Goal: Task Accomplishment & Management: Manage account settings

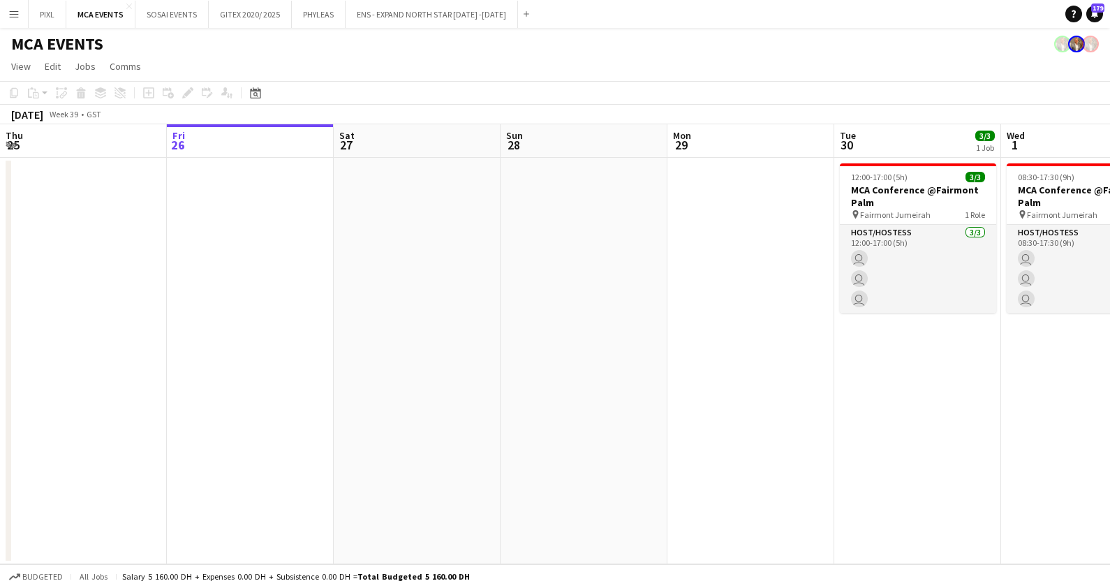
scroll to position [0, 471]
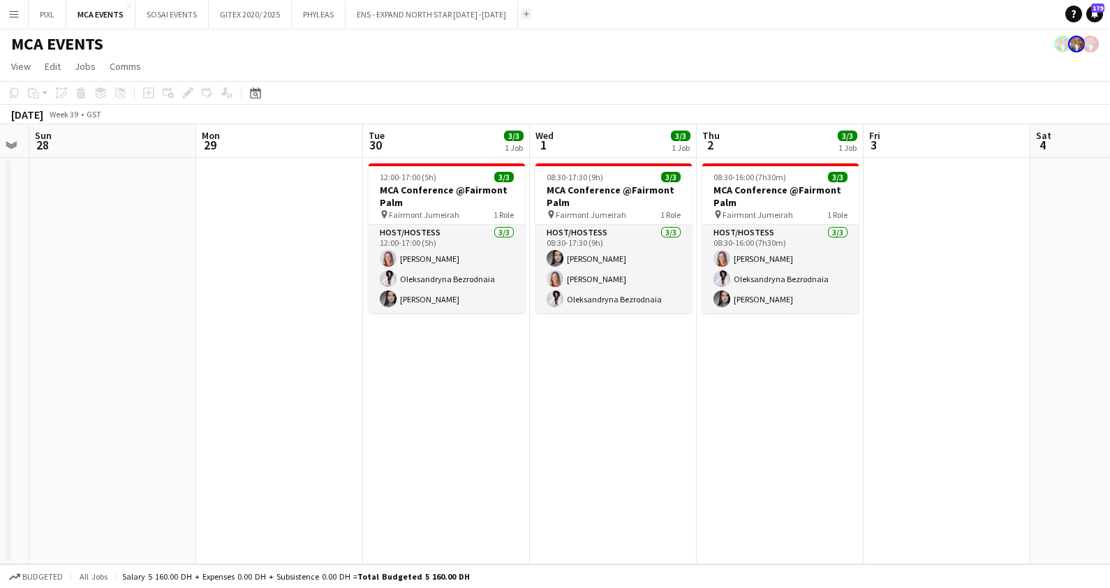
click at [523, 12] on app-icon "Add" at bounding box center [526, 14] width 6 height 6
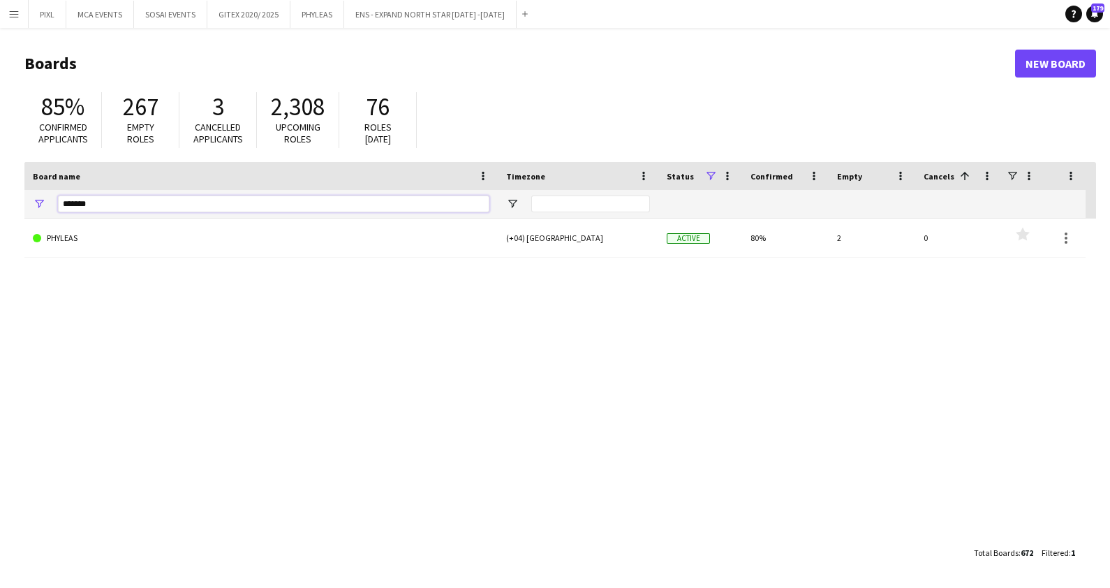
drag, startPoint x: 103, startPoint y: 206, endPoint x: 1, endPoint y: 204, distance: 101.9
click at [1, 204] on main "Boards New Board 85% Confirmed applicants 267 Empty roles 3 Cancelled applicant…" at bounding box center [555, 307] width 1110 height 559
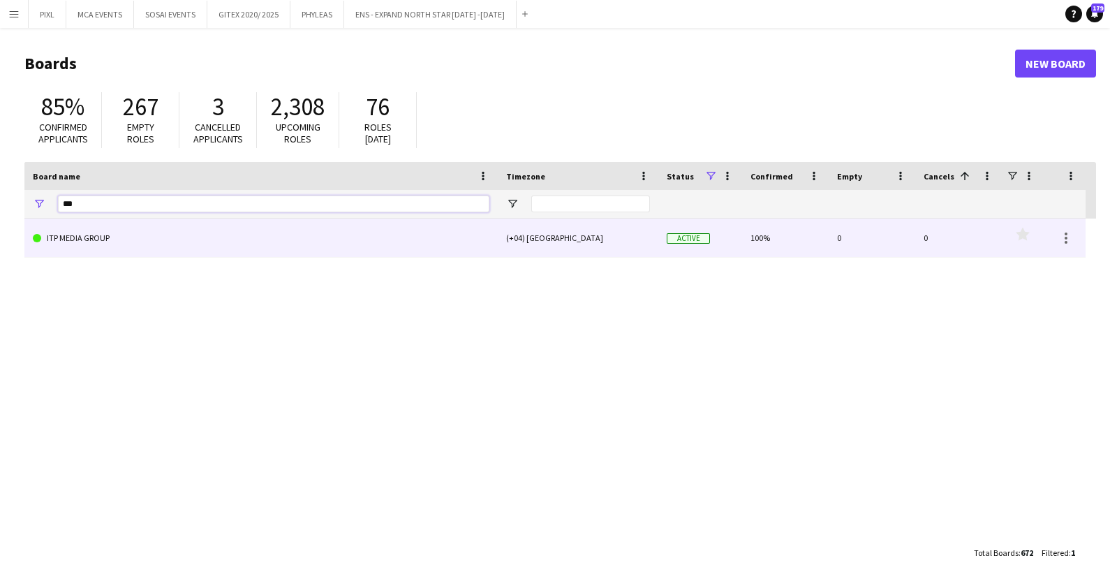
type input "***"
click at [126, 231] on link "ITP MEDIA GROUP" at bounding box center [261, 237] width 456 height 39
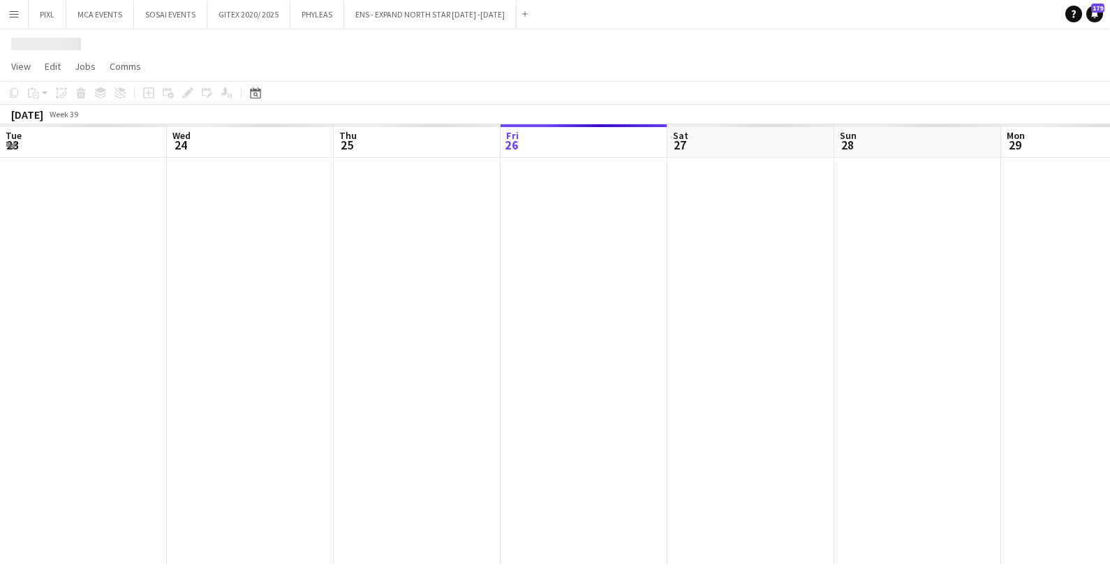
scroll to position [0, 334]
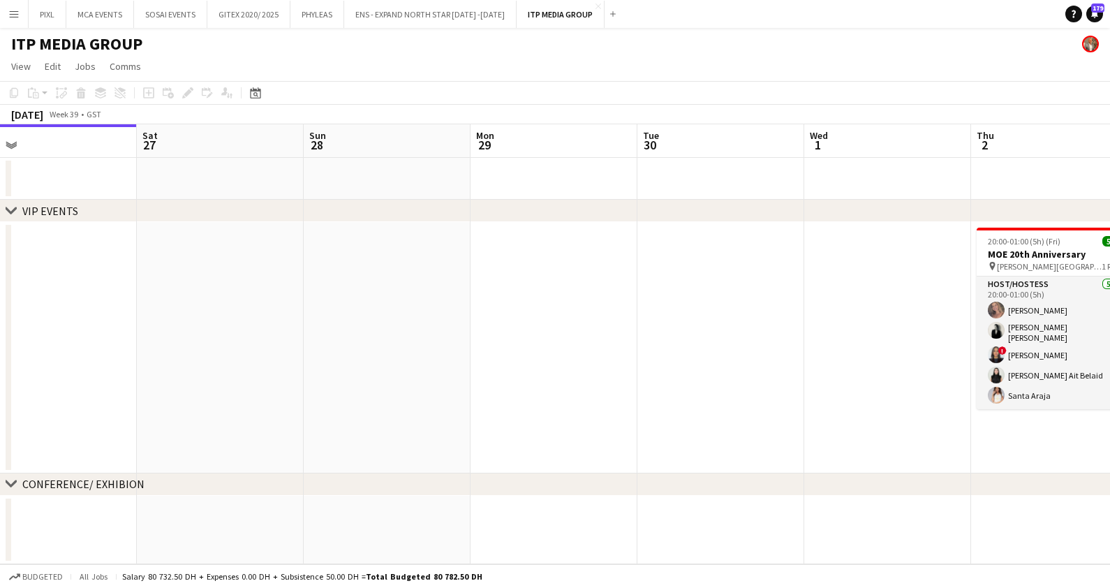
drag, startPoint x: 780, startPoint y: 332, endPoint x: 202, endPoint y: 325, distance: 577.2
click at [179, 335] on app-calendar-viewport "Tue 23 Wed 24 Thu 25 Fri 26 Sat 27 Sun 28 Mon 29 Tue 30 Wed 1 Thu 2 5/5 1 Job F…" at bounding box center [555, 344] width 1110 height 440
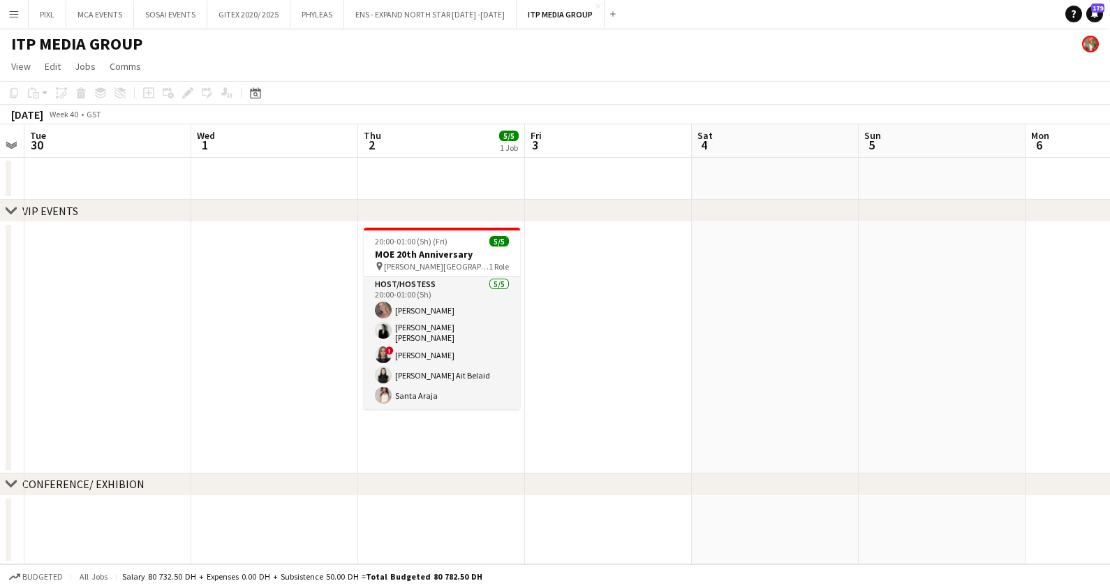
scroll to position [0, 482]
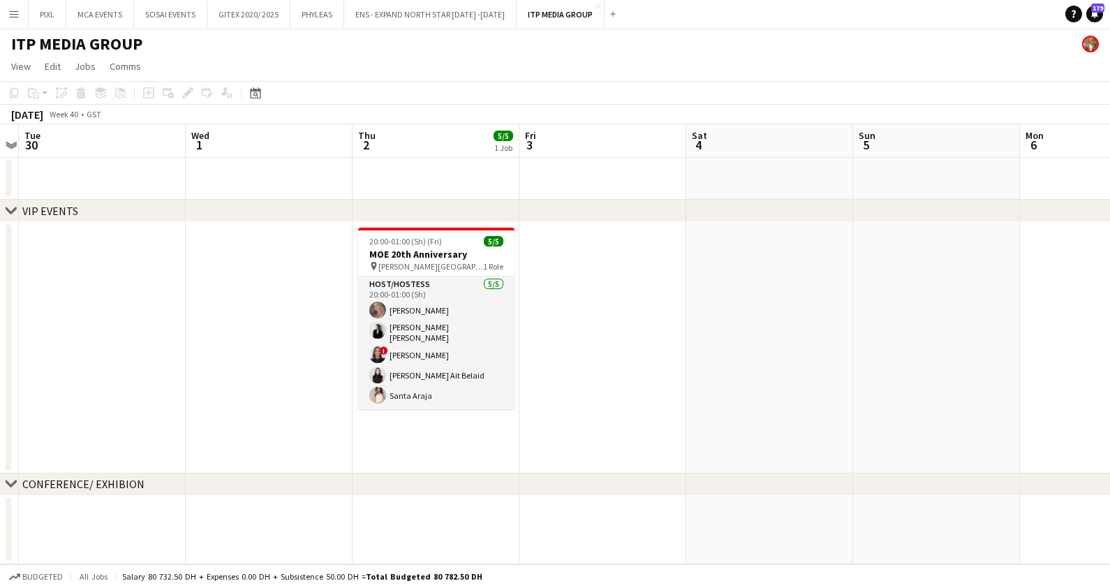
drag, startPoint x: 606, startPoint y: 313, endPoint x: 401, endPoint y: 314, distance: 205.9
click at [401, 314] on app-calendar-viewport "Sat 27 Sun 28 Mon 29 Tue 30 Wed 1 Thu 2 5/5 1 Job Fri 3 Sat 4 Sun 5 Mon 6 Tue 7…" at bounding box center [555, 344] width 1110 height 440
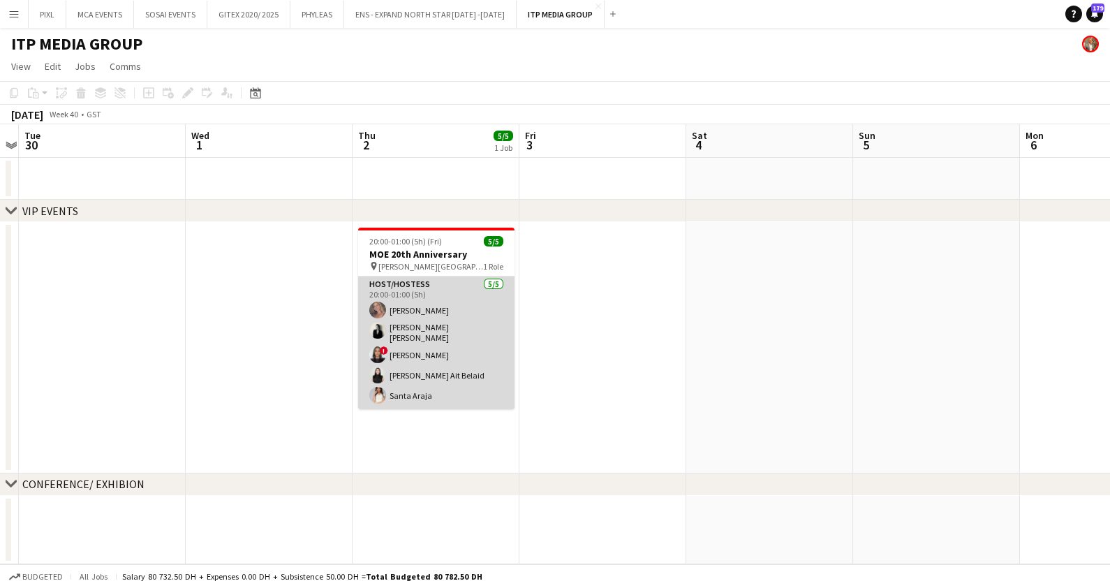
click at [457, 325] on app-card-role "Host/Hostess [DATE] 20:00-01:00 (5h) [PERSON_NAME] [PERSON_NAME] [PERSON_NAME] …" at bounding box center [436, 342] width 156 height 133
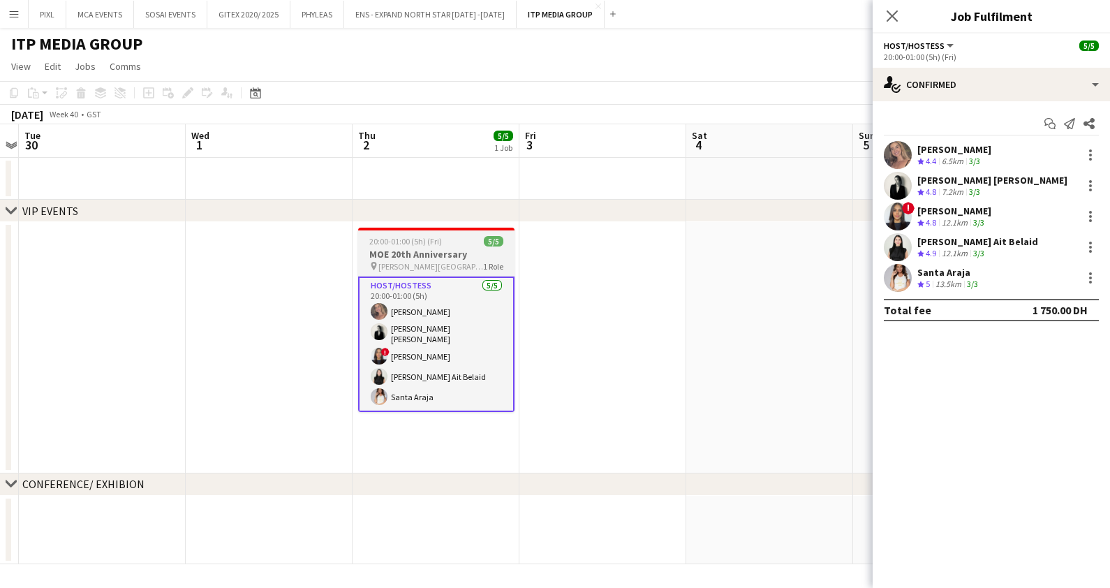
click at [431, 251] on h3 "MOE 20th Anniversary" at bounding box center [436, 254] width 156 height 13
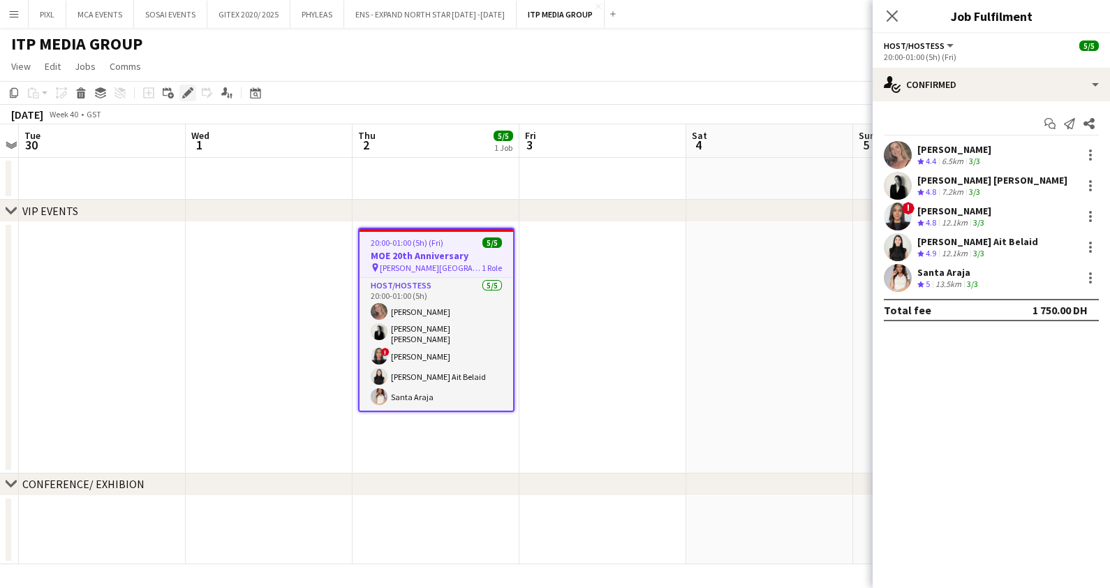
click at [186, 91] on icon at bounding box center [188, 93] width 8 height 8
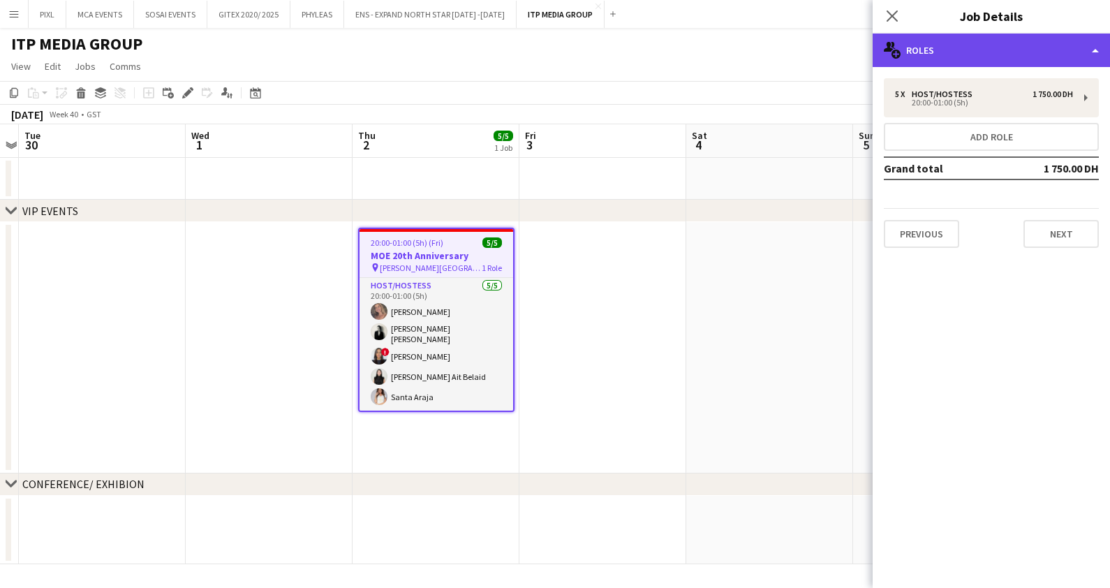
click at [947, 47] on div "multiple-users-add Roles" at bounding box center [990, 51] width 237 height 34
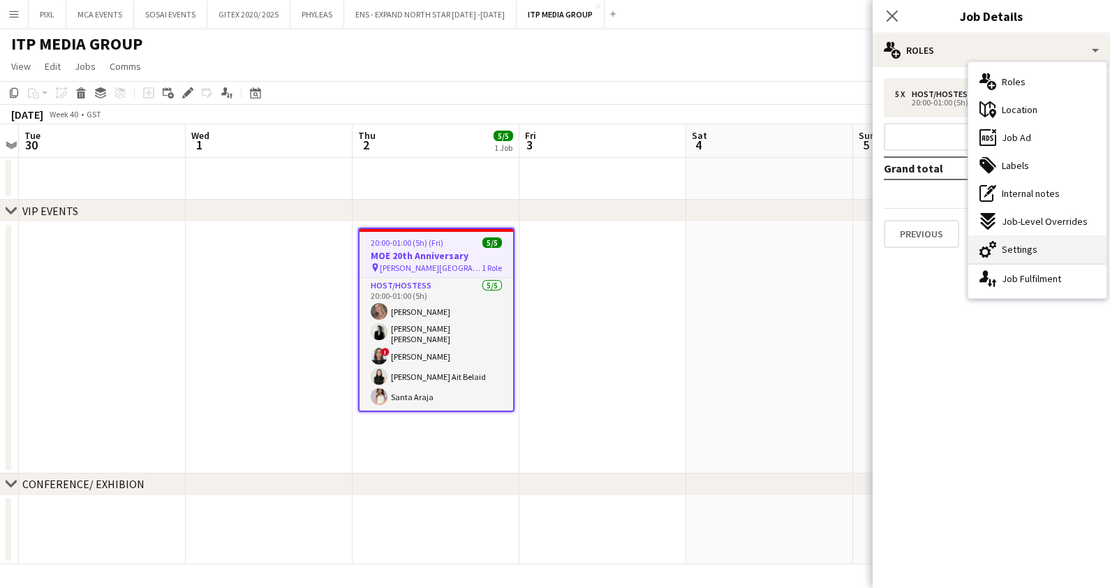
click at [1027, 251] on span "Settings" at bounding box center [1020, 249] width 36 height 13
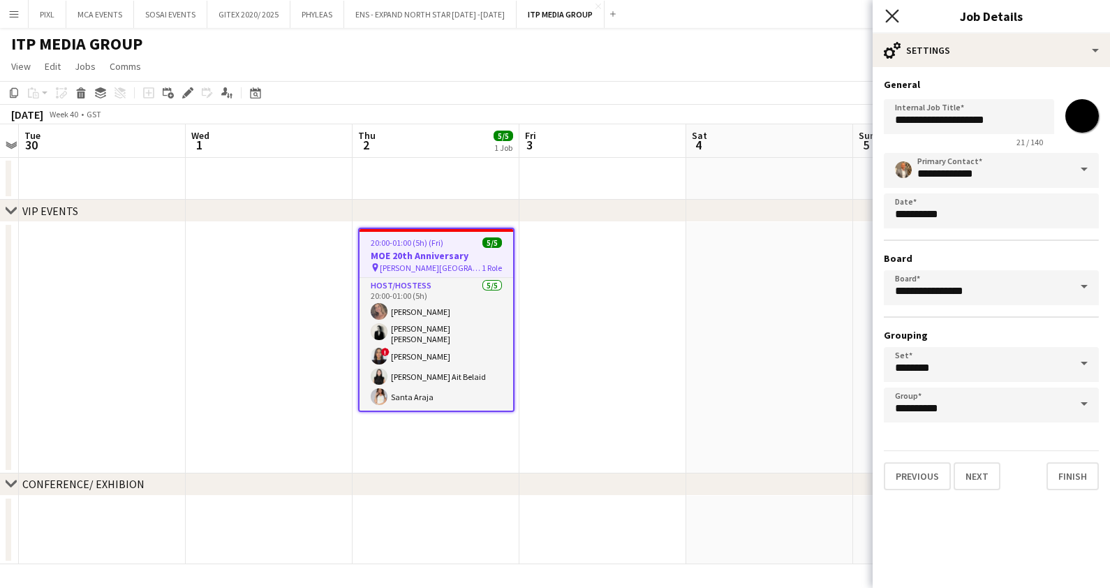
click at [894, 14] on icon at bounding box center [891, 15] width 13 height 13
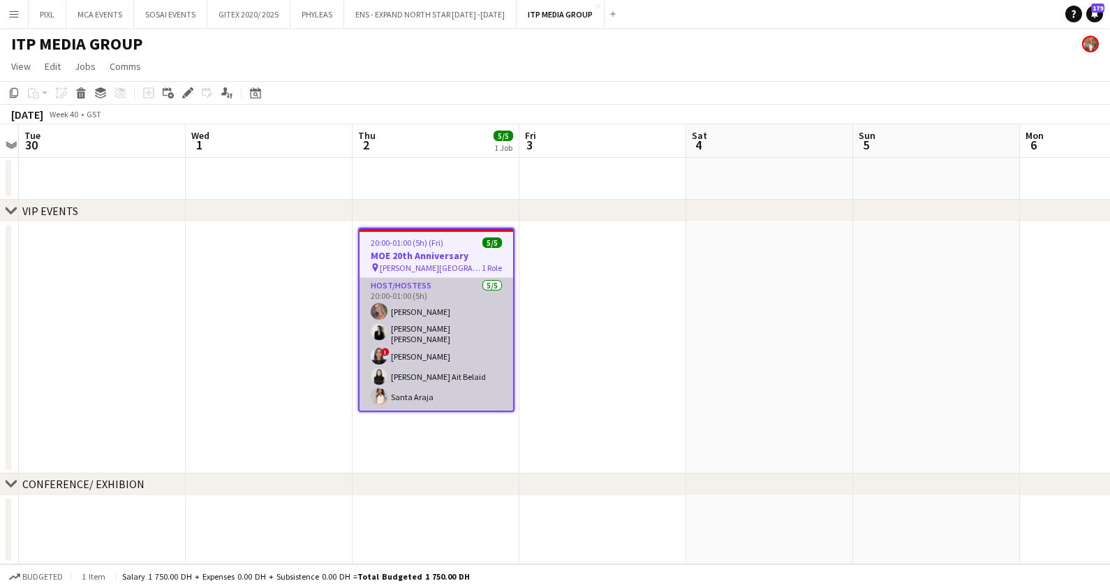
click at [466, 313] on app-card-role "Host/Hostess 5/5 20:00-01:00 (5h) Roberta Lobato Ana Marija Dekovic ! Malak Mah…" at bounding box center [436, 344] width 154 height 133
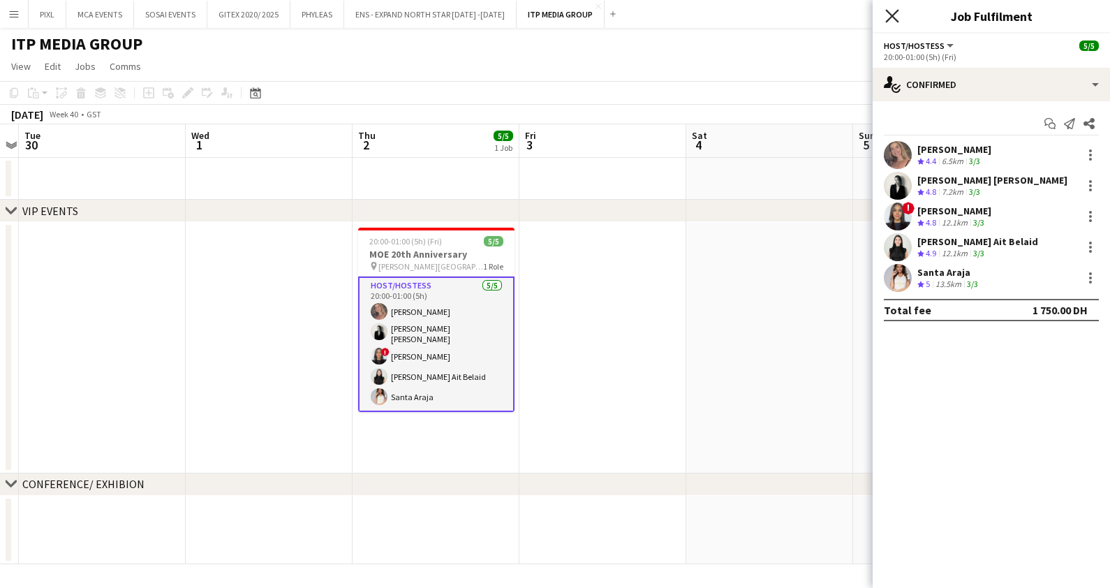
click at [891, 15] on icon at bounding box center [891, 15] width 13 height 13
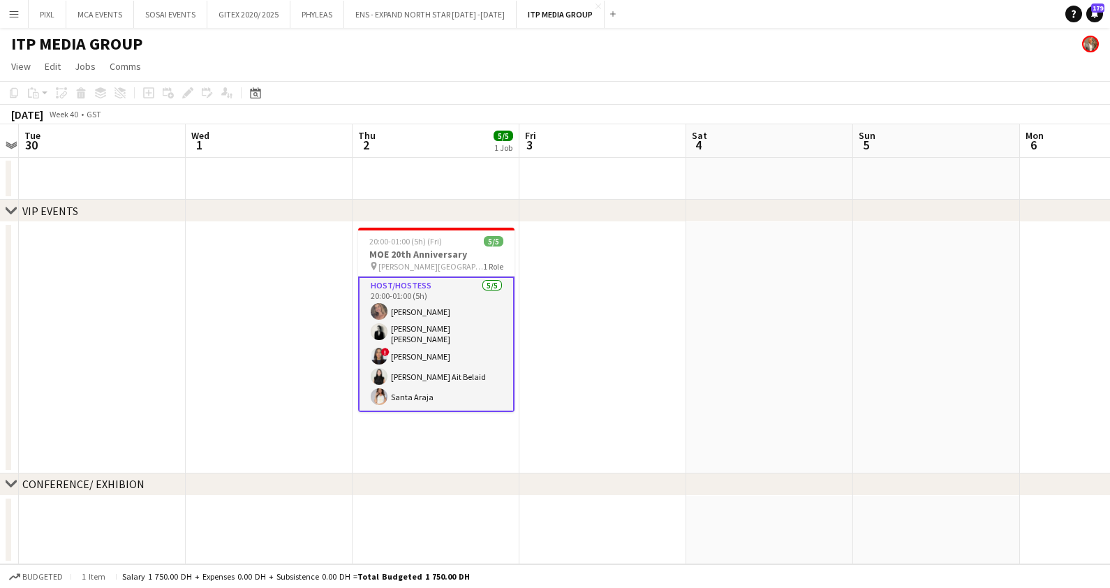
click at [444, 321] on app-card-role "Host/Hostess 5/5 20:00-01:00 (5h) Roberta Lobato Ana Marija Dekovic ! Malak Mah…" at bounding box center [436, 343] width 156 height 135
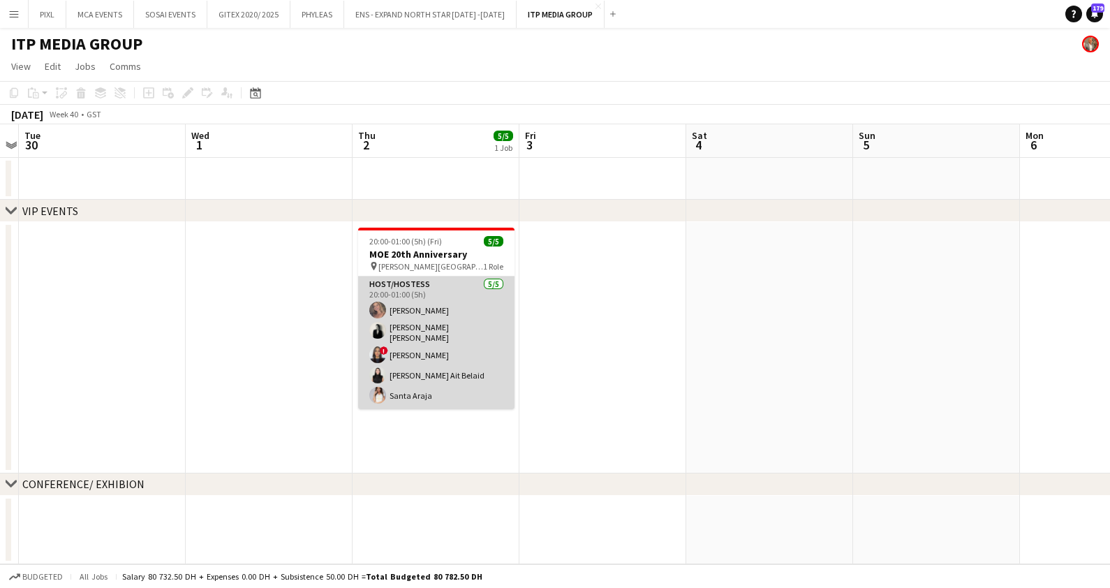
click at [449, 318] on app-card-role "Host/Hostess 5/5 20:00-01:00 (5h) Roberta Lobato Ana Marija Dekovic ! Malak Mah…" at bounding box center [436, 342] width 156 height 133
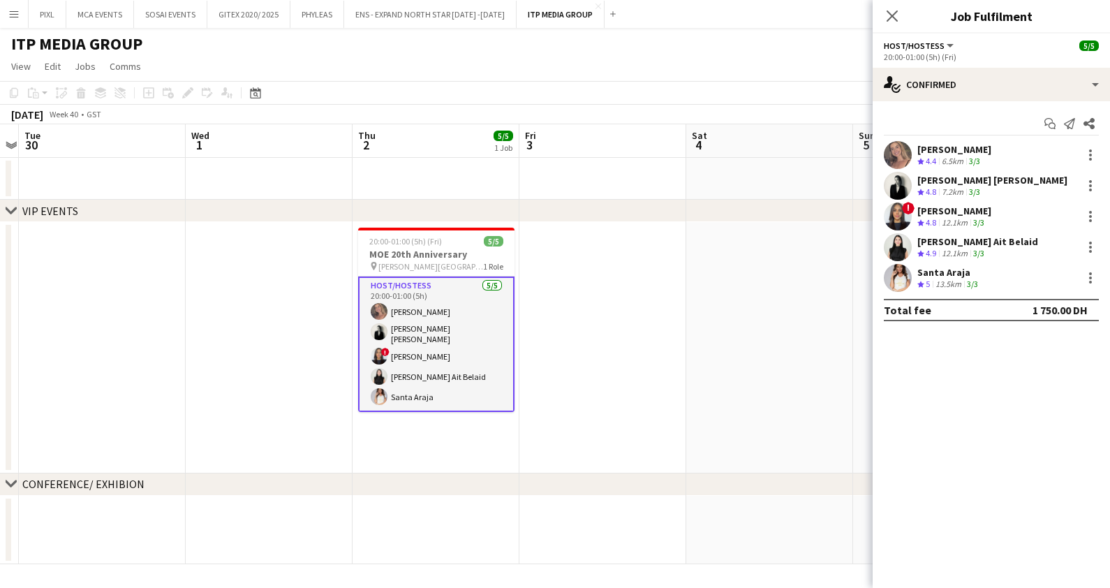
click at [943, 145] on div "Roberta Lobato" at bounding box center [954, 149] width 74 height 13
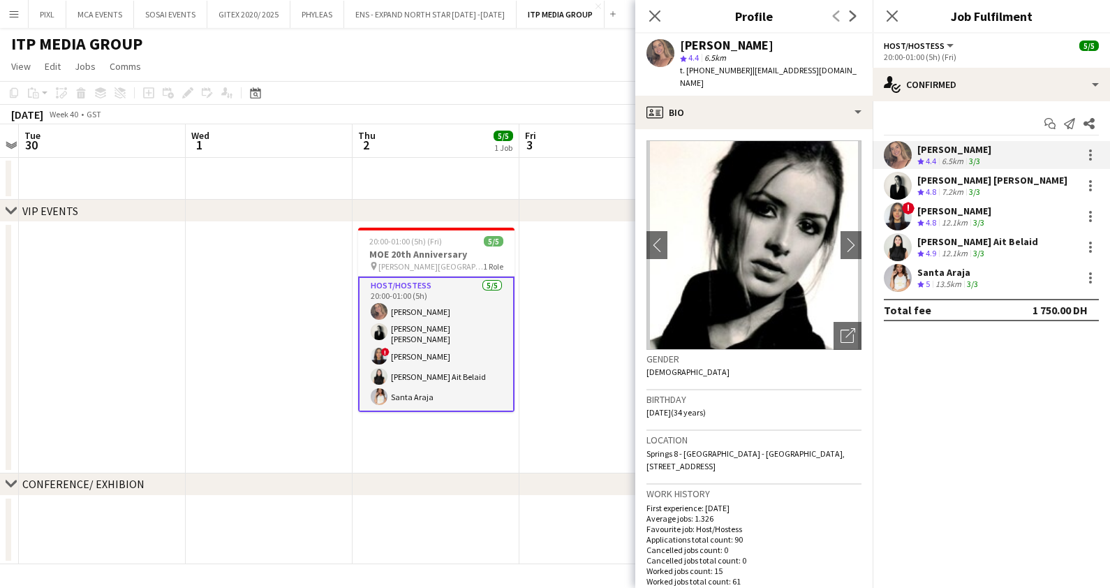
click at [950, 180] on div "Ana Marija Dekovic" at bounding box center [992, 180] width 150 height 13
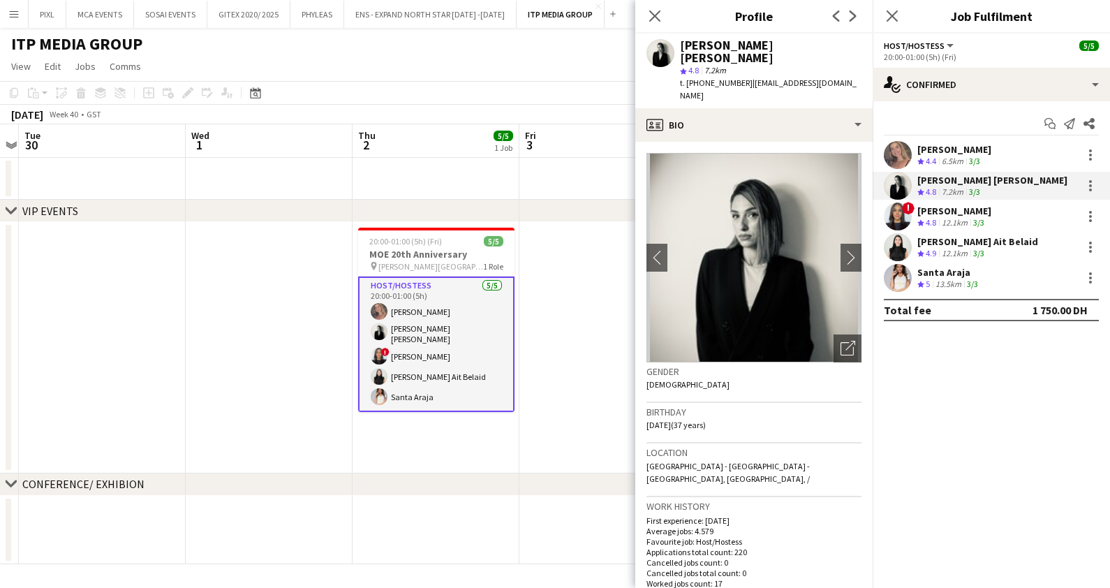
click at [962, 213] on div "Malak Mahmoud" at bounding box center [954, 210] width 74 height 13
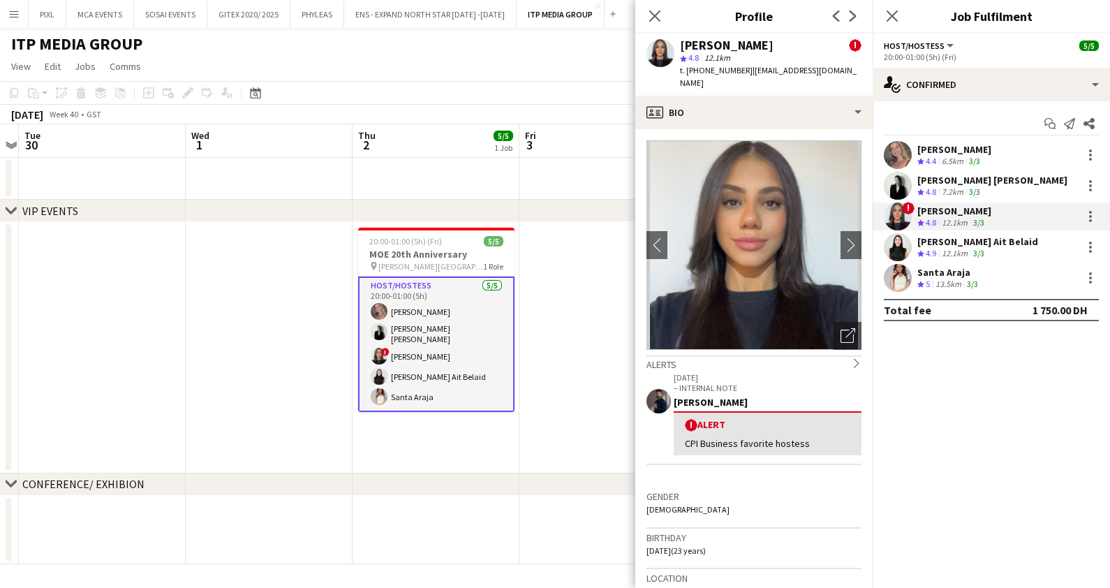
click at [953, 244] on div "Widad Ait Belaid" at bounding box center [977, 241] width 121 height 13
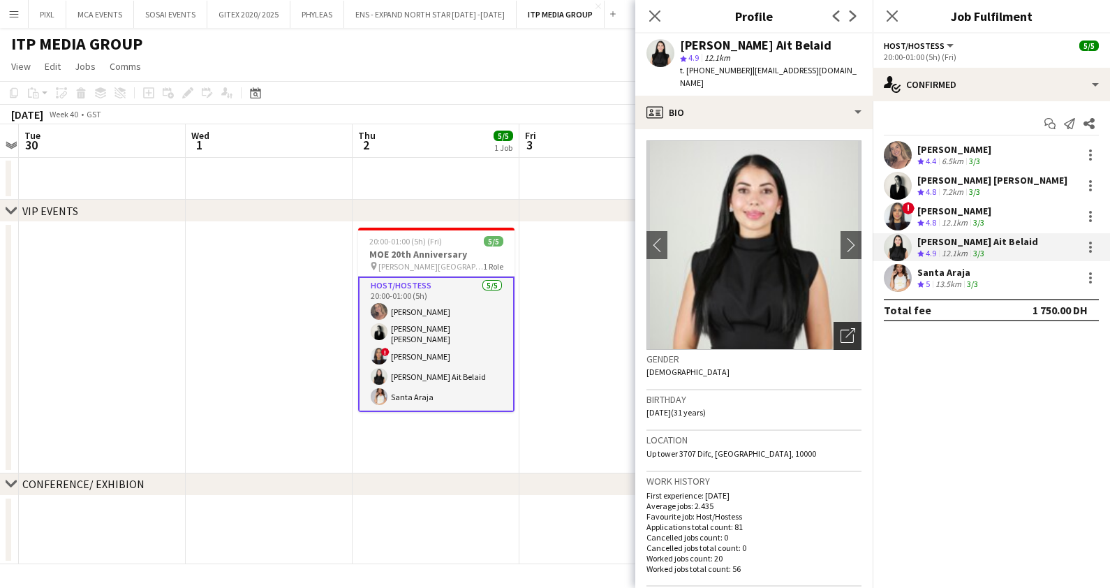
click at [840, 328] on icon "Open photos pop-in" at bounding box center [847, 335] width 15 height 15
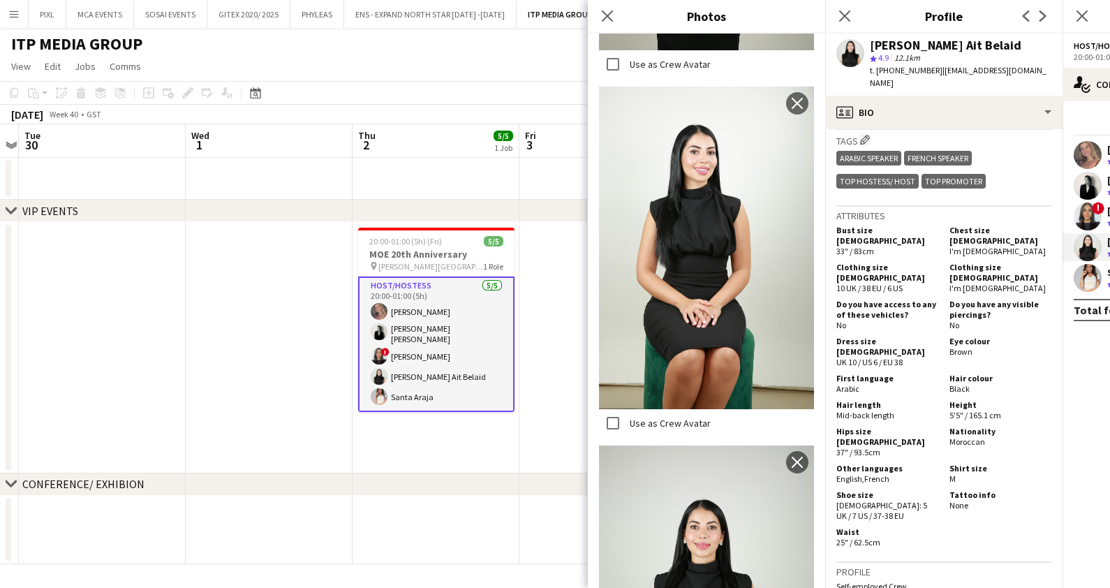
scroll to position [697, 0]
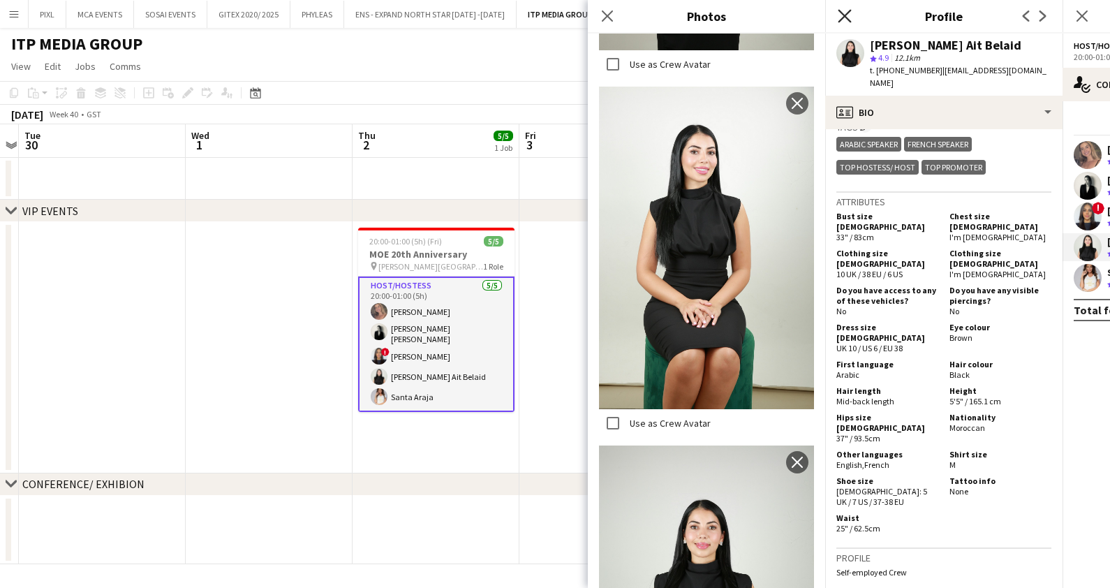
click at [841, 15] on icon "Close pop-in" at bounding box center [844, 15] width 13 height 13
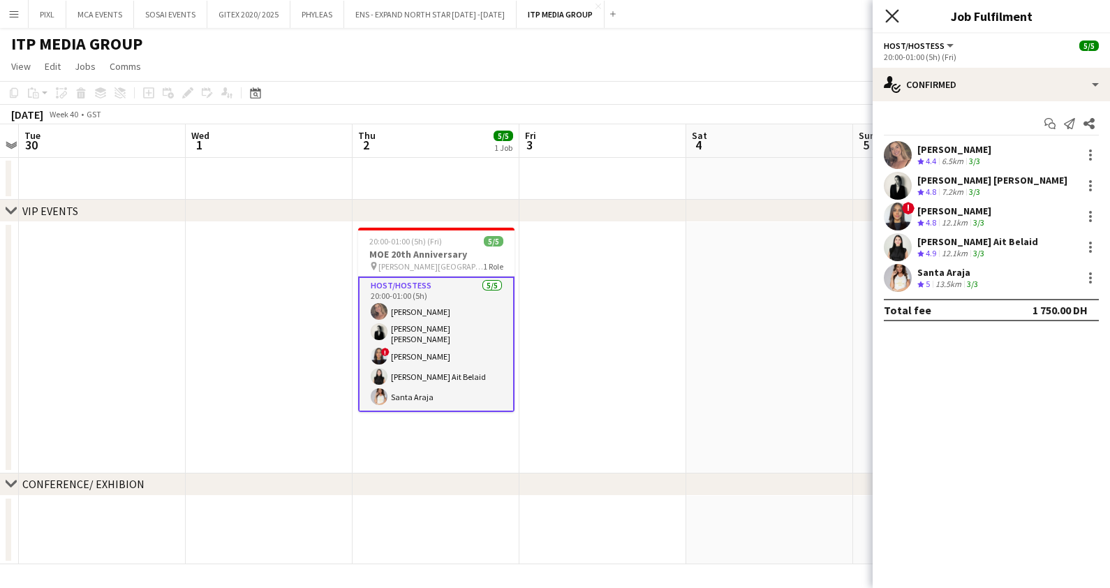
click at [894, 10] on icon "Close pop-in" at bounding box center [891, 15] width 13 height 13
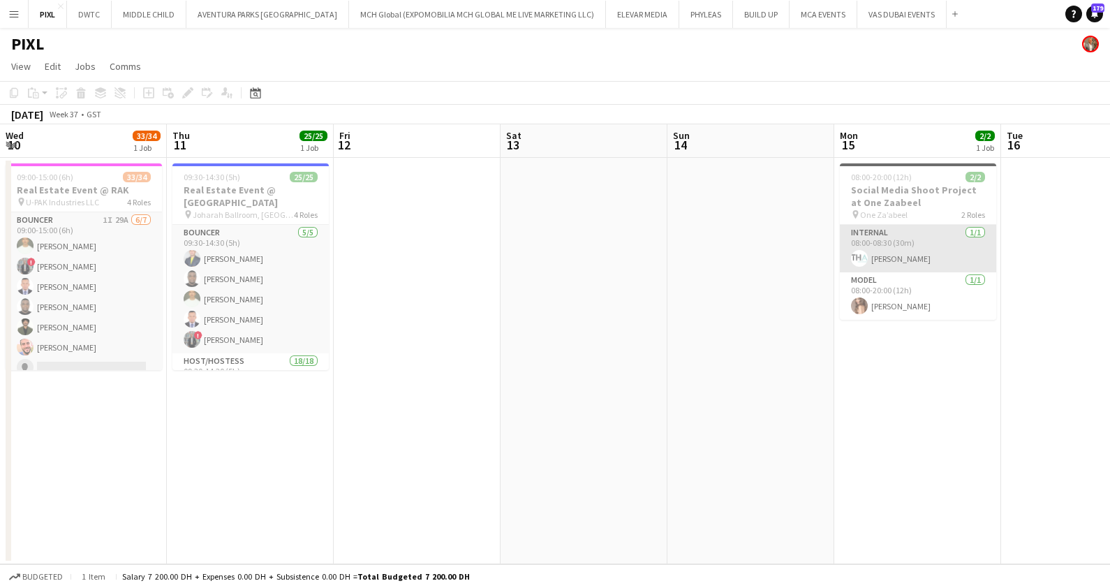
scroll to position [0, 541]
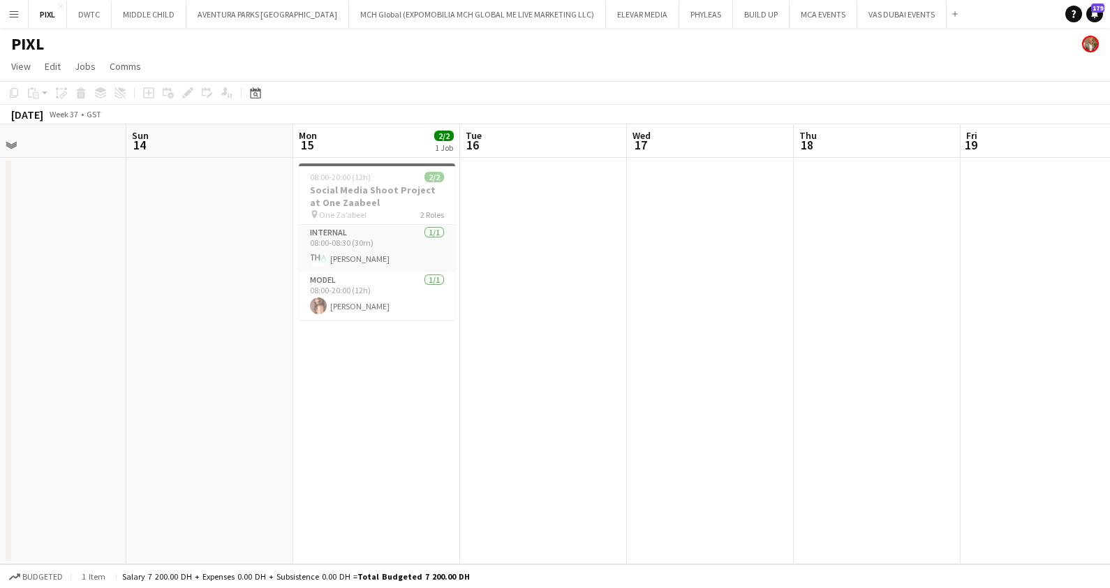
click at [13, 10] on app-icon "Menu" at bounding box center [13, 13] width 11 height 11
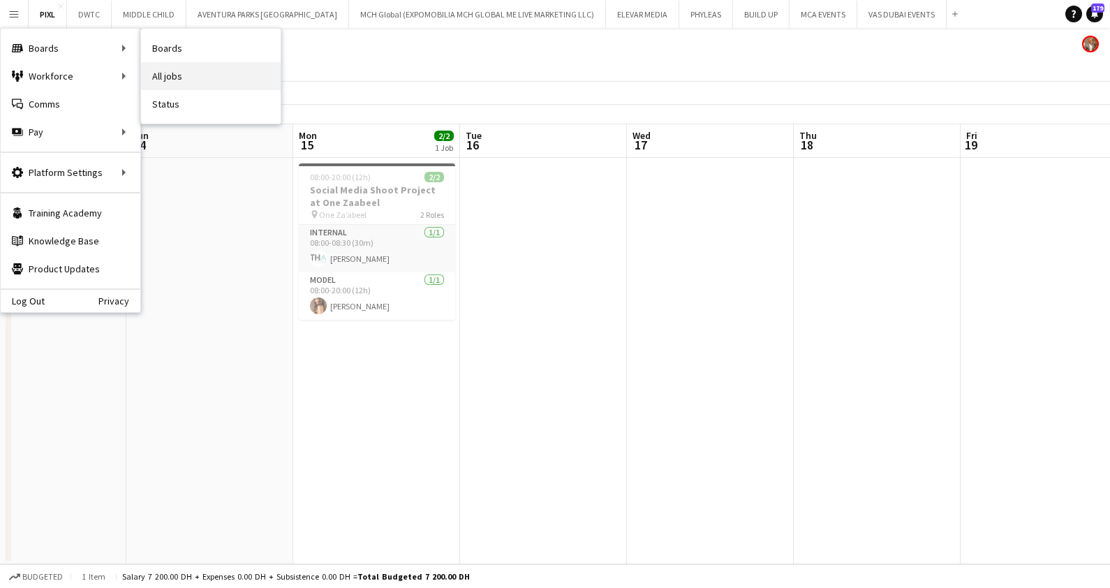
click at [190, 82] on link "All jobs" at bounding box center [211, 76] width 140 height 28
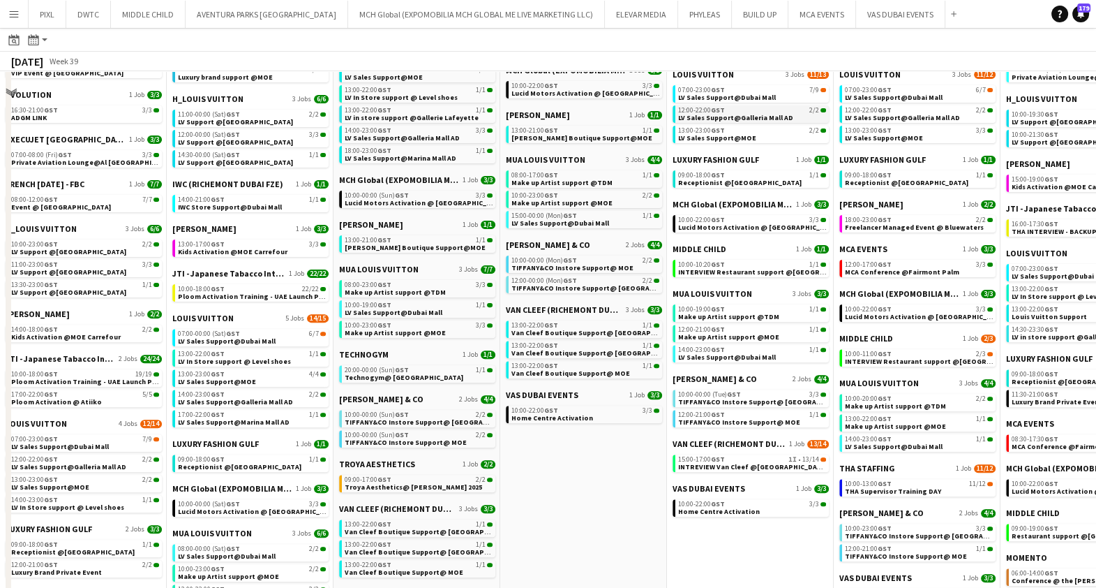
scroll to position [610, 0]
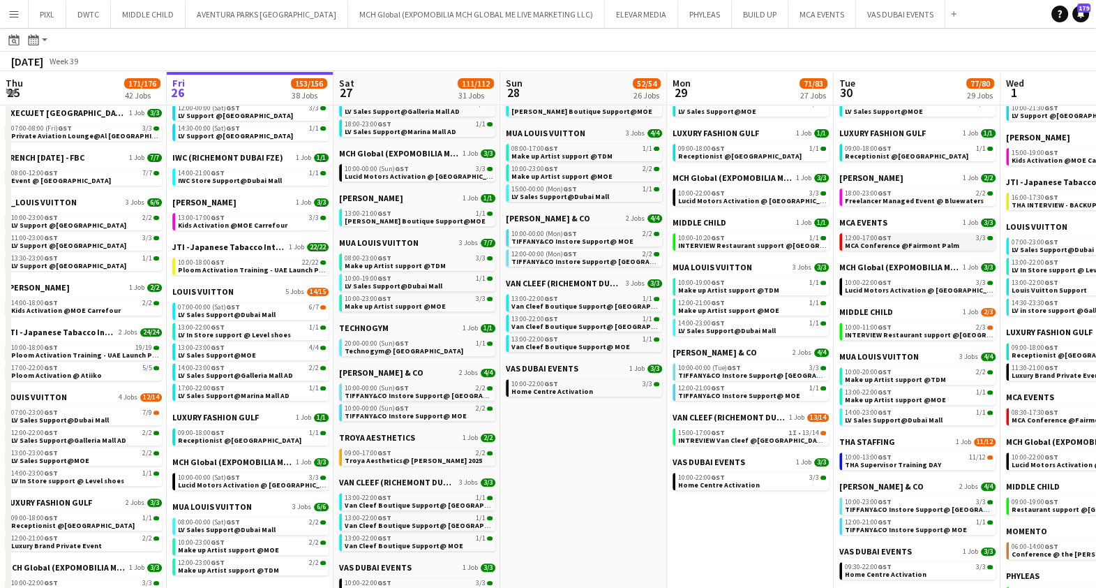
click at [912, 237] on div "12:00-17:00 GST 3/3" at bounding box center [919, 238] width 148 height 7
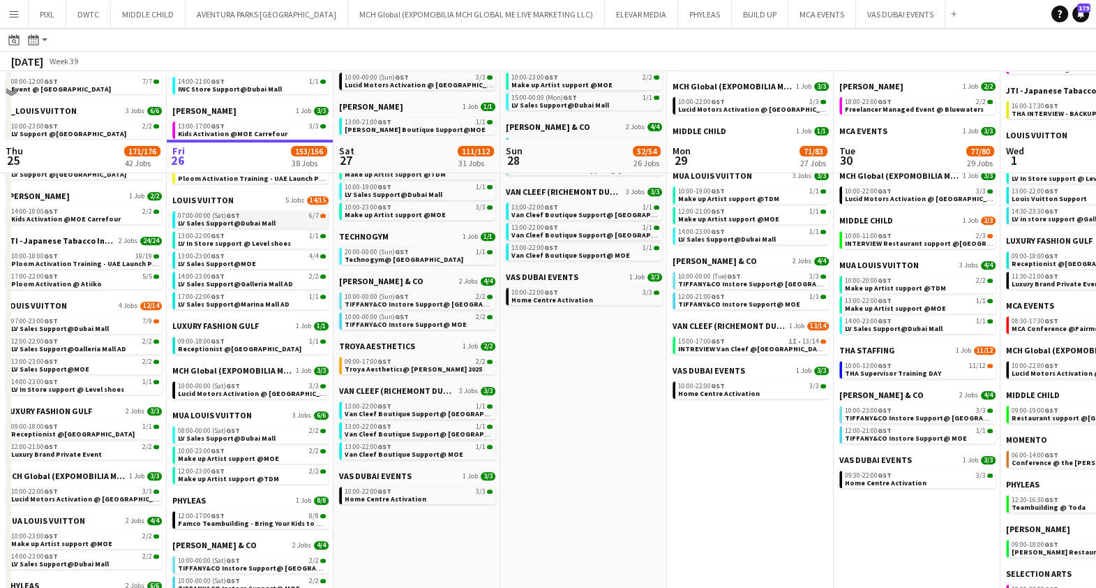
scroll to position [785, 0]
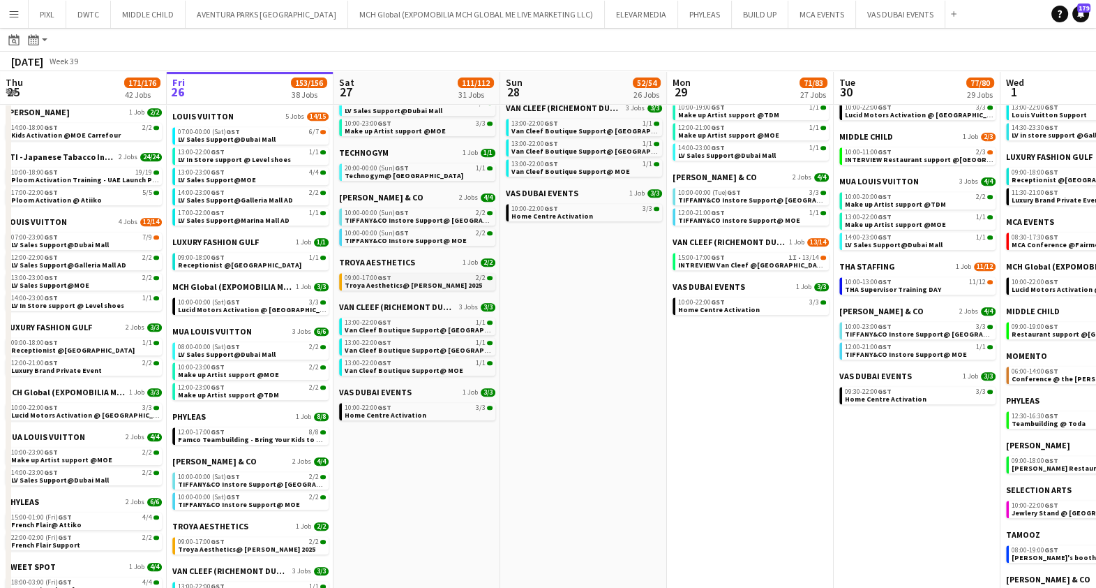
click at [400, 283] on span "Troya Aesthetics@ MEIDAM 2025" at bounding box center [413, 285] width 137 height 9
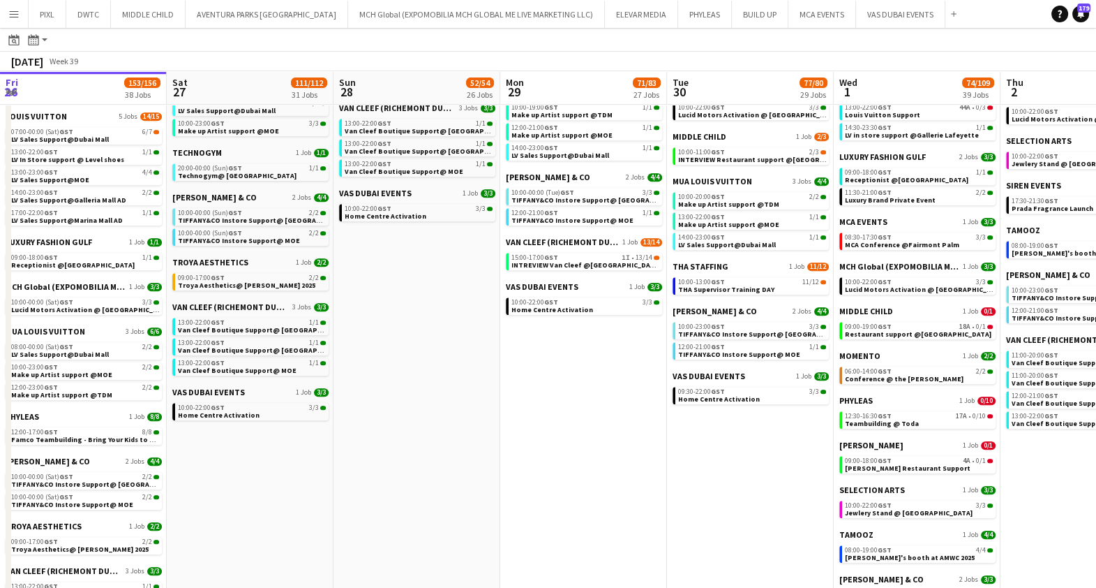
scroll to position [0, 537]
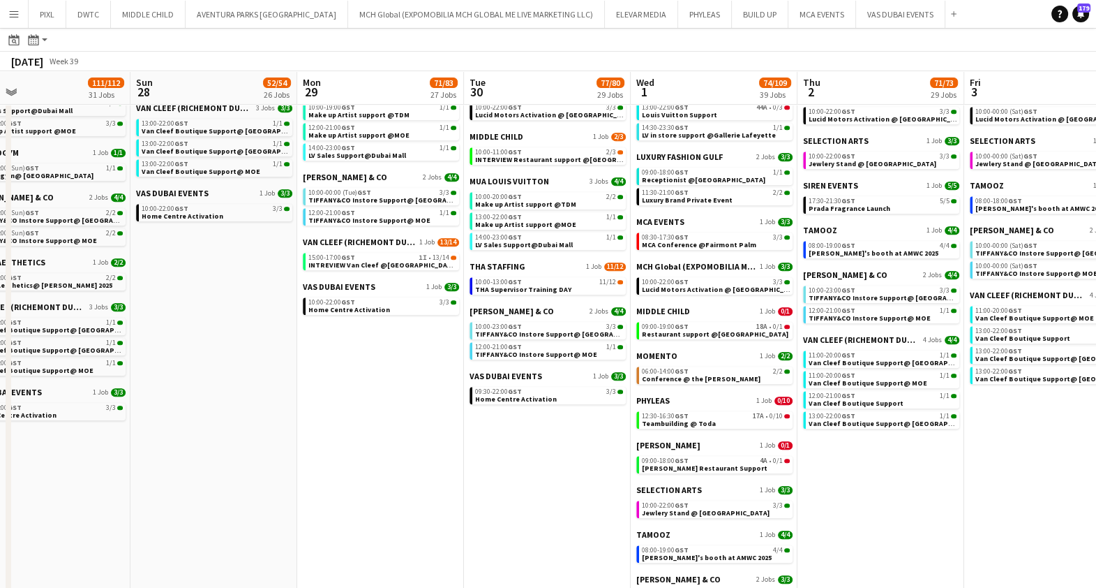
drag, startPoint x: 753, startPoint y: 373, endPoint x: 382, endPoint y: 401, distance: 371.6
click at [382, 401] on app-calendar-viewport "Wed 24 167/174 39 Jobs Thu 25 171/176 42 Jobs Fri 26 153/156 38 Jobs Sat 27 111…" at bounding box center [548, 75] width 1096 height 1584
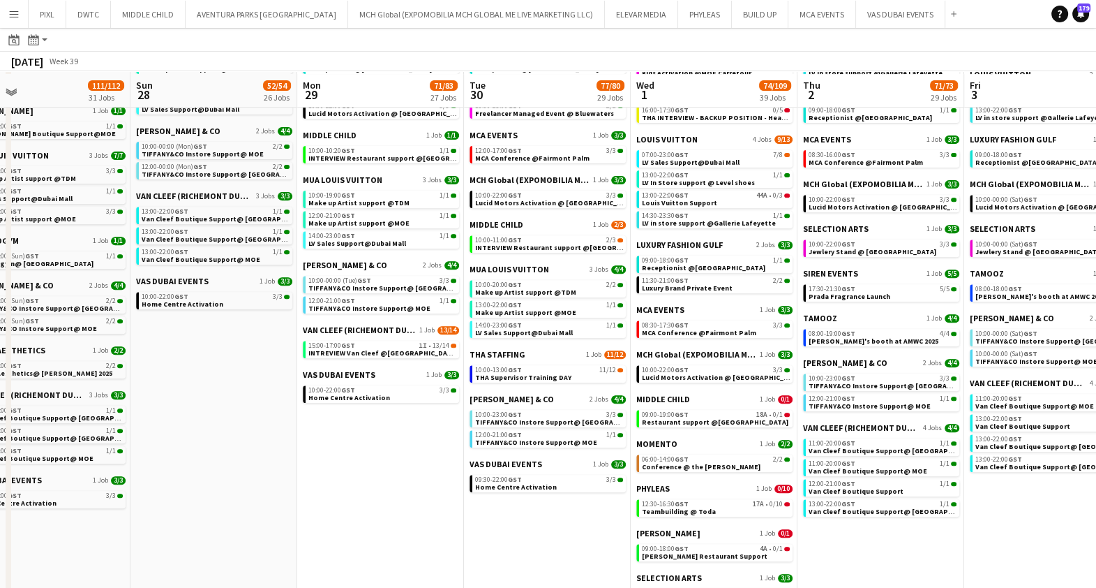
scroll to position [785, 0]
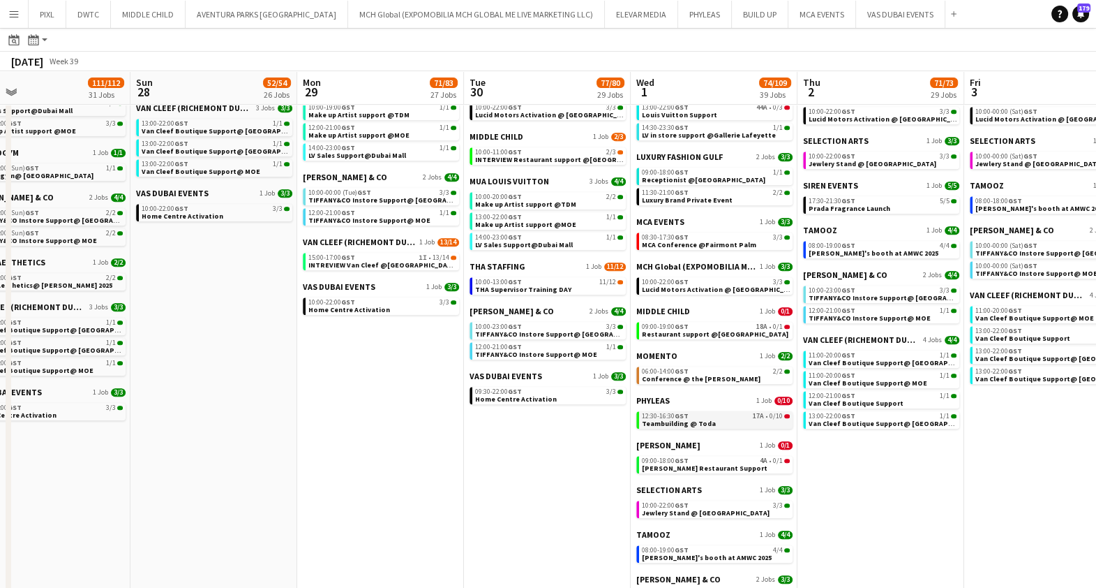
click at [710, 421] on link "12:30-16:30 GST 17A • 0/10 Teambuilding @ Toda" at bounding box center [716, 419] width 148 height 16
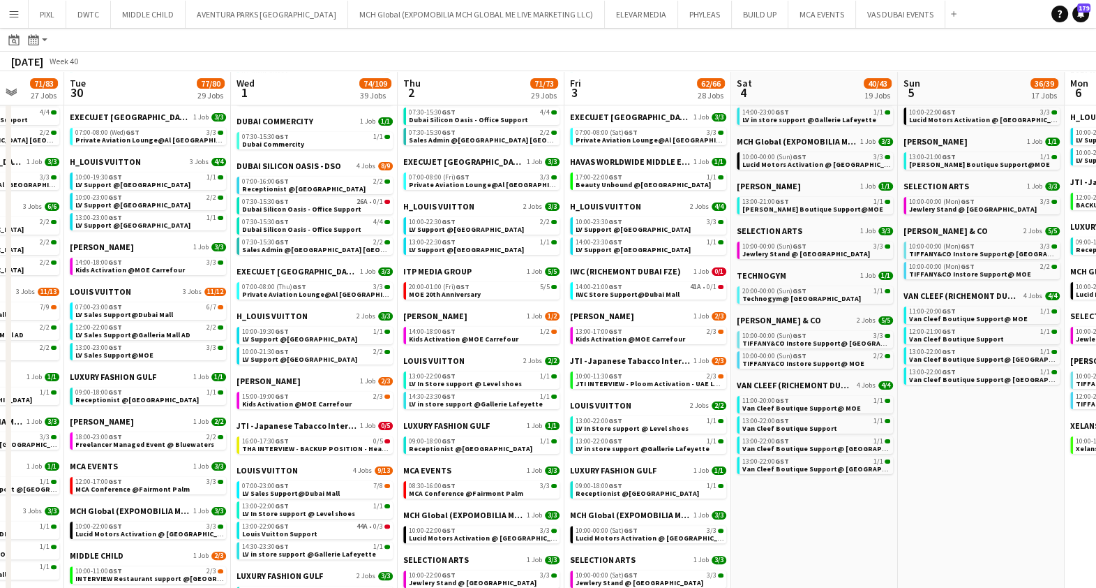
scroll to position [0, 459]
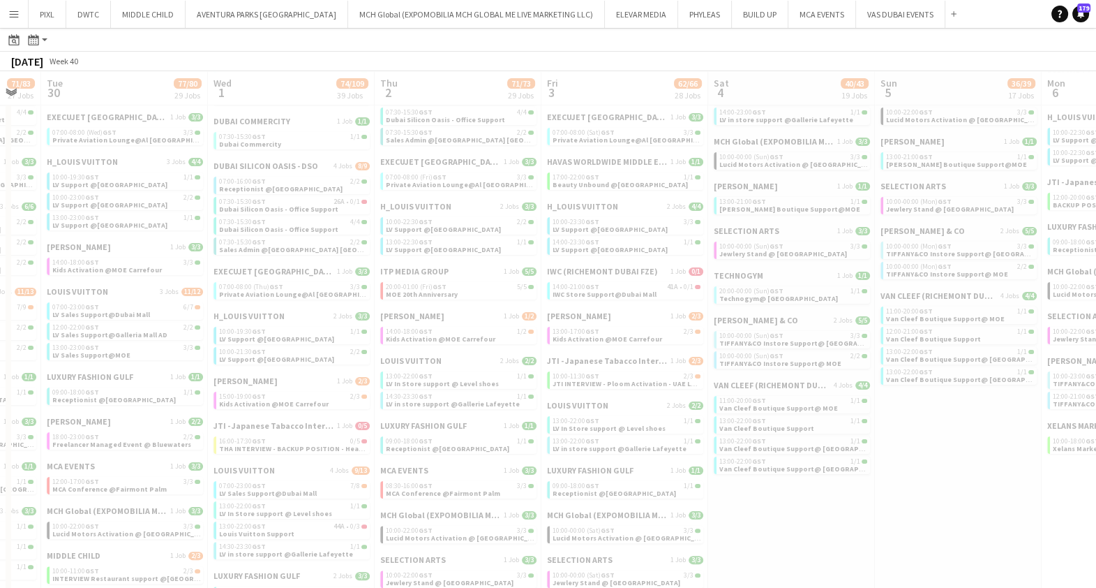
drag, startPoint x: 620, startPoint y: 336, endPoint x: 370, endPoint y: 326, distance: 250.7
click at [361, 333] on app-all-jobs "All Jobs Date picker SEP 2025 SEP 2025 Monday M Tuesday T Wednesday W Thursday …" at bounding box center [548, 474] width 1096 height 1625
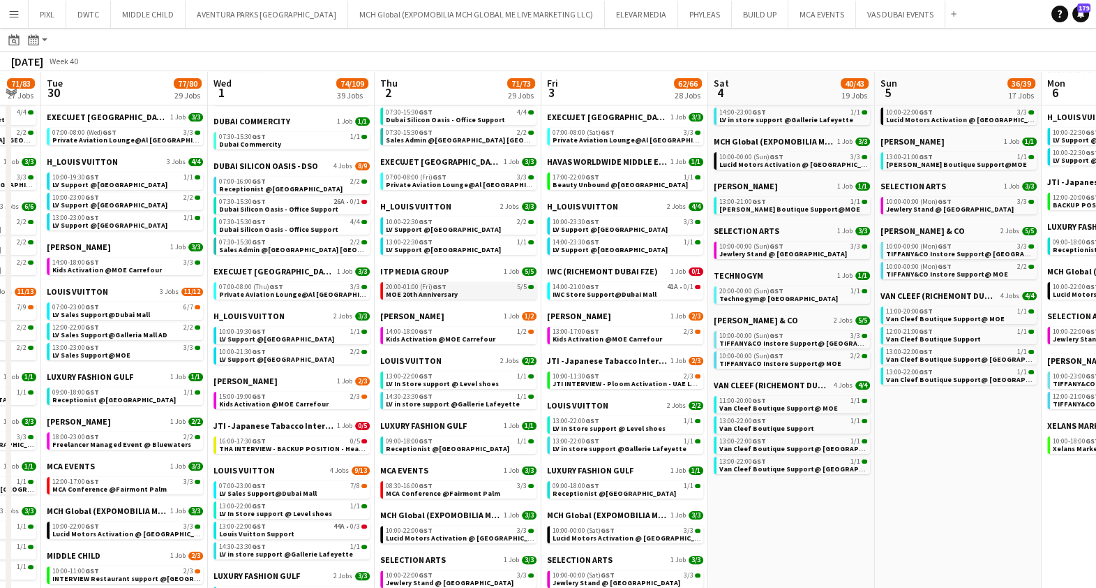
click at [427, 290] on span "MOE 20th Anniversary" at bounding box center [422, 294] width 72 height 9
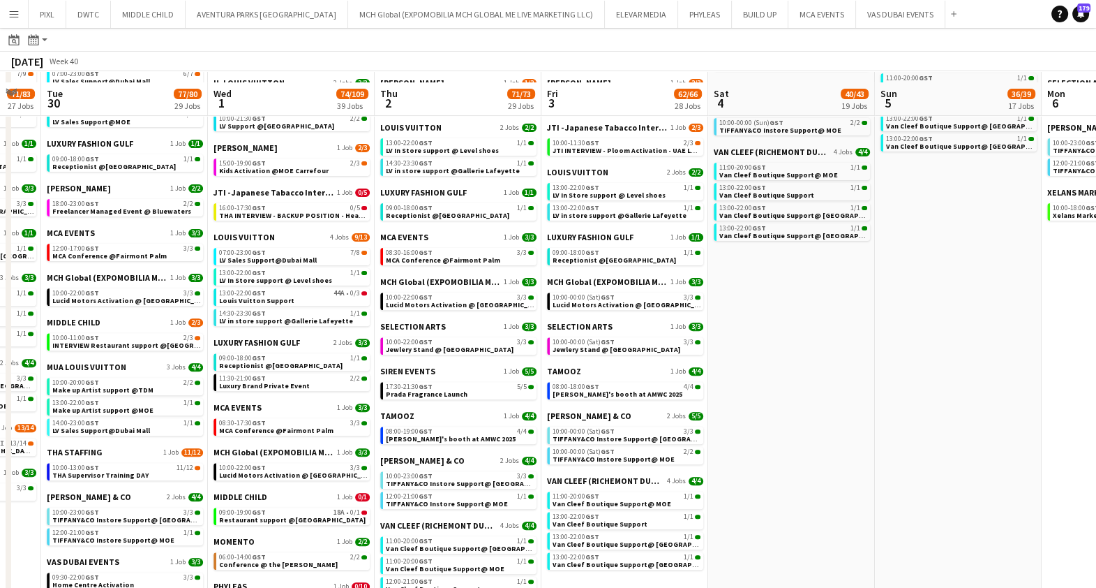
scroll to position [610, 0]
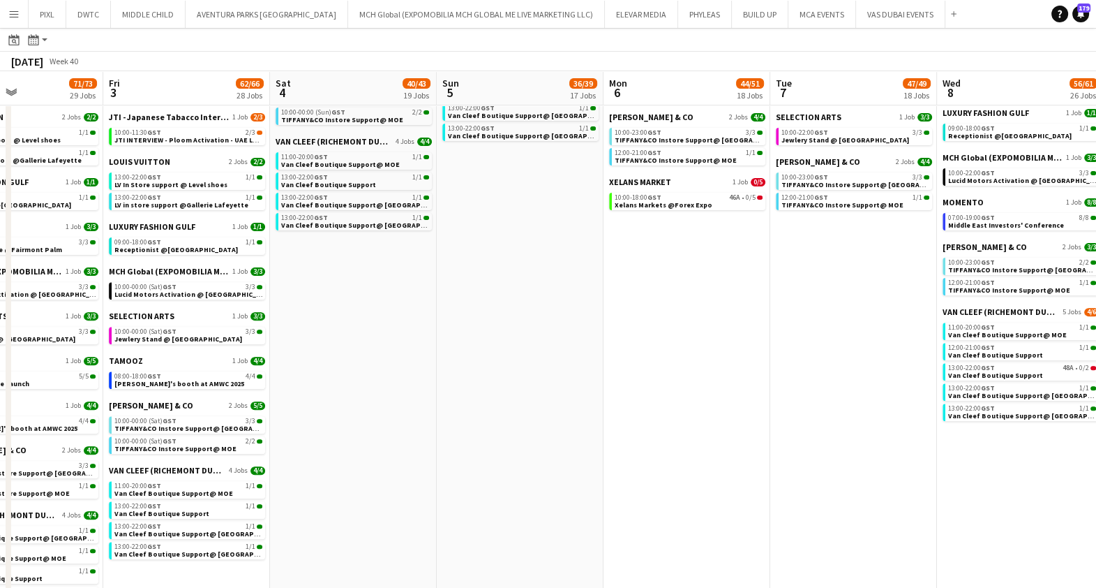
drag, startPoint x: 932, startPoint y: 260, endPoint x: 493, endPoint y: 276, distance: 438.6
click at [493, 276] on app-calendar-viewport "Tue 30 77/80 29 Jobs Wed 1 74/109 39 Jobs Thu 2 71/73 29 Jobs Fri 3 62/66 28 Jo…" at bounding box center [548, 250] width 1096 height 1584
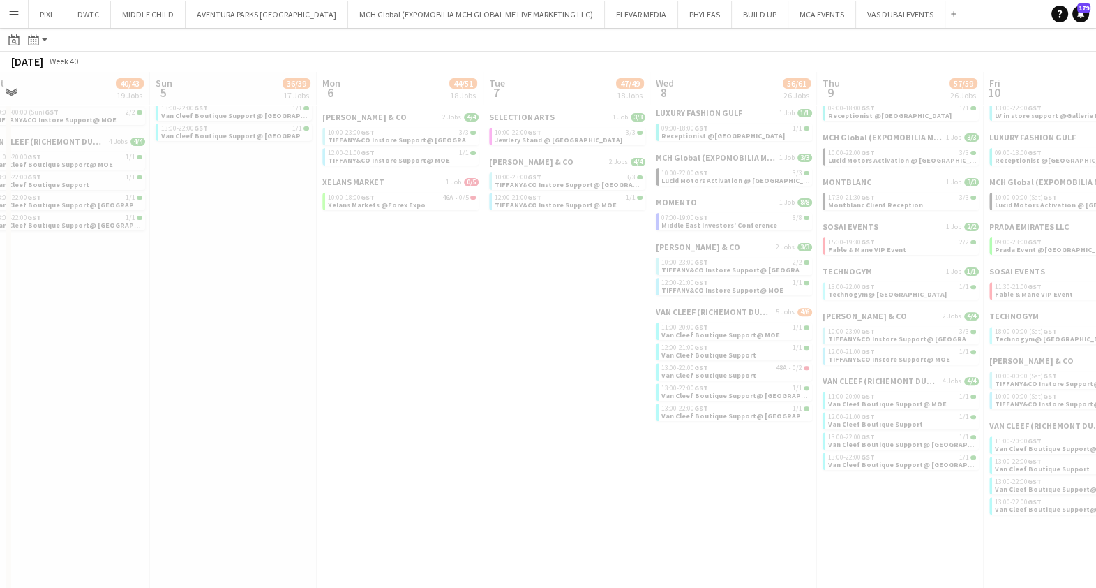
drag, startPoint x: 523, startPoint y: 293, endPoint x: 401, endPoint y: 293, distance: 121.4
click at [401, 293] on app-all-jobs "All Jobs Date picker SEP 2025 SEP 2025 Monday M Tuesday T Wednesday W Thursday …" at bounding box center [548, 230] width 1096 height 1625
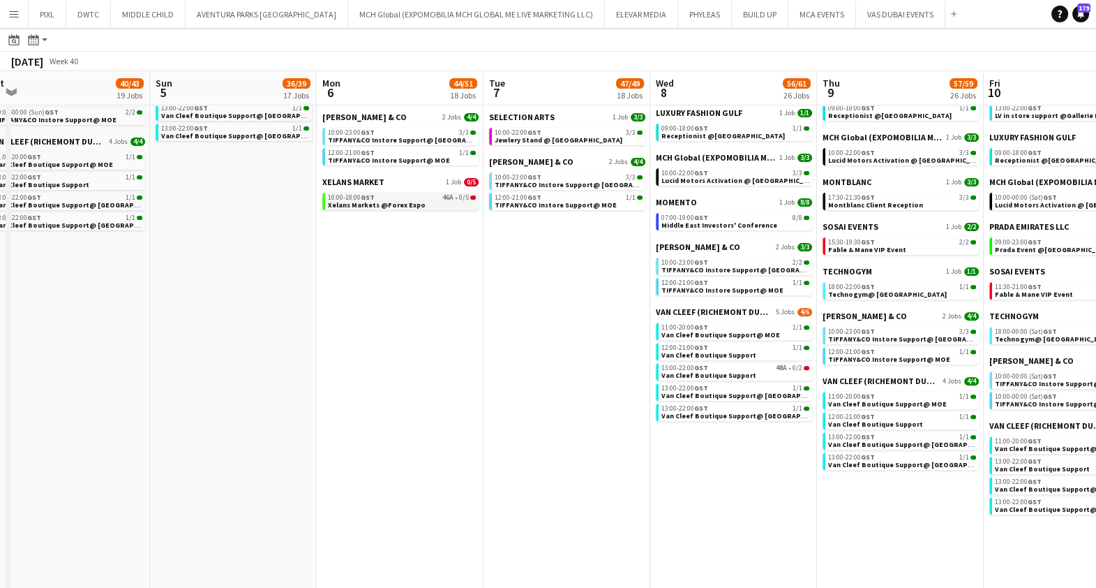
click at [399, 197] on div "10:00-18:00 GST 46A • 0/5" at bounding box center [402, 197] width 148 height 7
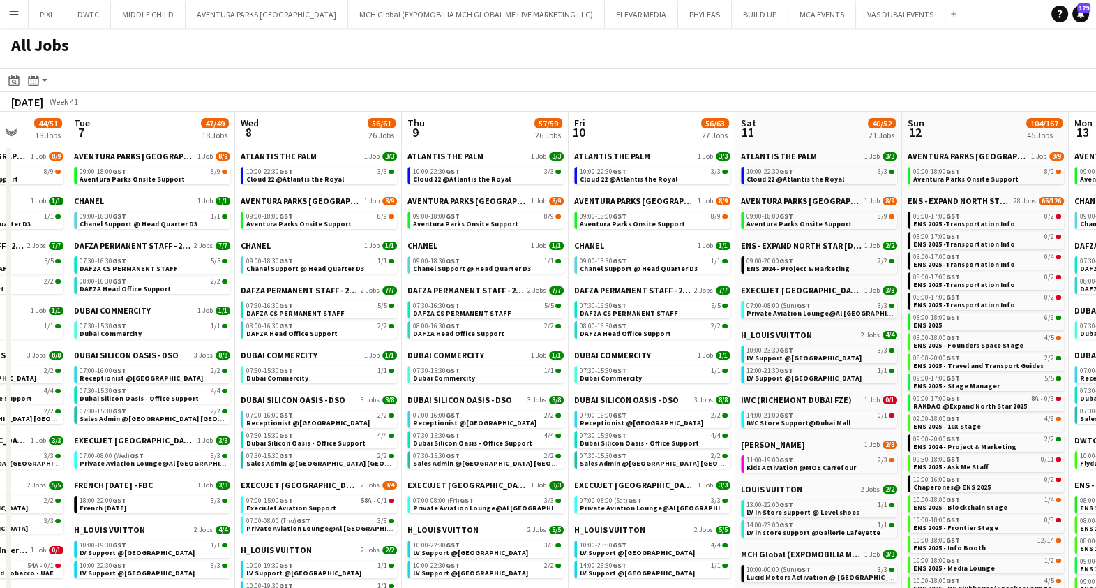
scroll to position [0, 600]
drag, startPoint x: 929, startPoint y: 188, endPoint x: 513, endPoint y: 185, distance: 416.0
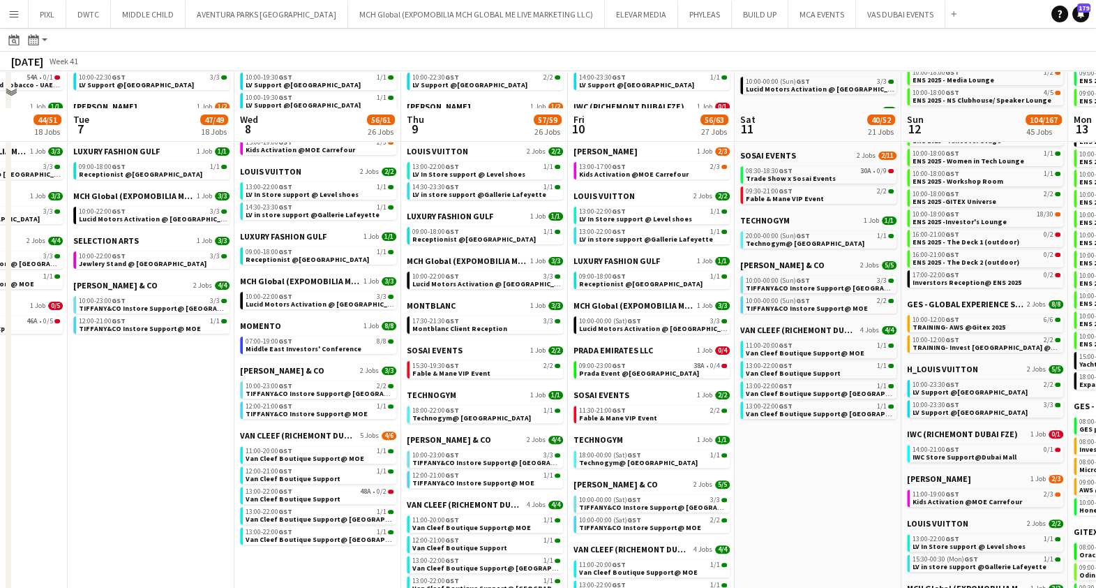
scroll to position [523, 0]
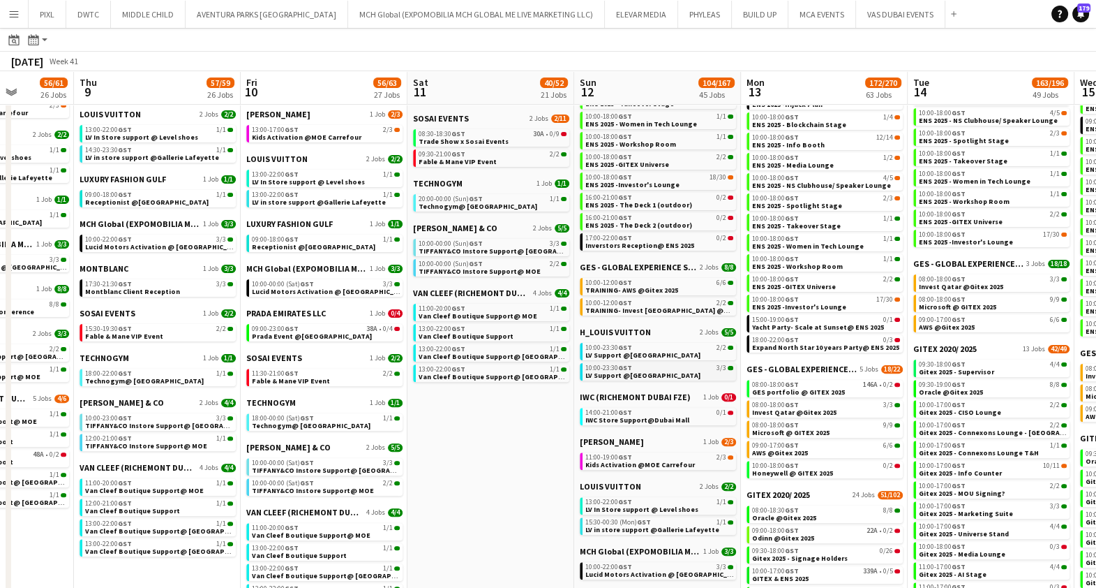
click at [670, 378] on app-calendar-viewport "Sun 5 36/39 17 Jobs Mon 6 44/51 18 Jobs Tue 7 47/49 18 Jobs Wed 8 56/61 26 Jobs…" at bounding box center [548, 400] width 1096 height 1710
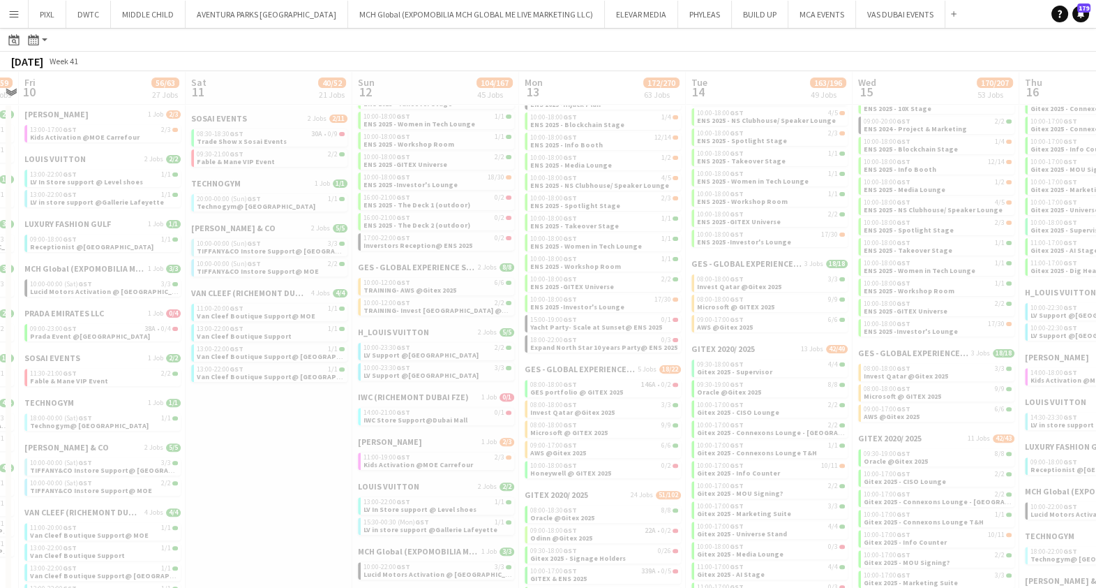
drag, startPoint x: 740, startPoint y: 358, endPoint x: 518, endPoint y: 352, distance: 222.0
click at [489, 352] on app-all-jobs "All Jobs Date picker SEP 2025 SEP 2025 Monday M Tuesday T Wednesday W Thursday …" at bounding box center [548, 379] width 1096 height 1750
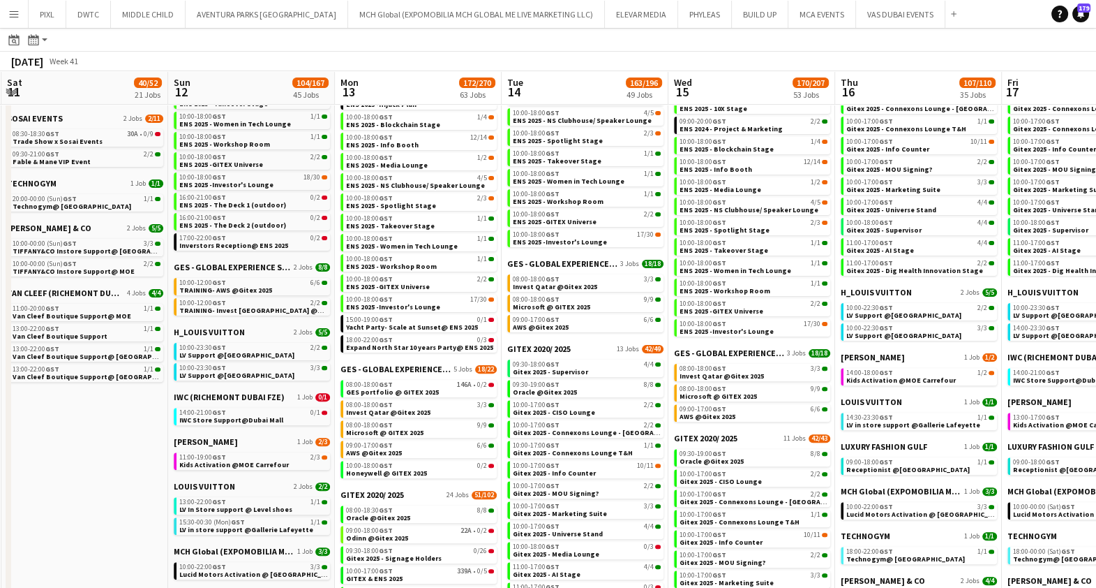
scroll to position [0, 502]
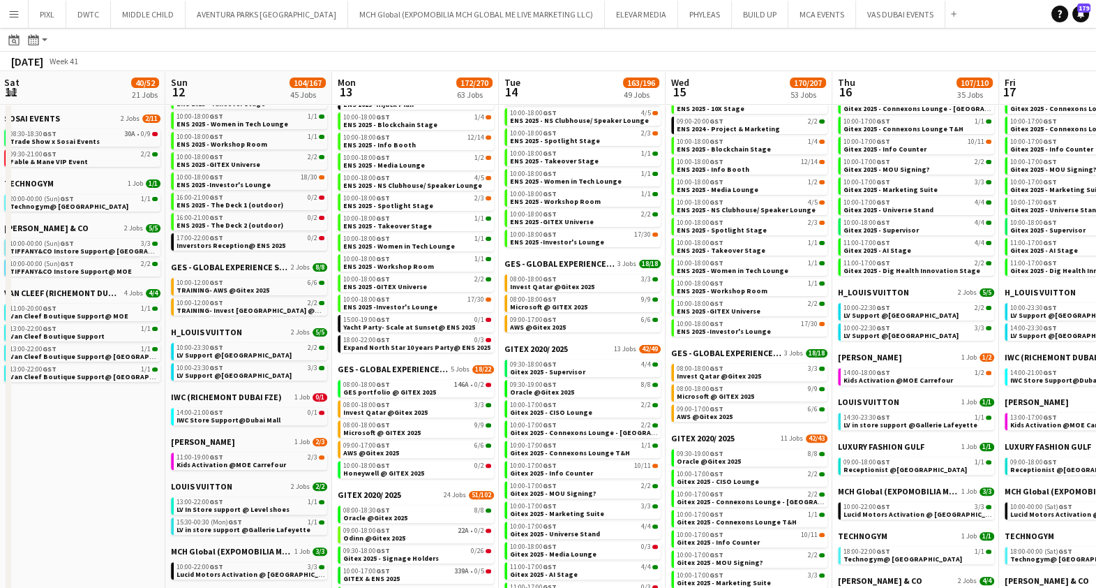
drag, startPoint x: 749, startPoint y: 285, endPoint x: 563, endPoint y: 285, distance: 186.3
click at [563, 285] on app-calendar-viewport "Wed 8 56/61 26 Jobs Thu 9 57/59 26 Jobs Fri 10 56/63 27 Jobs Sat 11 40/52 21 Jo…" at bounding box center [548, 400] width 1096 height 1710
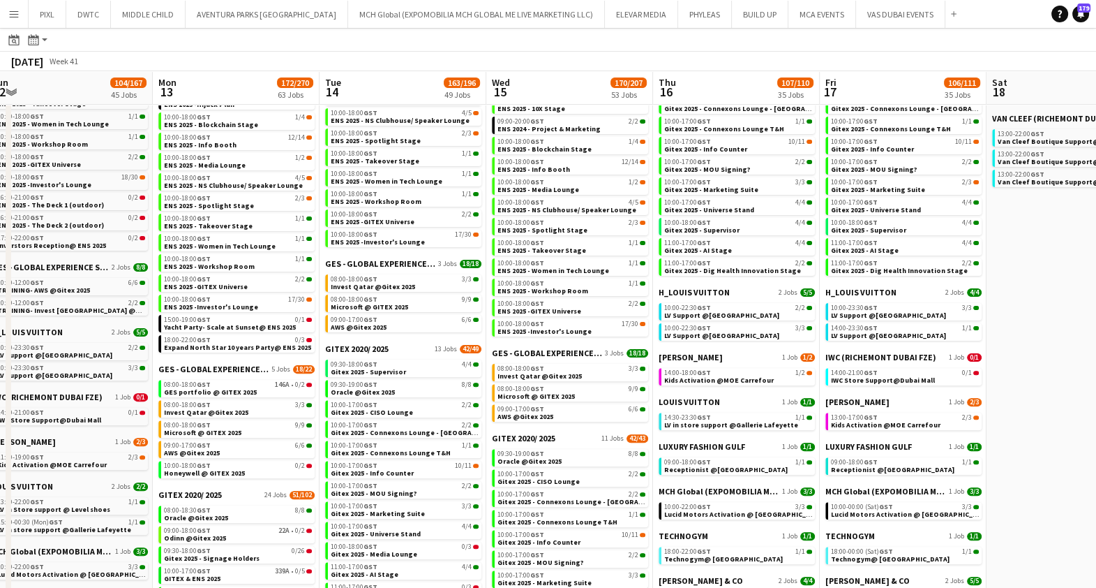
drag, startPoint x: 609, startPoint y: 284, endPoint x: 430, endPoint y: 286, distance: 179.4
click at [430, 286] on app-calendar-viewport "Thu 9 57/59 26 Jobs Fri 10 56/63 27 Jobs Sat 11 40/52 21 Jobs Sun 12 104/167 45…" at bounding box center [548, 400] width 1096 height 1710
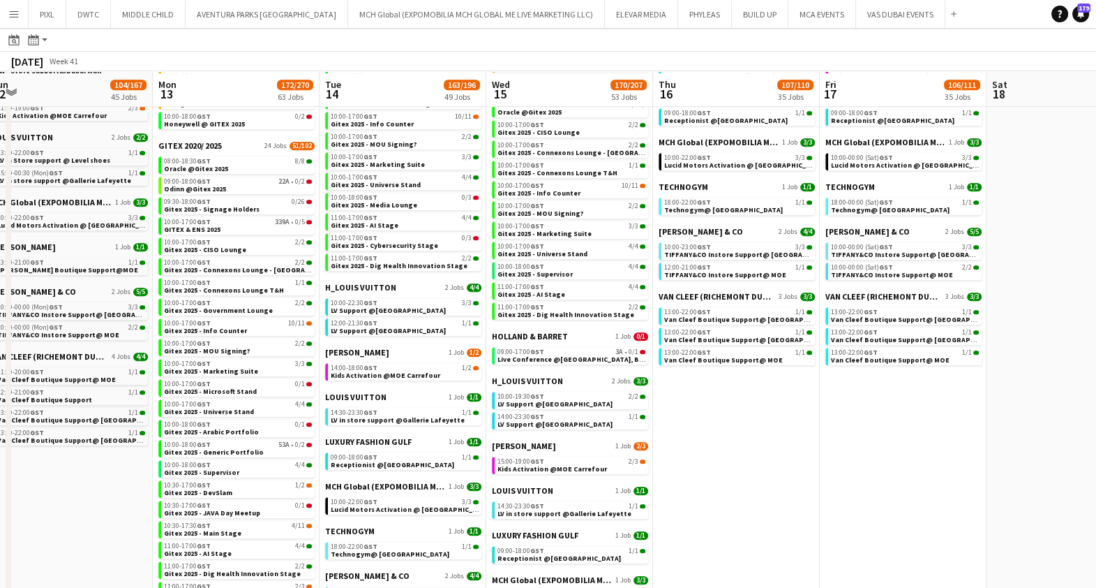
scroll to position [960, 0]
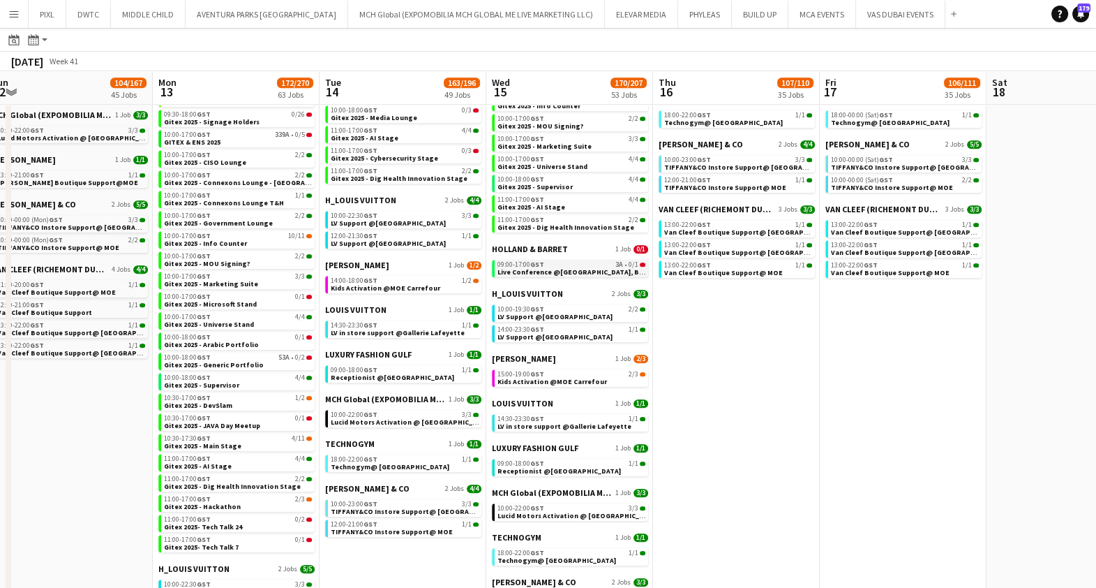
click at [586, 268] on span "Live Conference @Delano, Bluewaters" at bounding box center [586, 271] width 176 height 9
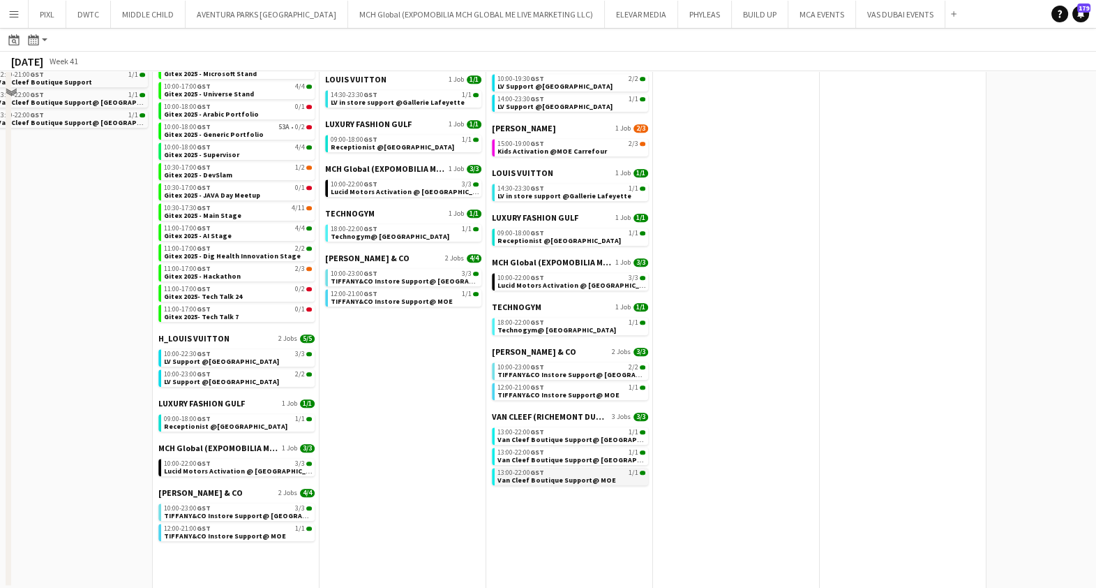
scroll to position [754, 0]
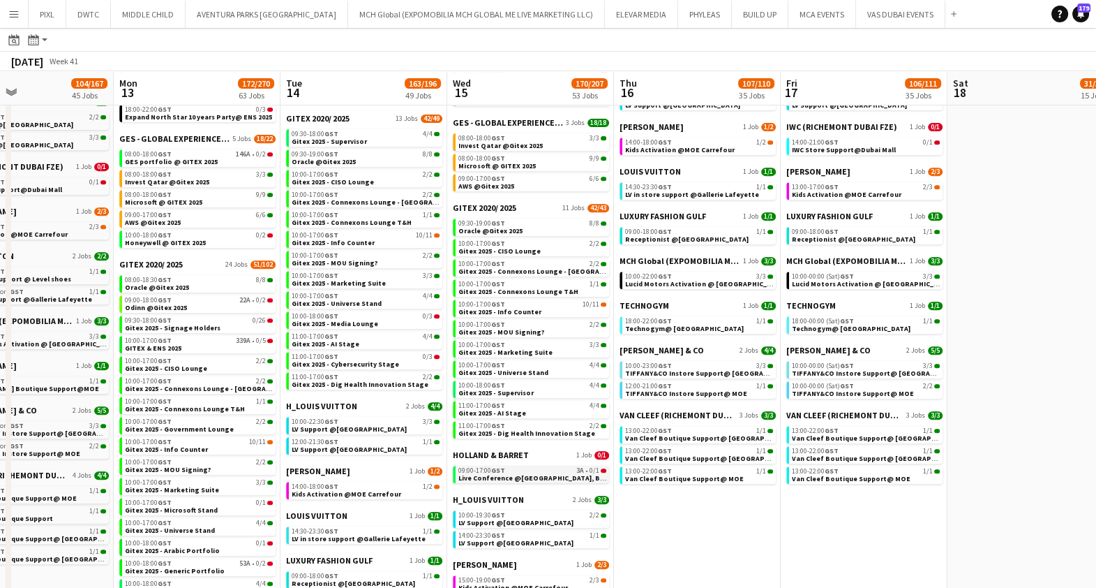
drag, startPoint x: 623, startPoint y: 470, endPoint x: 581, endPoint y: 474, distance: 41.4
click at [581, 474] on app-calendar-viewport "Thu 9 57/59 26 Jobs Fri 10 56/63 27 Jobs Sat 11 40/52 21 Jobs Sun 12 104/167 45…" at bounding box center [548, 170] width 1096 height 1710
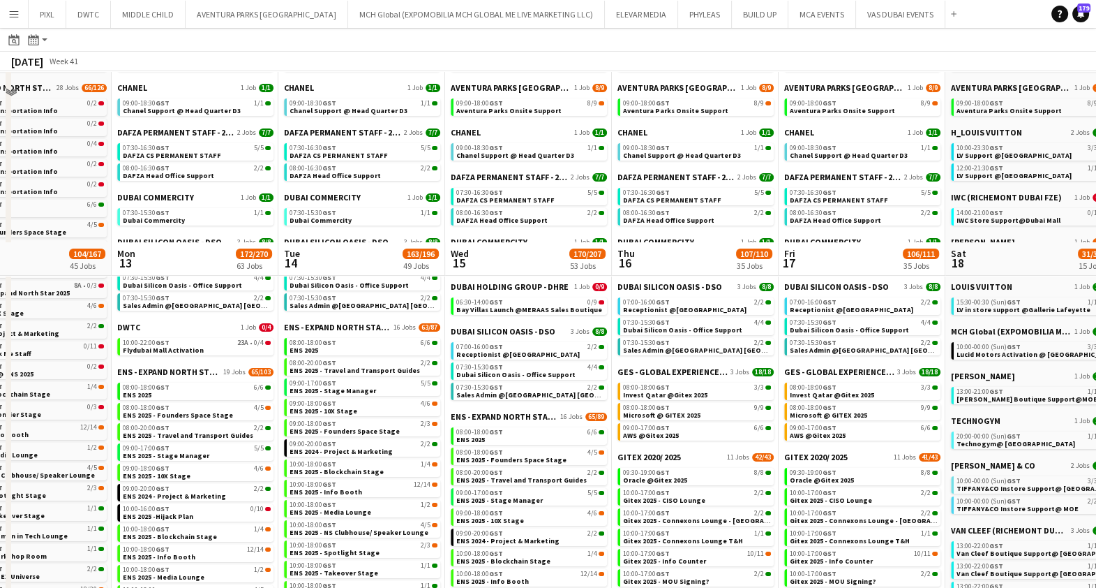
scroll to position [0, 0]
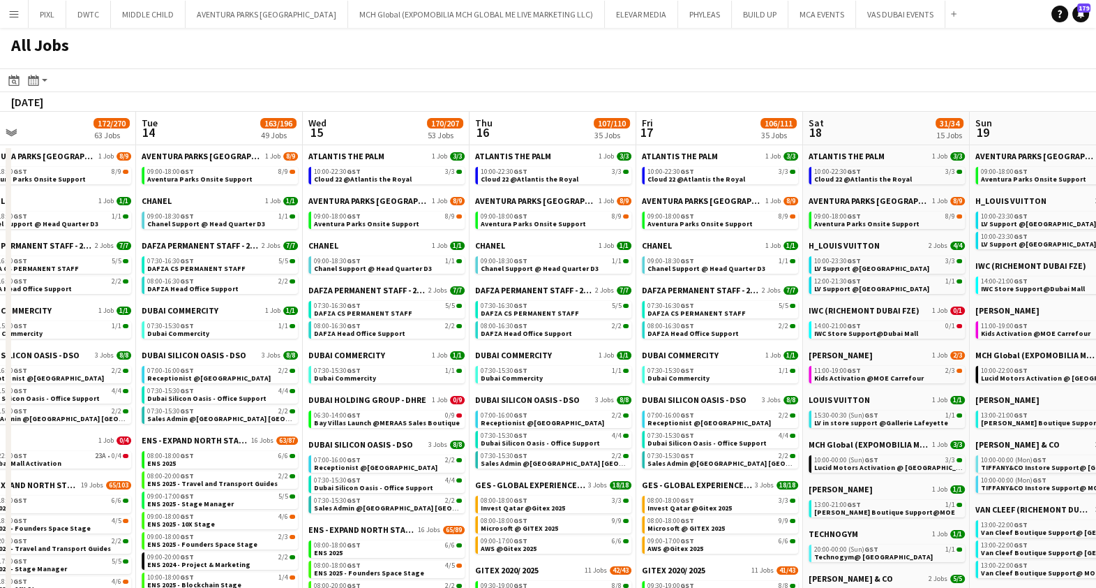
drag, startPoint x: 723, startPoint y: 380, endPoint x: 573, endPoint y: 385, distance: 150.1
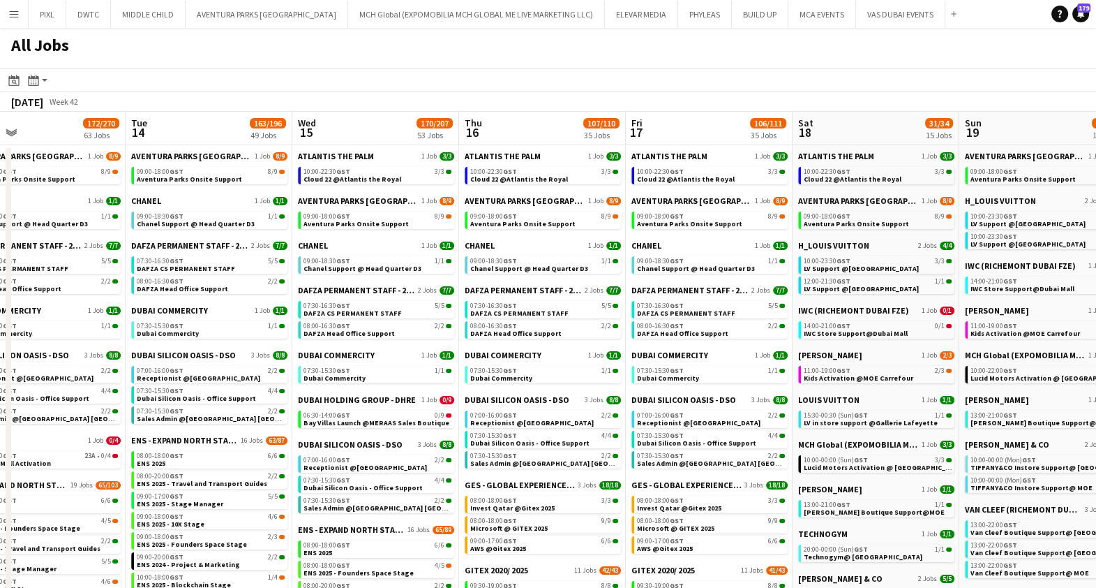
scroll to position [0, 475]
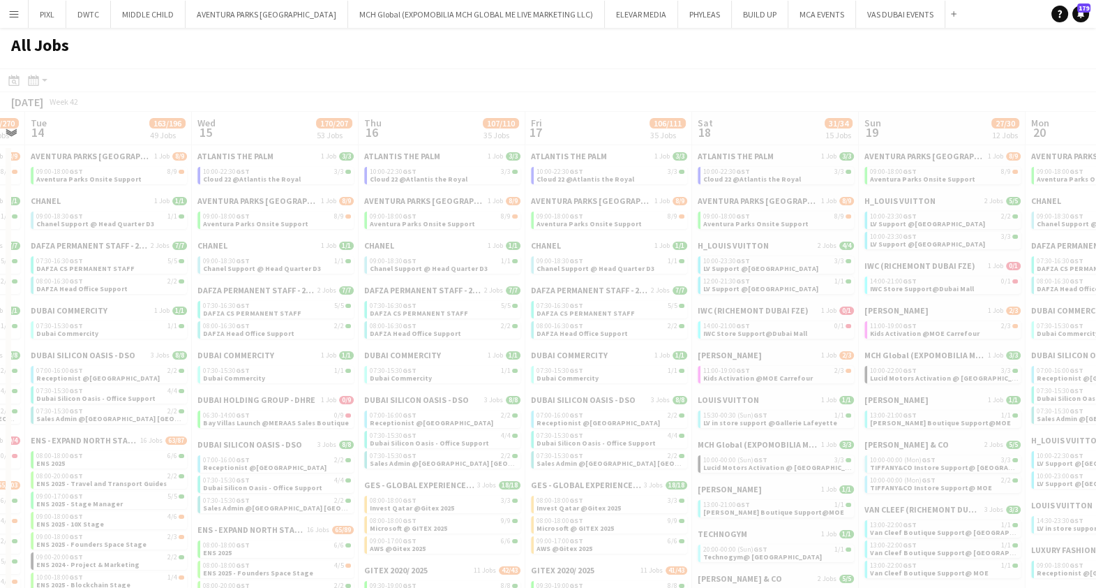
drag, startPoint x: 768, startPoint y: 377, endPoint x: 532, endPoint y: 375, distance: 235.9
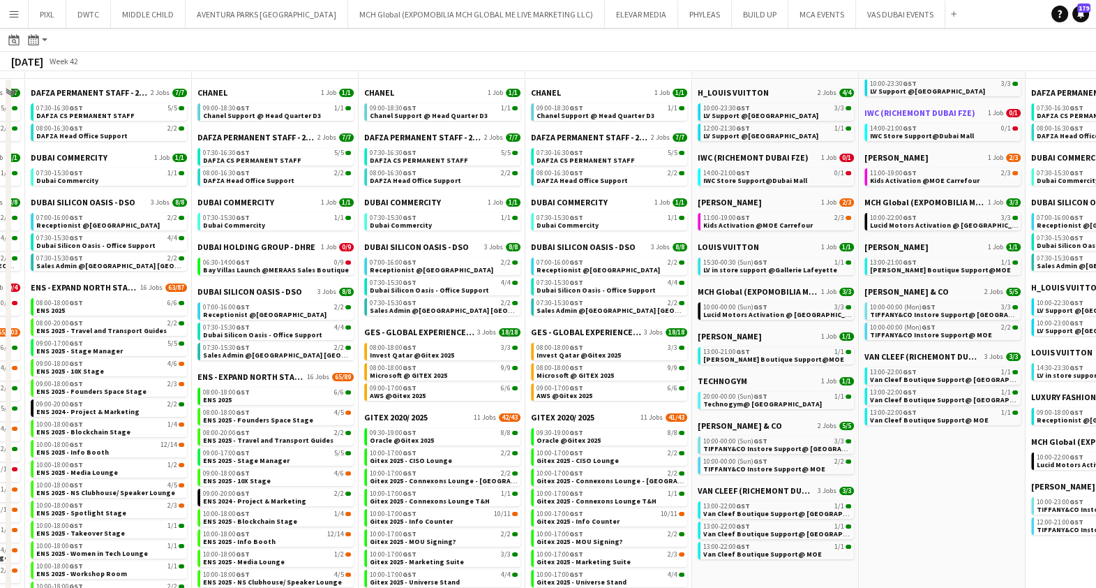
scroll to position [174, 0]
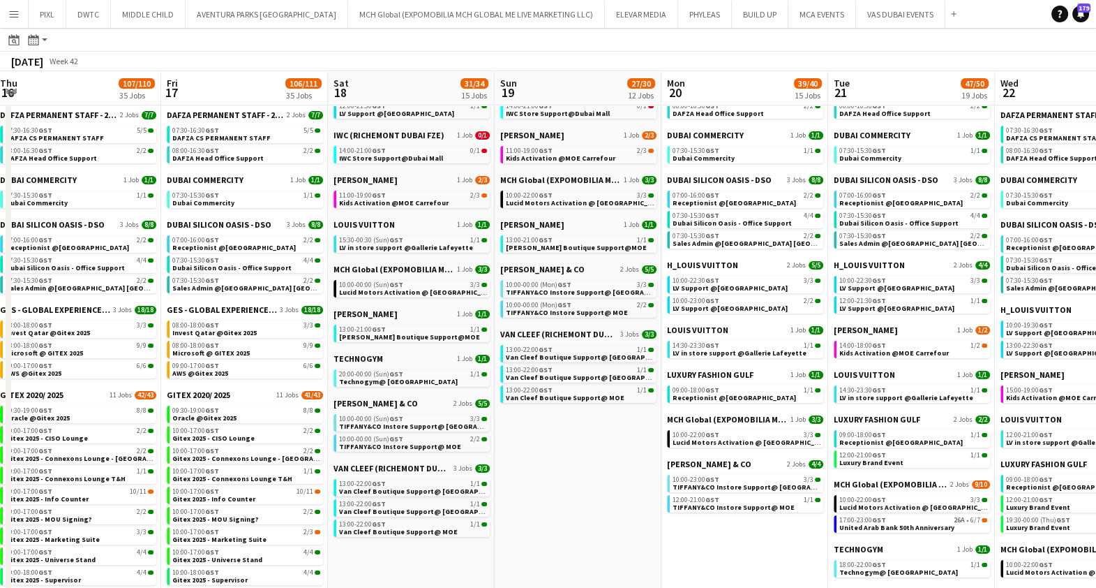
drag, startPoint x: 995, startPoint y: 179, endPoint x: 630, endPoint y: 181, distance: 365.0
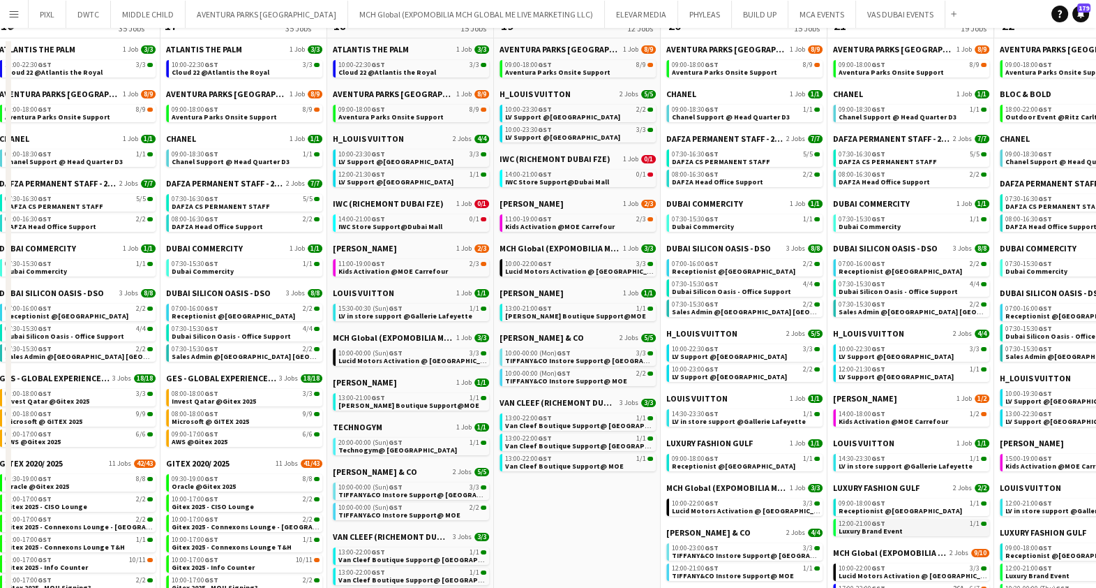
scroll to position [0, 0]
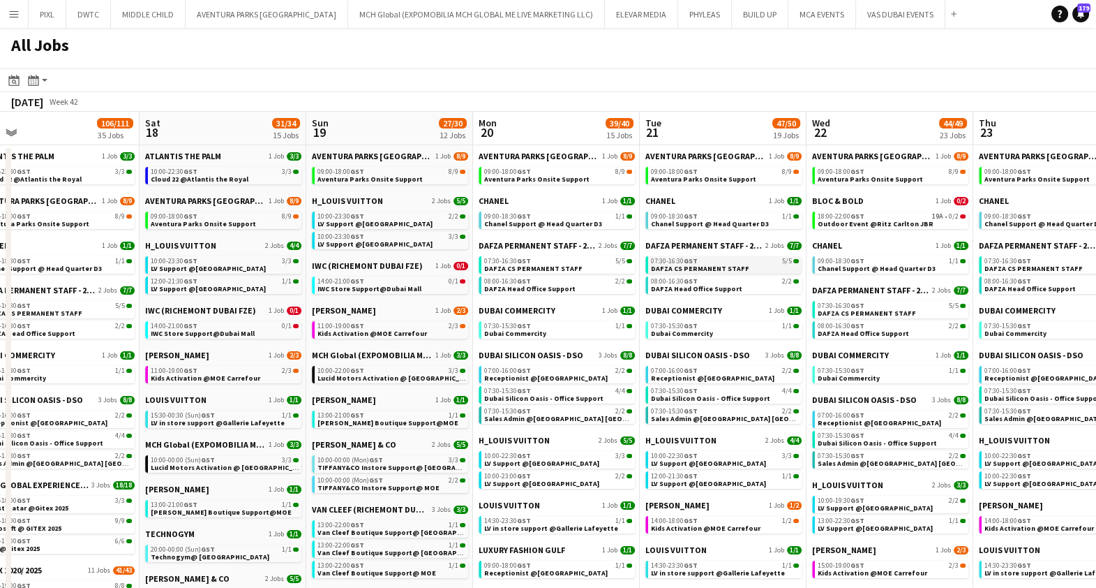
drag, startPoint x: 902, startPoint y: 234, endPoint x: 766, endPoint y: 262, distance: 138.9
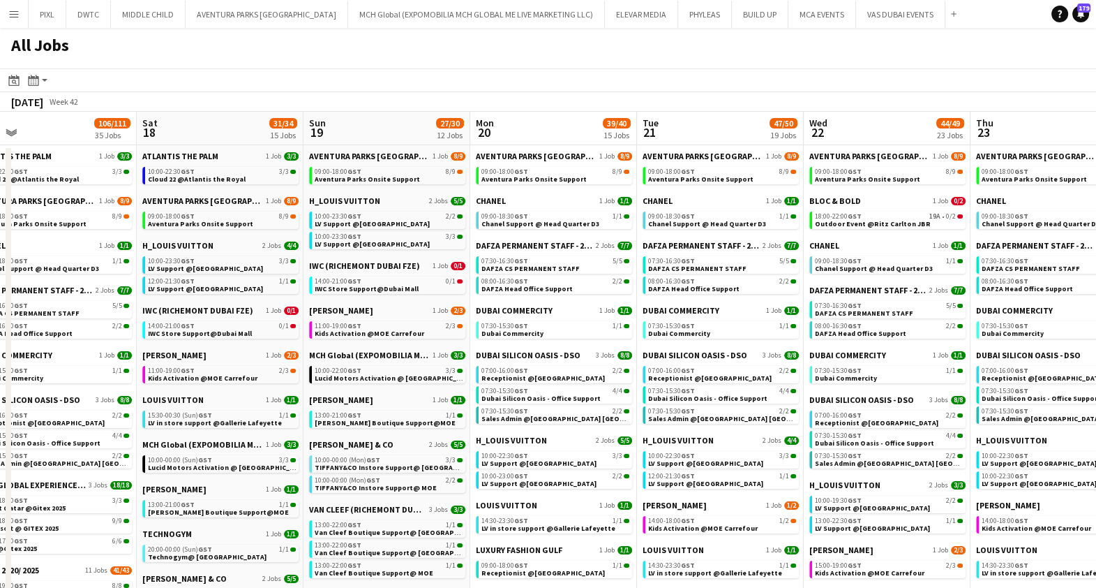
scroll to position [0, 472]
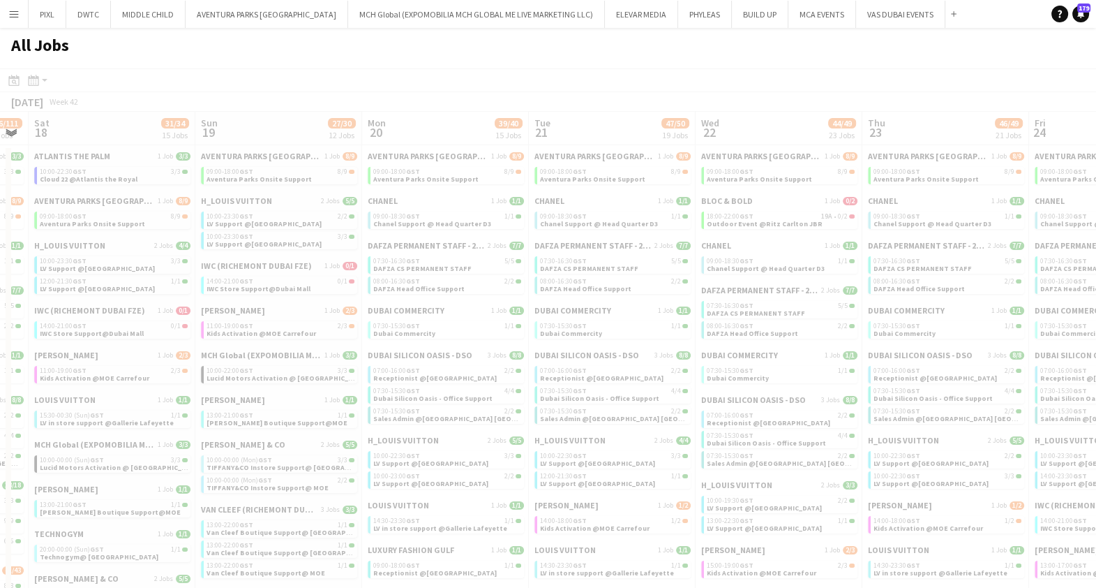
drag, startPoint x: 667, startPoint y: 267, endPoint x: 606, endPoint y: 270, distance: 60.8
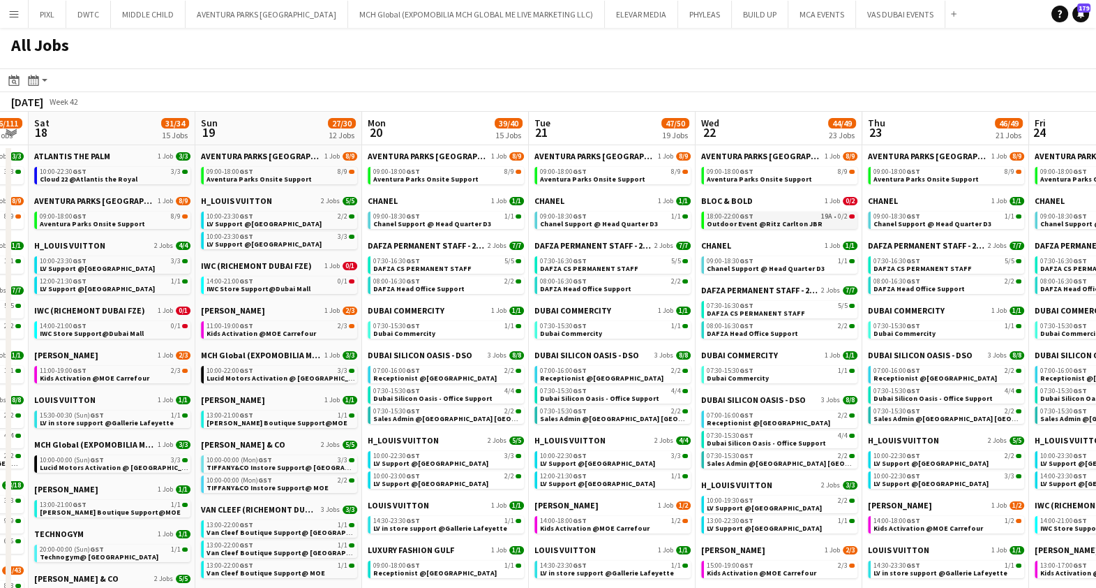
click at [783, 219] on span "Outdoor Event @Ritz Carlton JBR" at bounding box center [765, 223] width 116 height 9
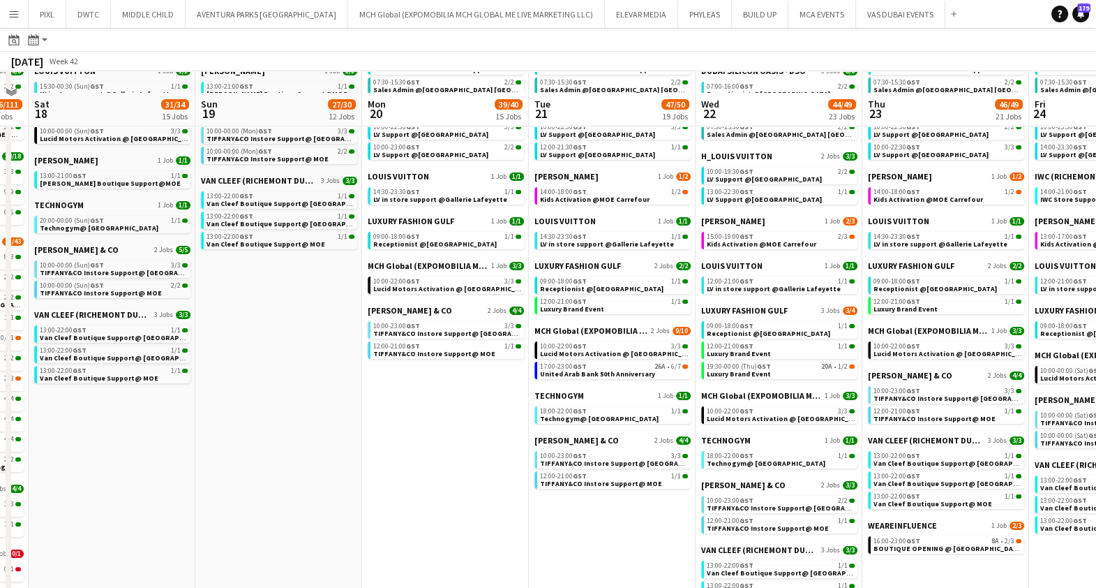
scroll to position [348, 0]
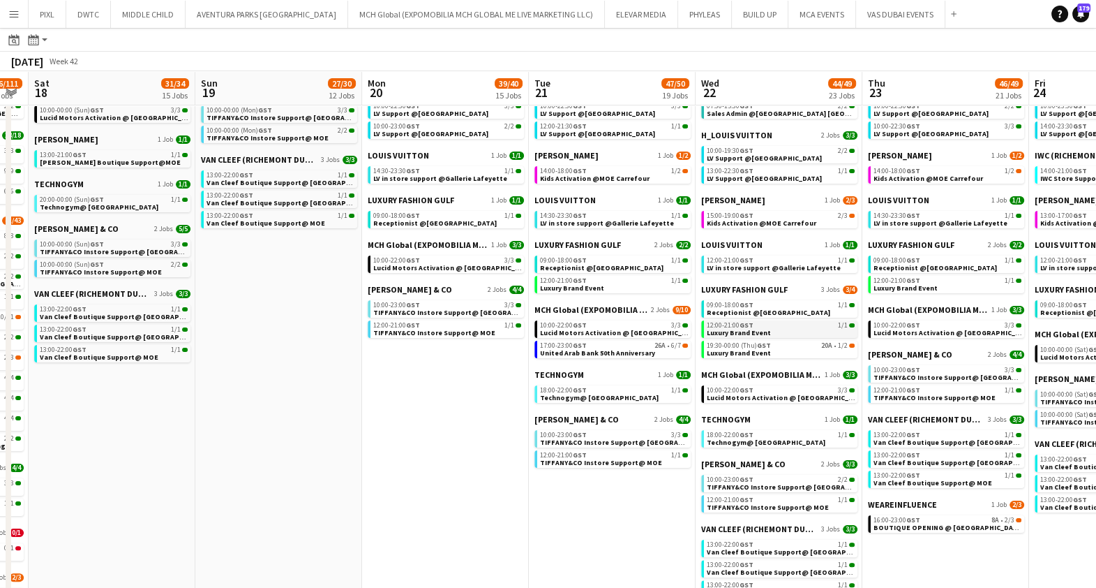
click at [779, 325] on div "12:00-21:00 GST 1/1" at bounding box center [781, 325] width 148 height 7
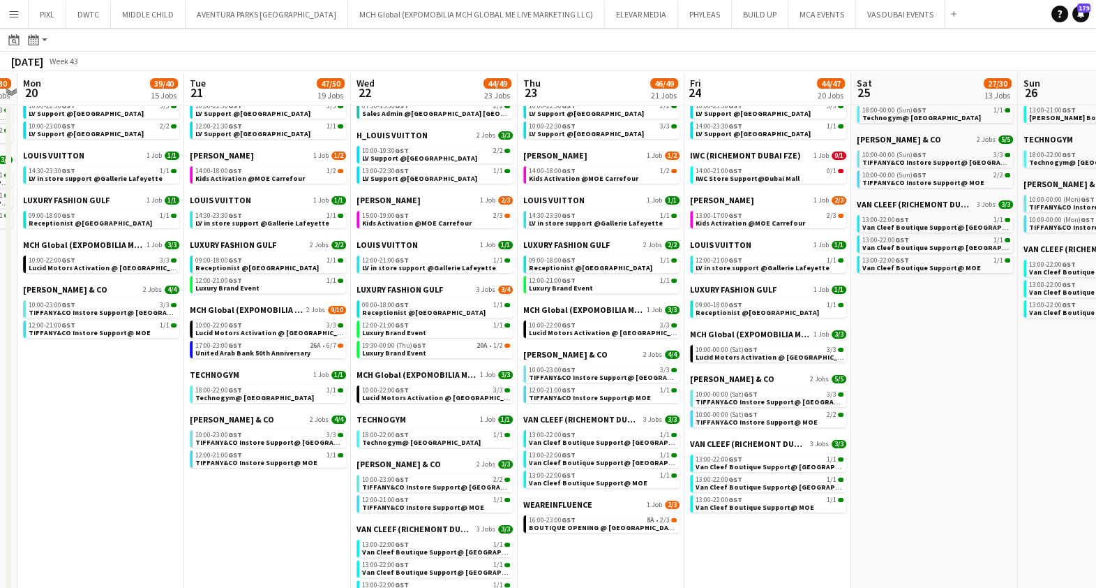
scroll to position [0, 550]
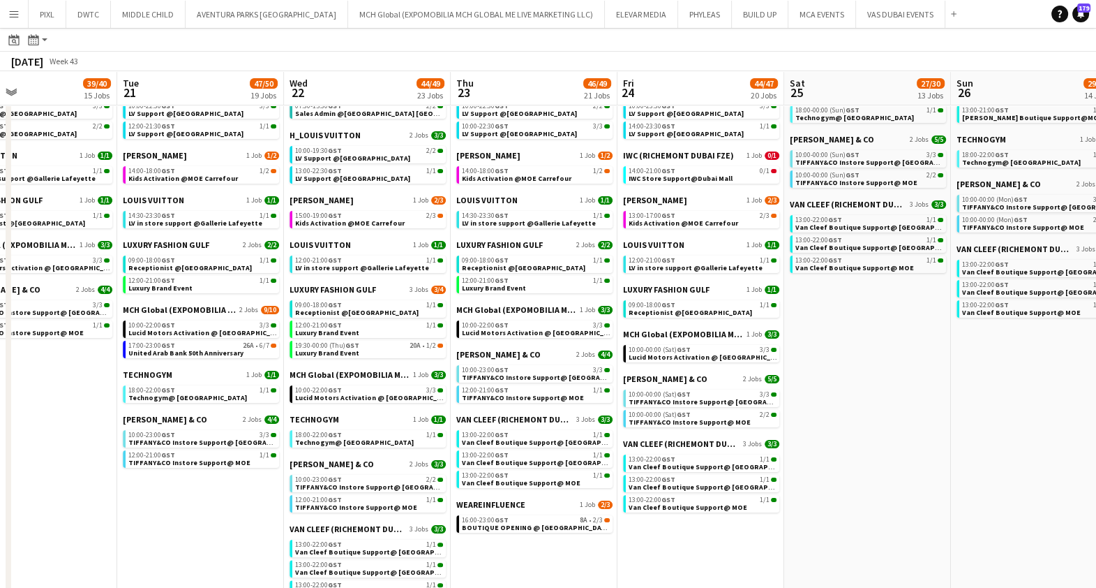
drag, startPoint x: 991, startPoint y: 356, endPoint x: 579, endPoint y: 366, distance: 411.9
click at [579, 366] on app-calendar-viewport "Fri 17 106/111 35 Jobs Sat 18 31/34 15 Jobs Sun 19 27/30 12 Jobs Mon 20 39/40 1…" at bounding box center [548, 575] width 1096 height 1710
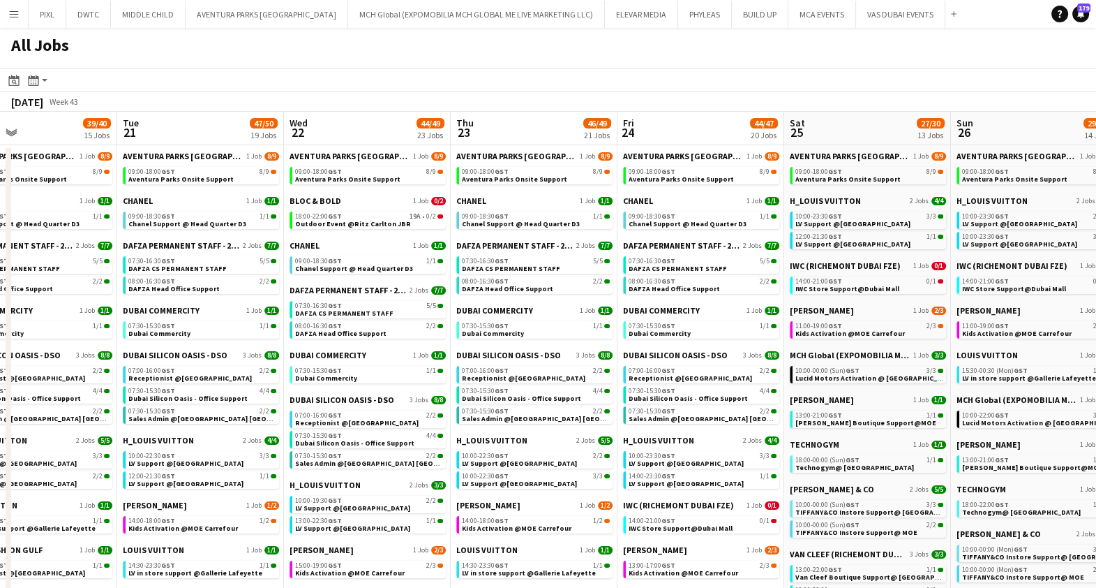
scroll to position [0, 469]
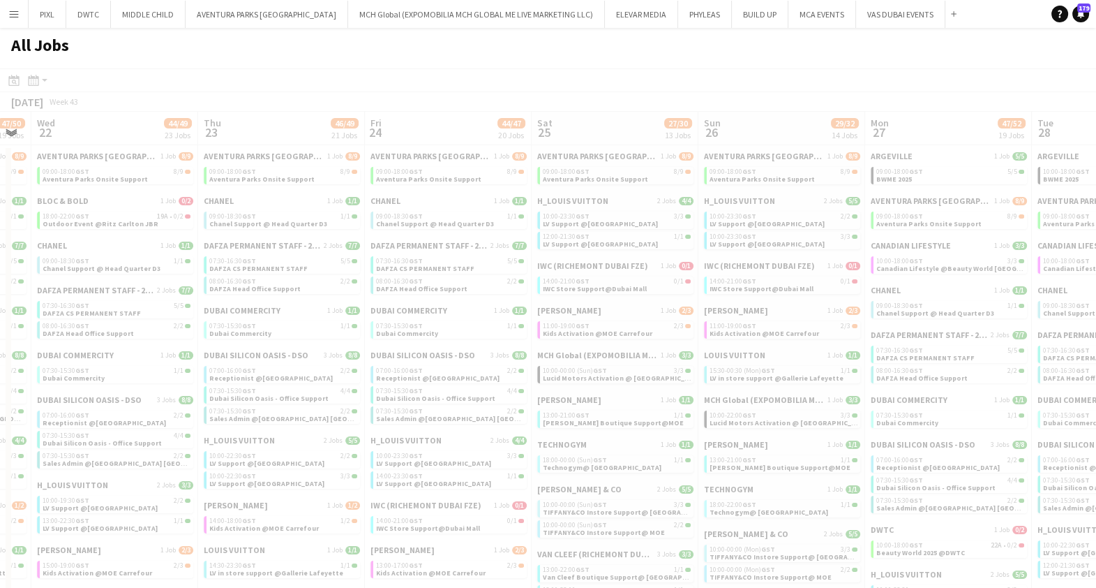
drag, startPoint x: 722, startPoint y: 426, endPoint x: 486, endPoint y: 428, distance: 235.2
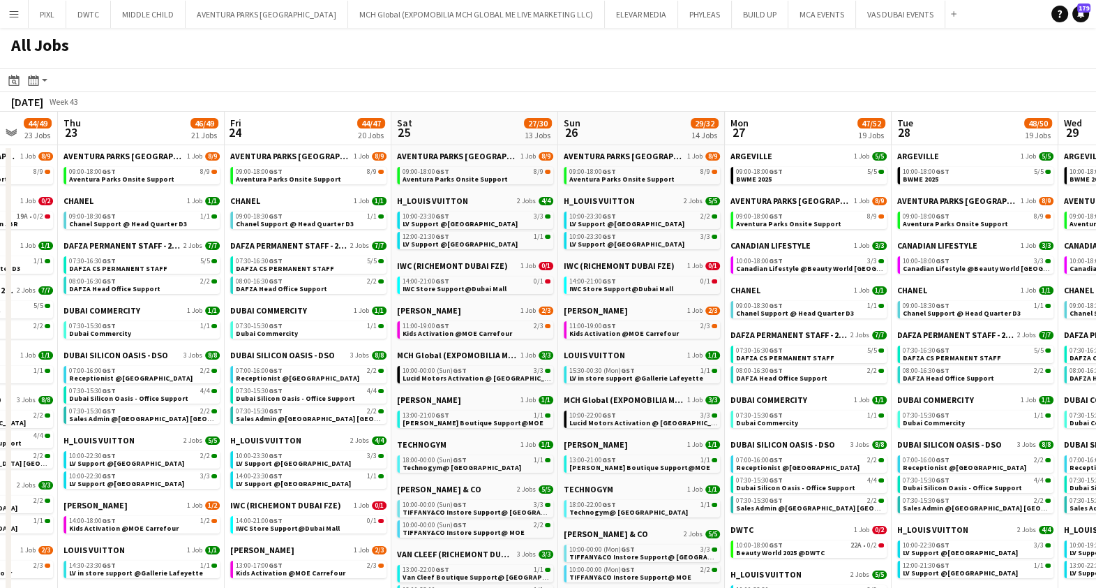
scroll to position [0, 612]
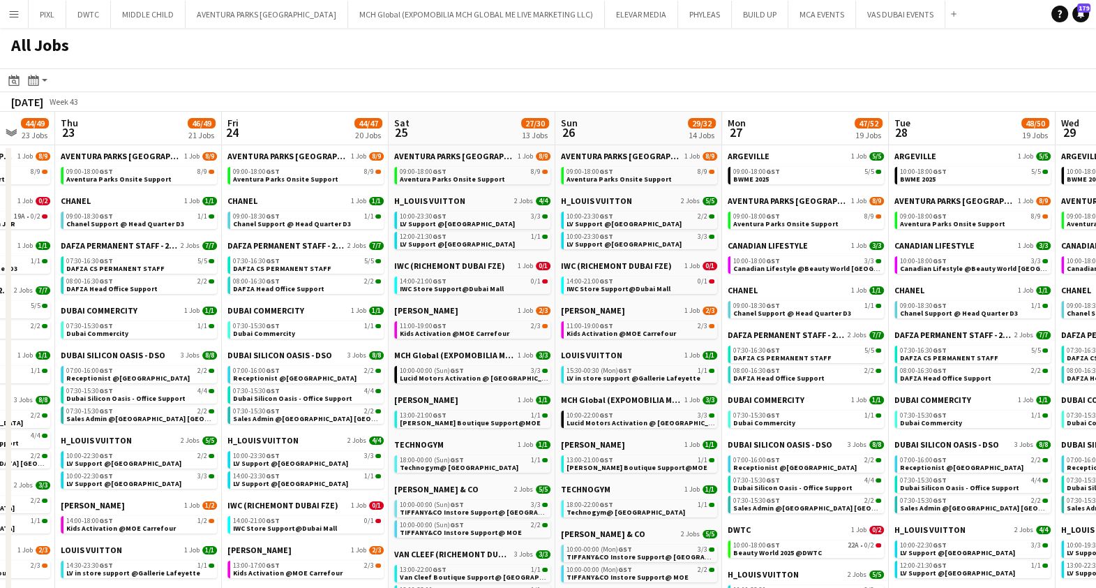
drag, startPoint x: 628, startPoint y: 385, endPoint x: 485, endPoint y: 384, distance: 143.1
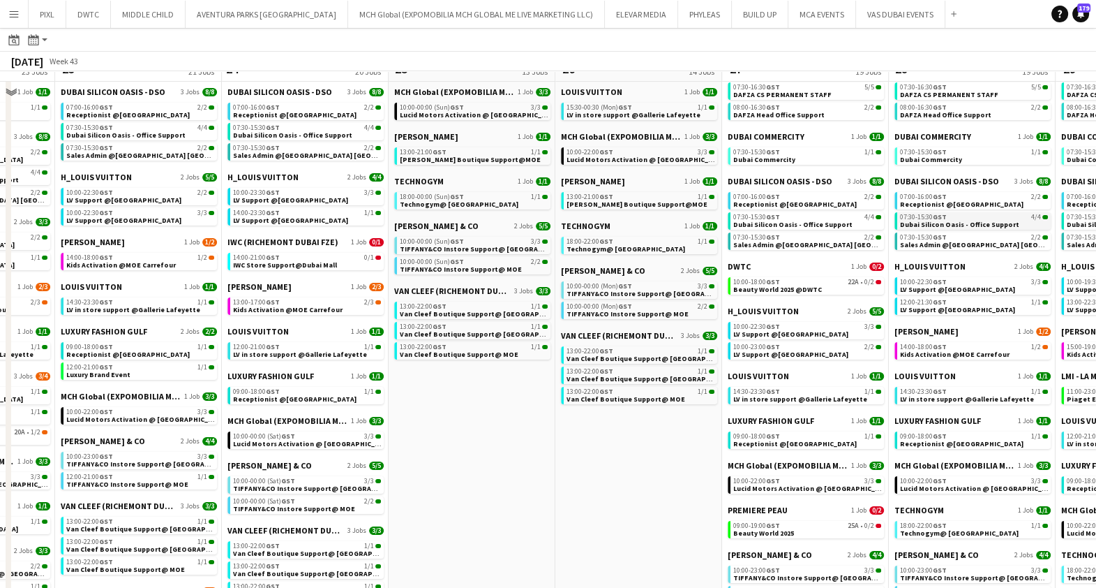
scroll to position [0, 0]
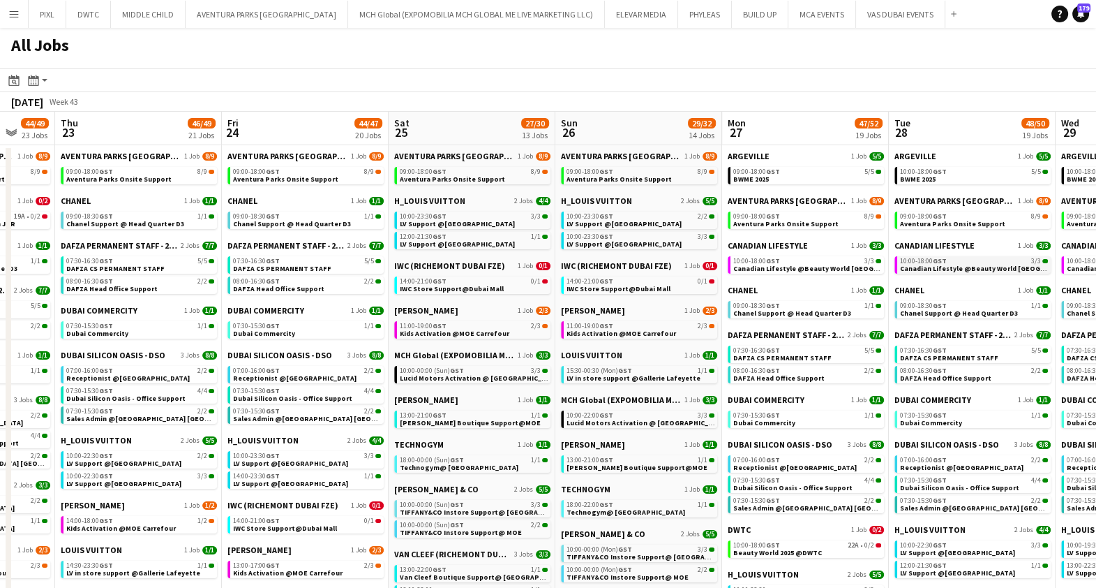
click at [962, 267] on span "Canadian Lifestyle @Beauty World Middle East" at bounding box center [994, 268] width 188 height 9
click at [775, 170] on span "GST" at bounding box center [773, 171] width 14 height 9
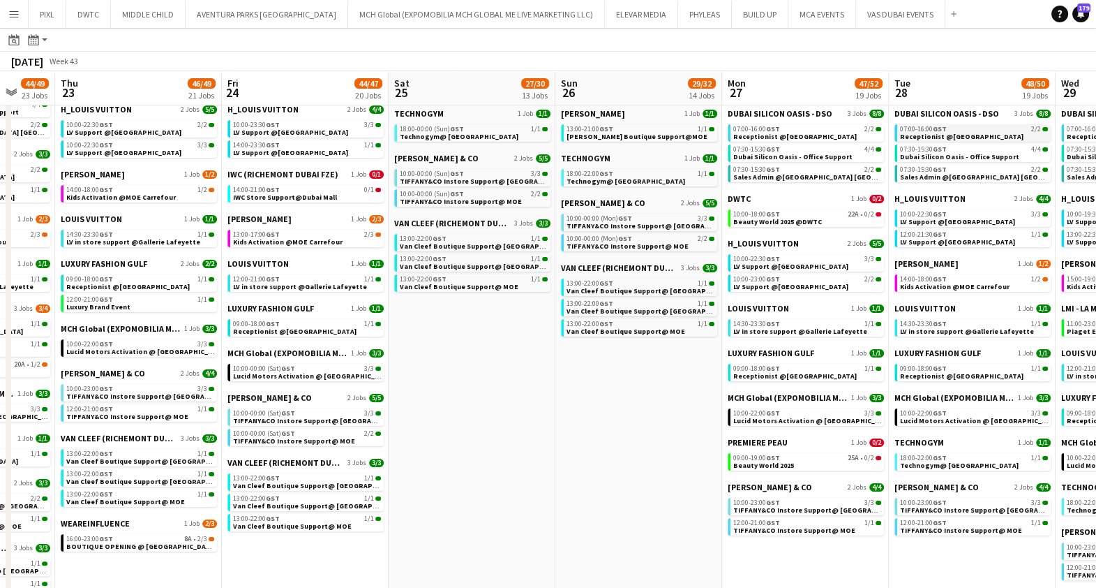
scroll to position [348, 0]
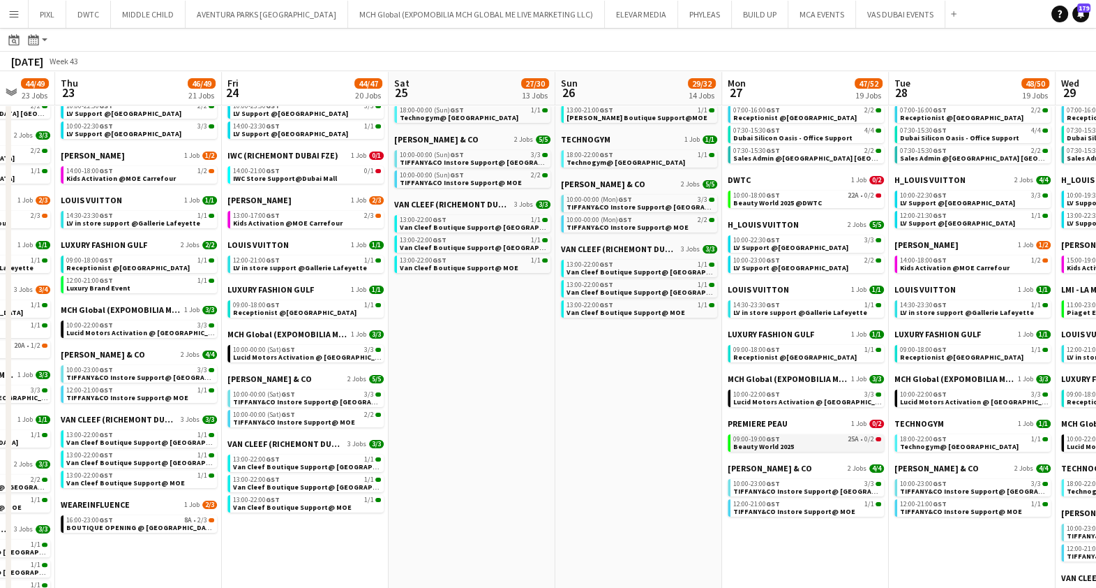
click at [789, 436] on div "09:00-19:00 GST 25A • 0/2" at bounding box center [808, 439] width 148 height 7
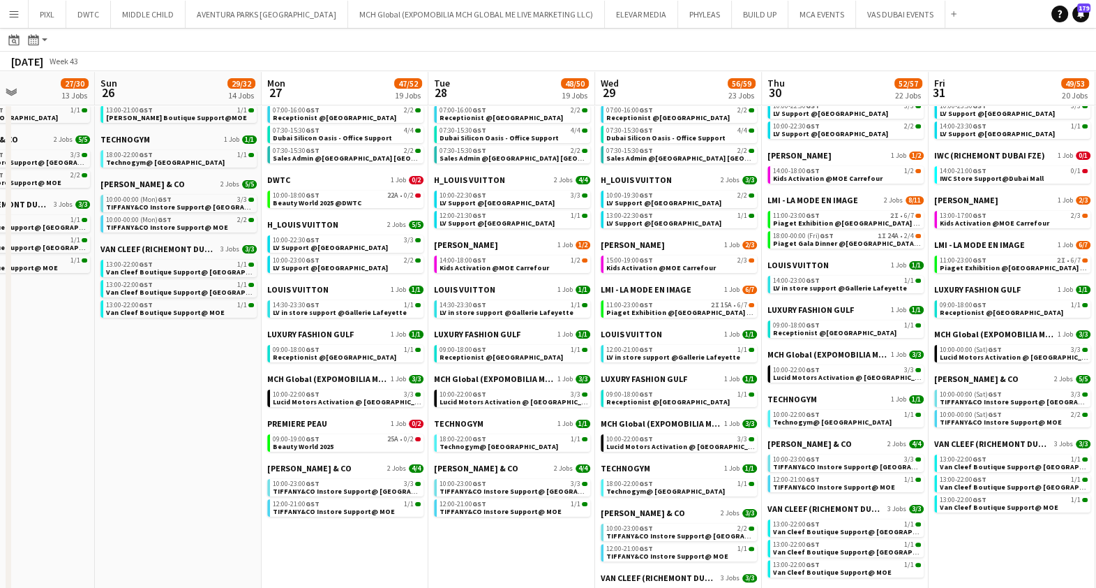
drag, startPoint x: 818, startPoint y: 472, endPoint x: 389, endPoint y: 459, distance: 429.4
click at [387, 464] on app-calendar-viewport "Wed 22 44/49 23 Jobs Thu 23 46/49 21 Jobs Fri 24 44/47 20 Jobs Sat 25 27/30 13 …" at bounding box center [548, 575] width 1096 height 1710
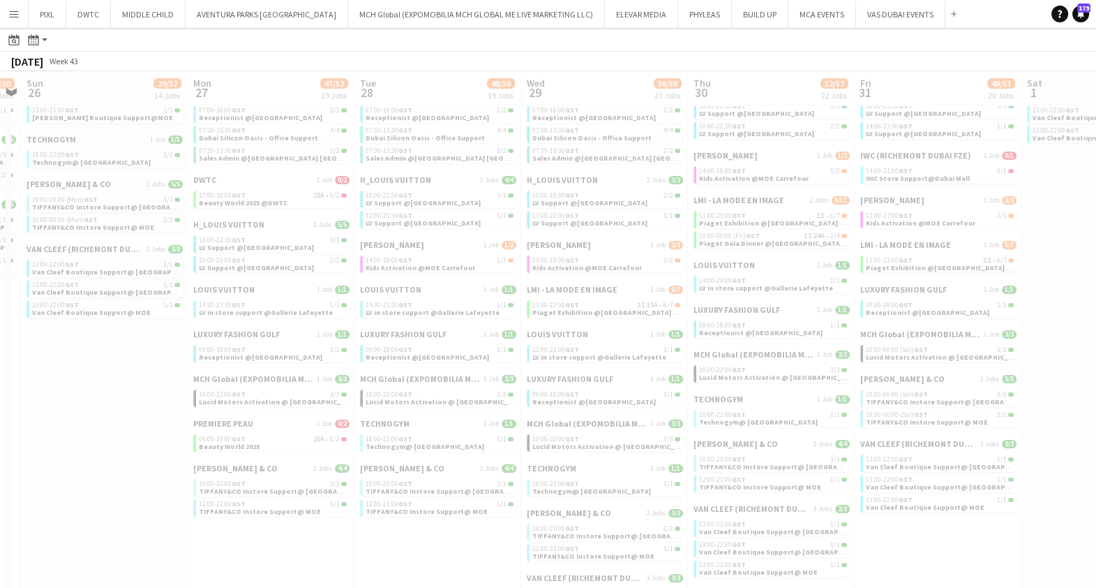
drag, startPoint x: 621, startPoint y: 440, endPoint x: 581, endPoint y: 456, distance: 43.3
click at [581, 456] on app-all-jobs "All Jobs Date picker SEP 2025 SEP 2025 Monday M Tuesday T Wednesday W Thursday …" at bounding box center [548, 555] width 1096 height 1750
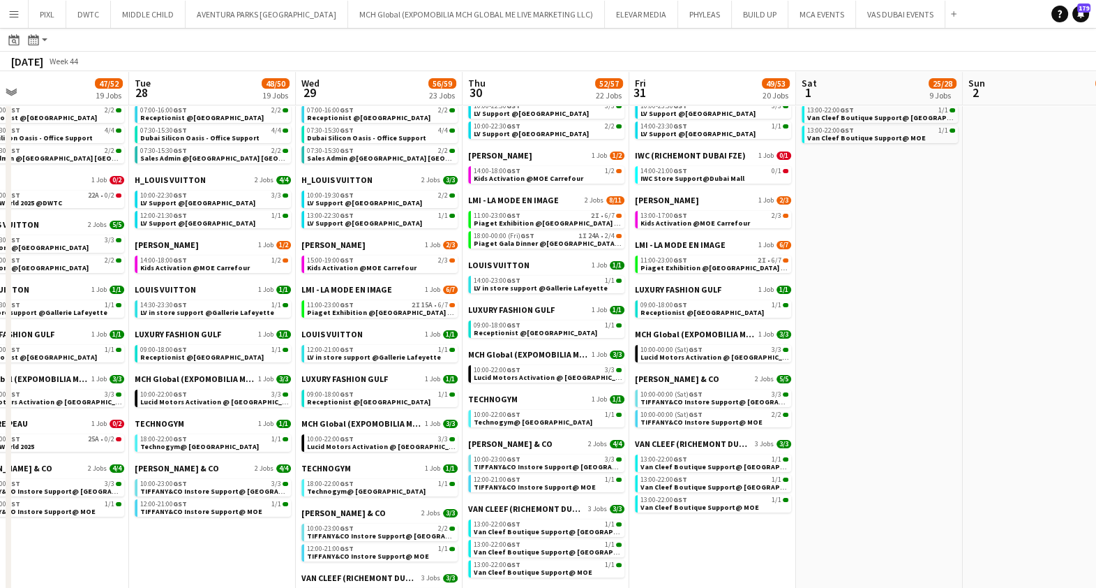
drag, startPoint x: 662, startPoint y: 454, endPoint x: 576, endPoint y: 432, distance: 88.0
click at [440, 442] on app-calendar-viewport "Fri 24 44/47 20 Jobs Sat 25 27/30 13 Jobs Sun 26 29/32 14 Jobs Mon 27 47/52 19 …" at bounding box center [548, 575] width 1096 height 1710
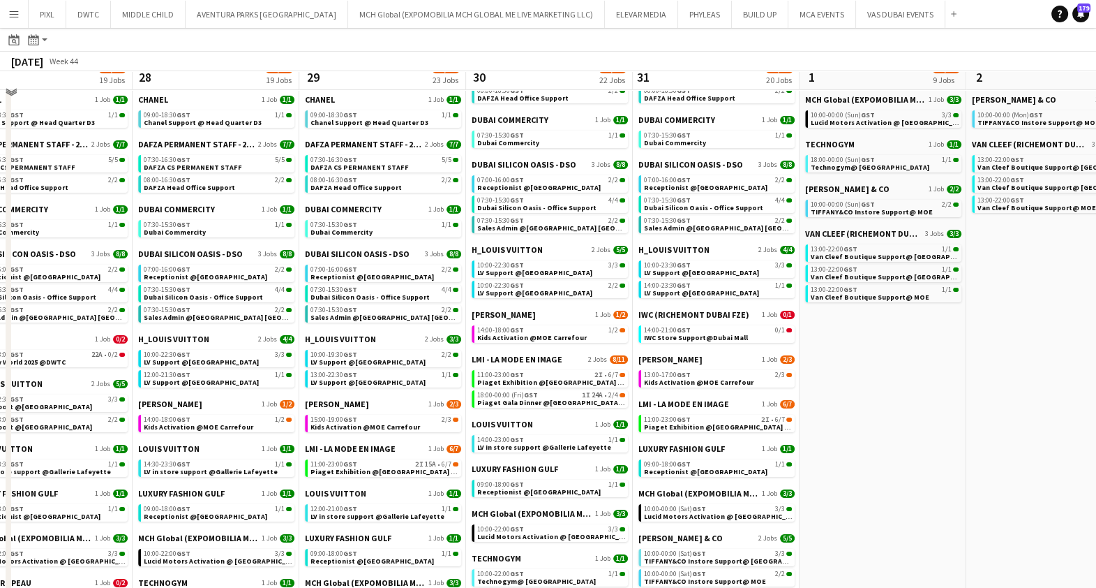
scroll to position [174, 0]
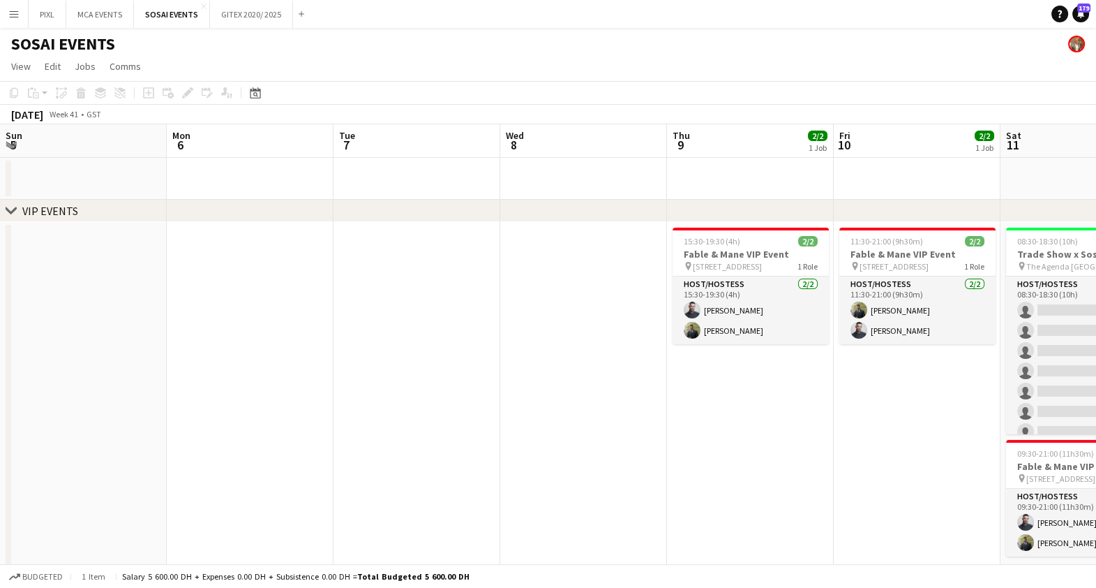
scroll to position [0, 419]
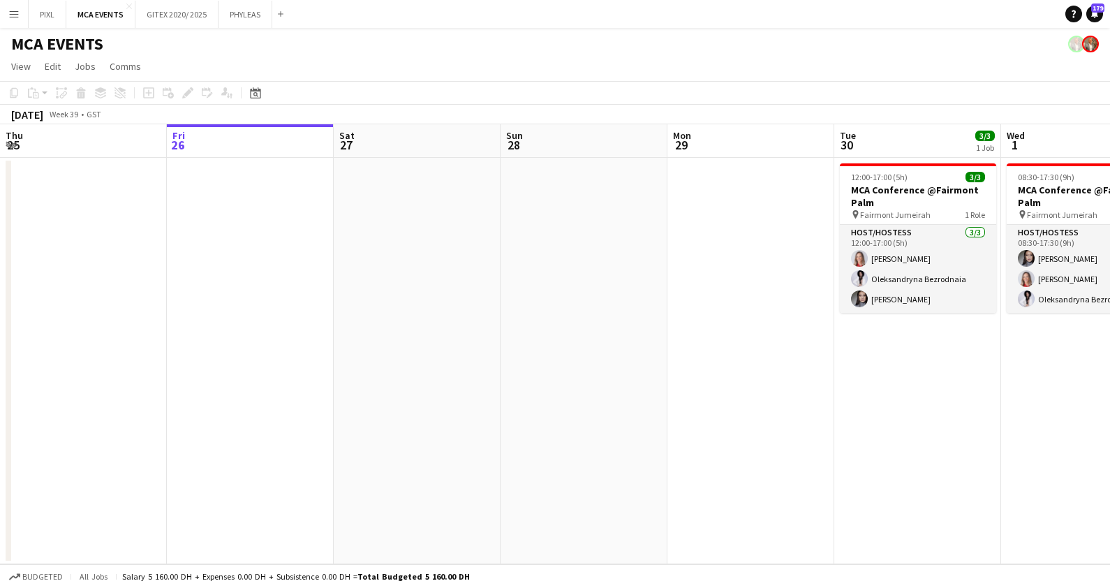
scroll to position [0, 565]
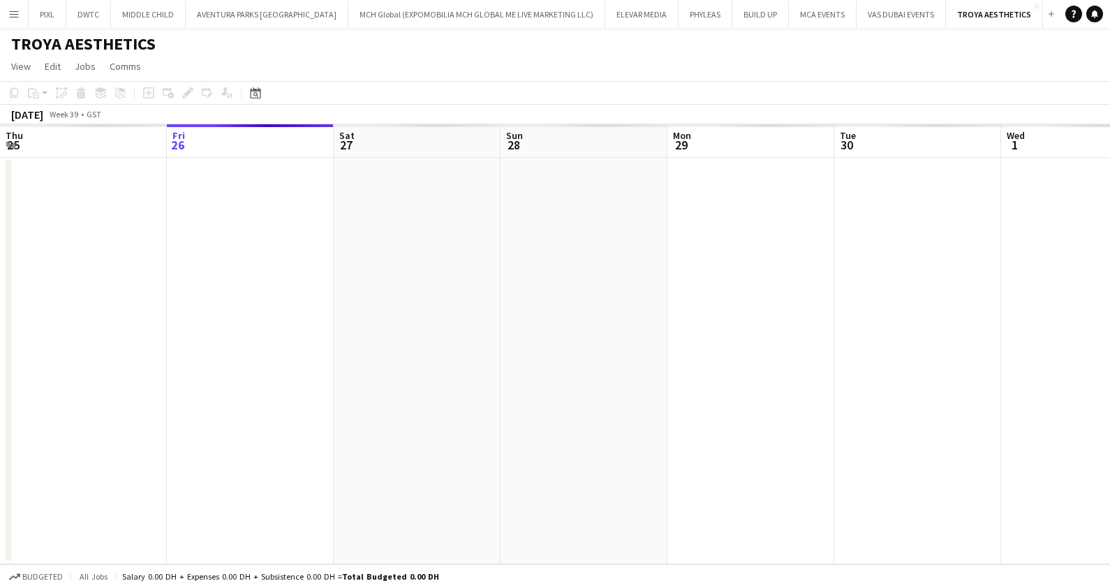
scroll to position [0, 479]
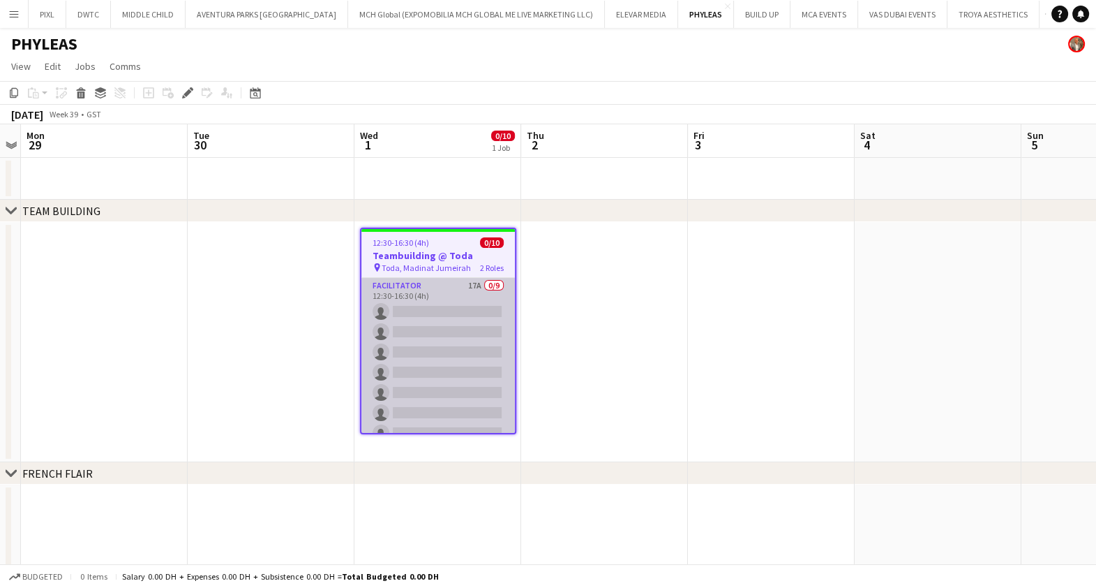
click at [454, 335] on app-card-role "Facilitator 17A 0/9 12:30-16:30 (4h) single-neutral-actions single-neutral-acti…" at bounding box center [439, 382] width 154 height 209
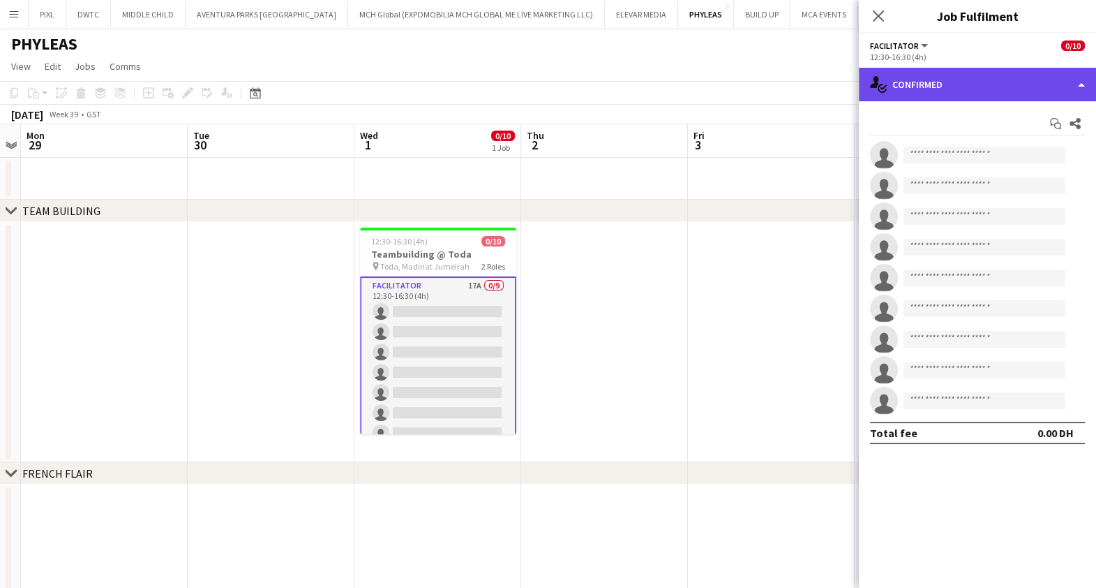
click at [981, 90] on div "single-neutral-actions-check-2 Confirmed" at bounding box center [977, 85] width 237 height 34
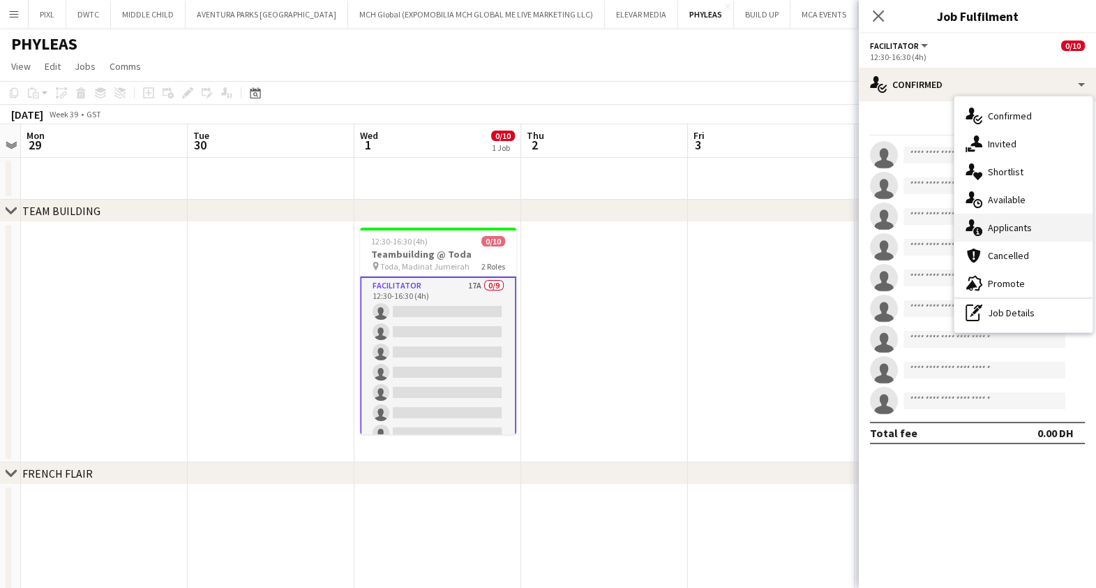
click at [1015, 222] on span "Applicants" at bounding box center [1010, 227] width 44 height 13
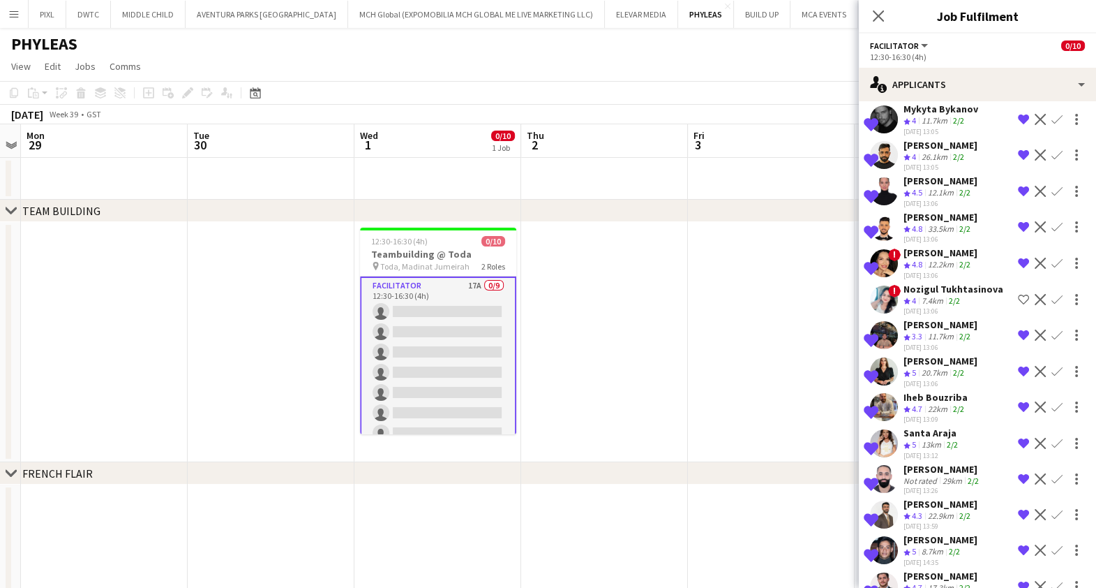
scroll to position [223, 0]
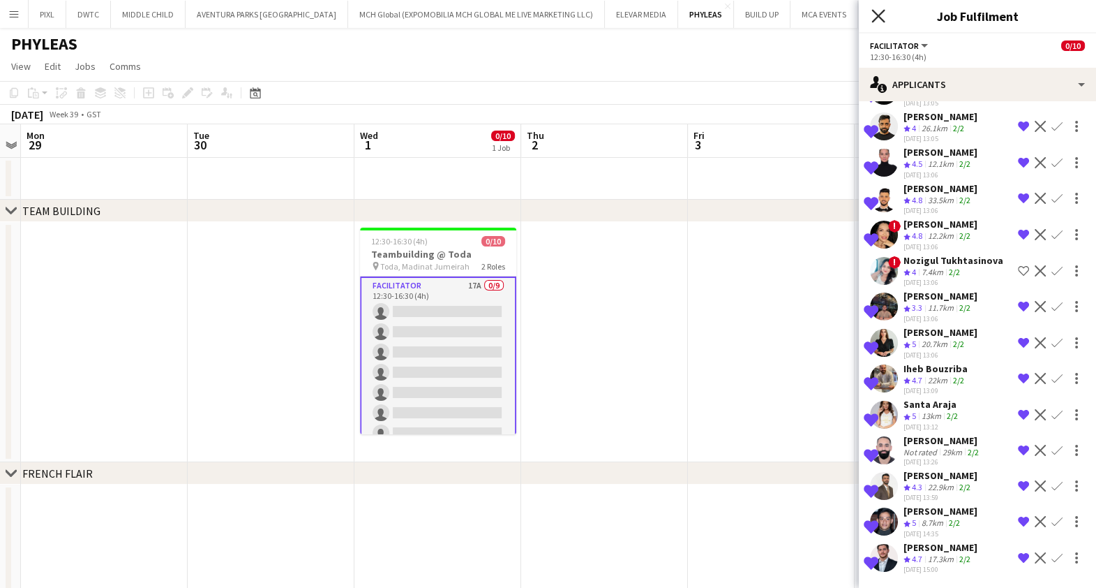
click at [879, 17] on icon at bounding box center [878, 15] width 13 height 13
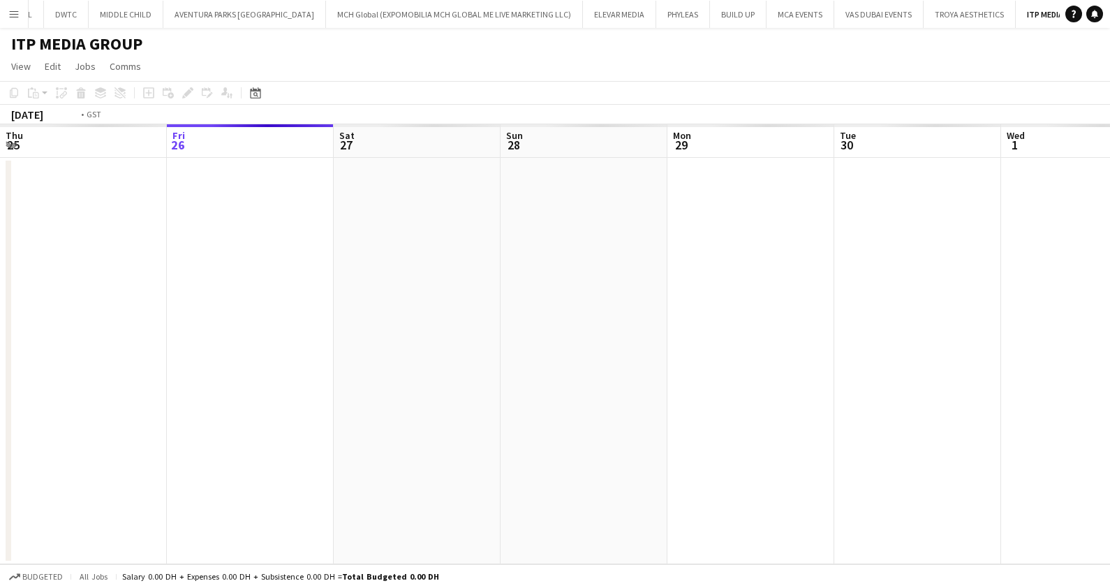
scroll to position [0, 479]
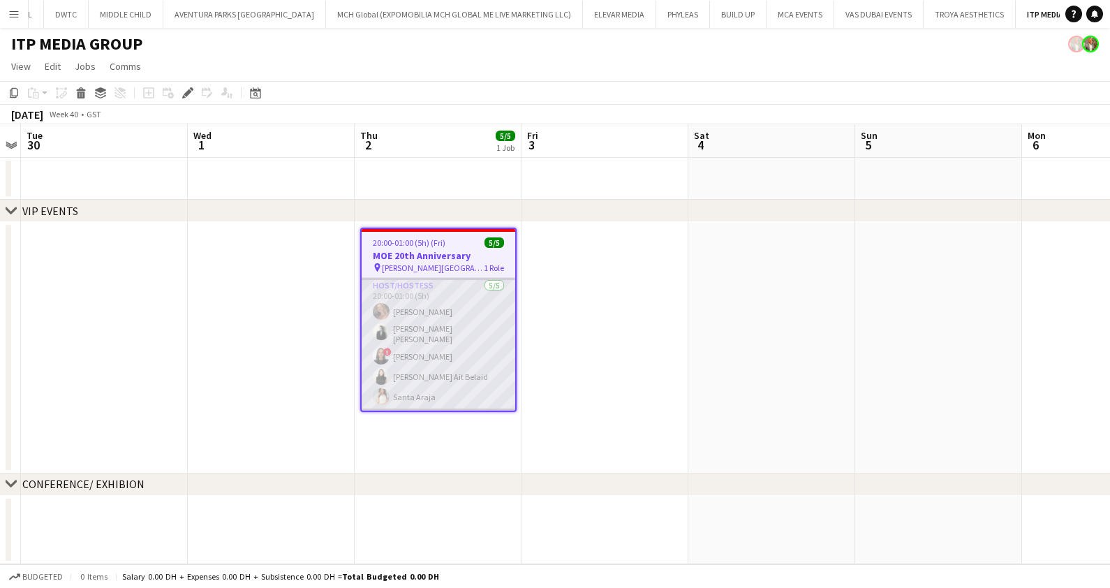
click at [421, 363] on app-card-role "Host/Hostess [DATE] 20:00-01:00 (5h) [PERSON_NAME] [PERSON_NAME] [PERSON_NAME] …" at bounding box center [439, 344] width 154 height 133
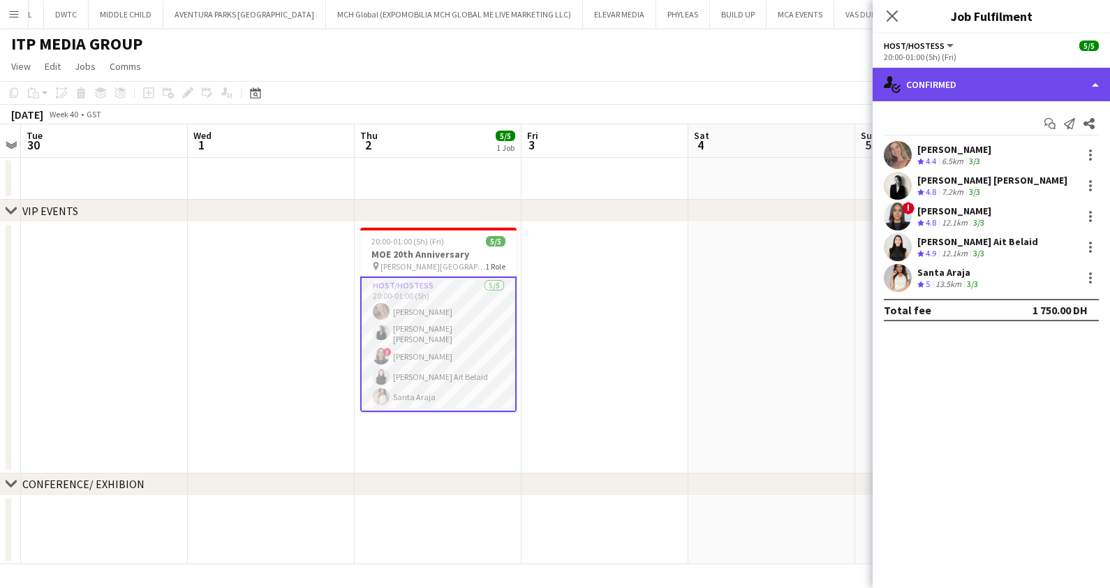
click at [968, 88] on div "single-neutral-actions-check-2 Confirmed" at bounding box center [990, 85] width 237 height 34
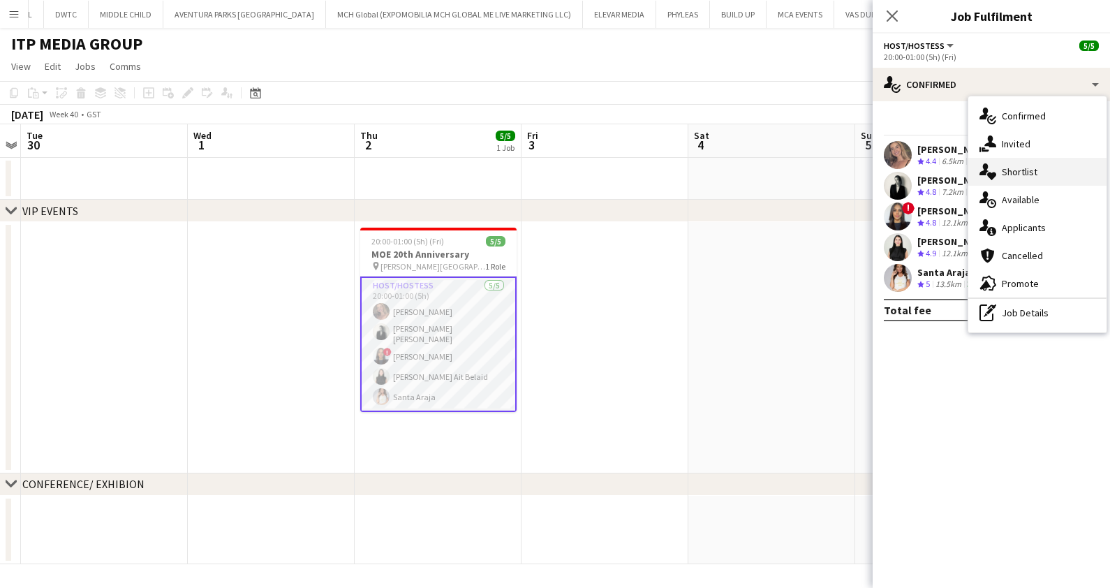
click at [1036, 169] on div "single-neutral-actions-heart Shortlist" at bounding box center [1037, 172] width 138 height 28
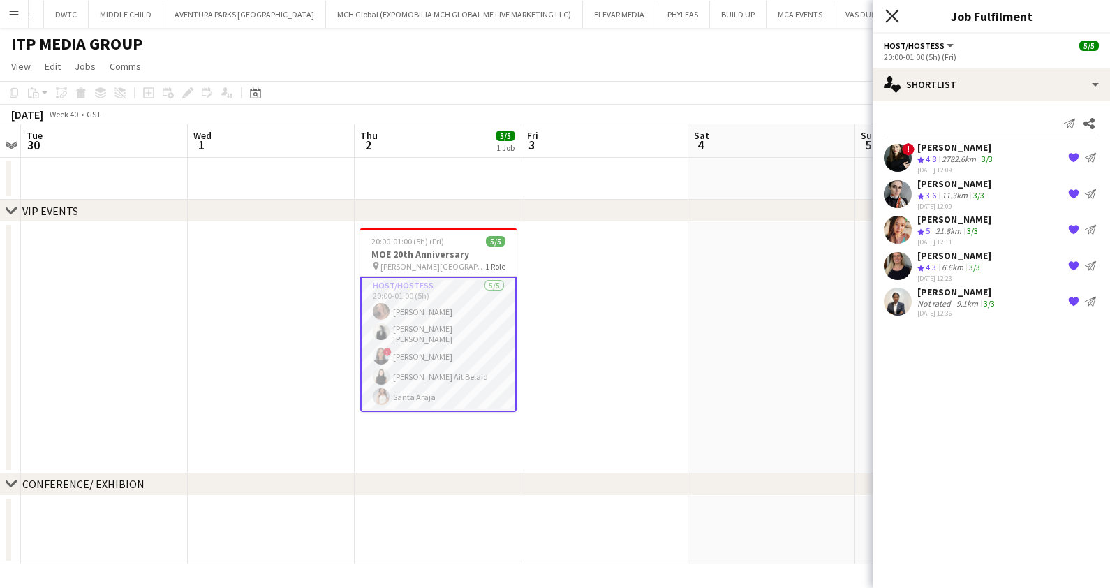
click at [891, 14] on icon "Close pop-in" at bounding box center [891, 15] width 13 height 13
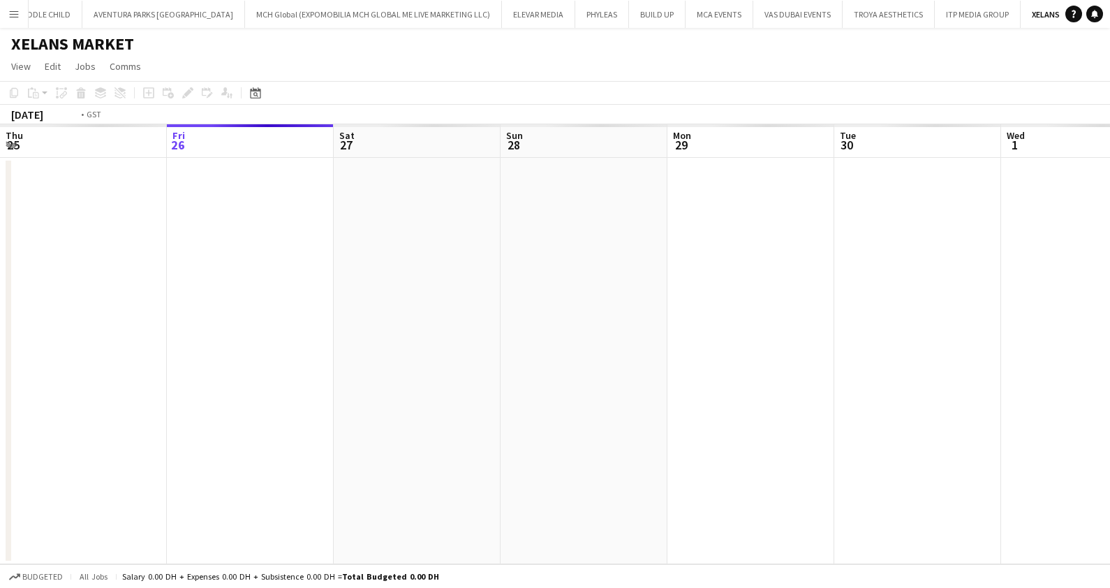
scroll to position [0, 479]
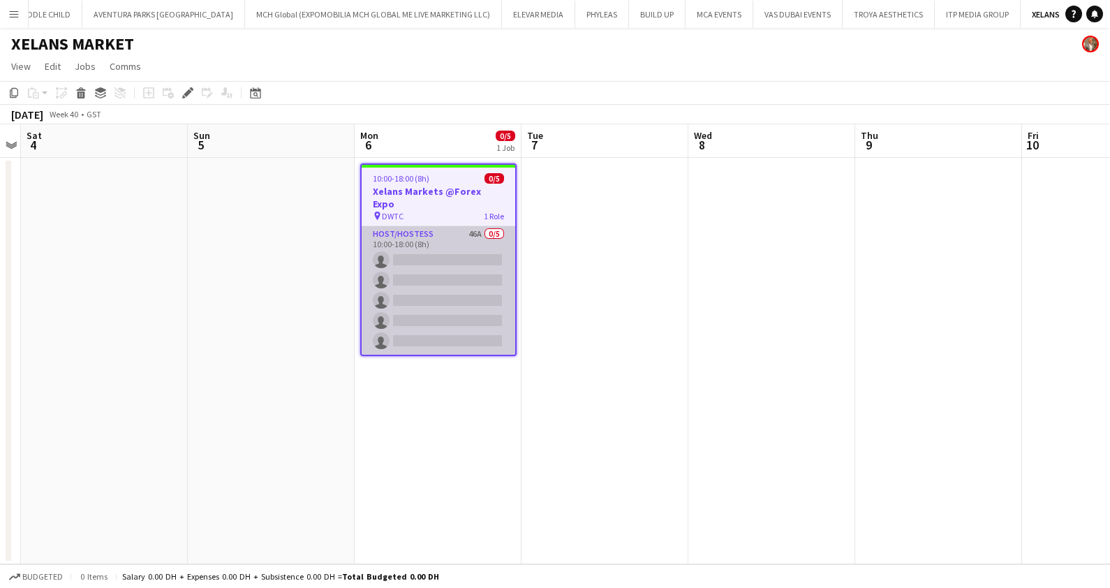
click at [486, 284] on app-card-role "Host/Hostess 46A 0/5 10:00-18:00 (8h) single-neutral-actions single-neutral-act…" at bounding box center [439, 290] width 154 height 128
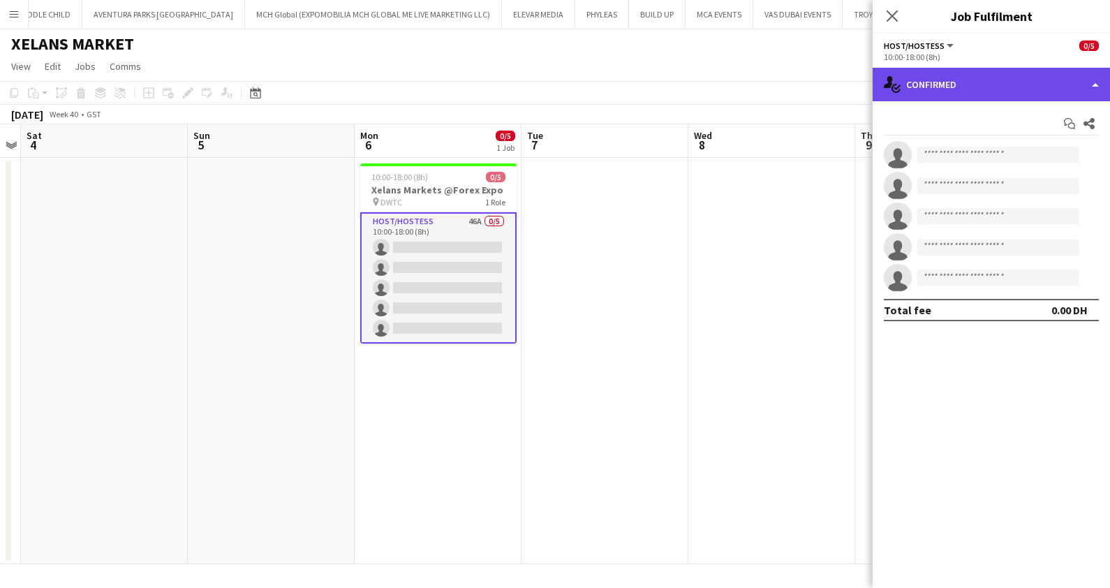
click at [939, 76] on div "single-neutral-actions-check-2 Confirmed" at bounding box center [990, 85] width 237 height 34
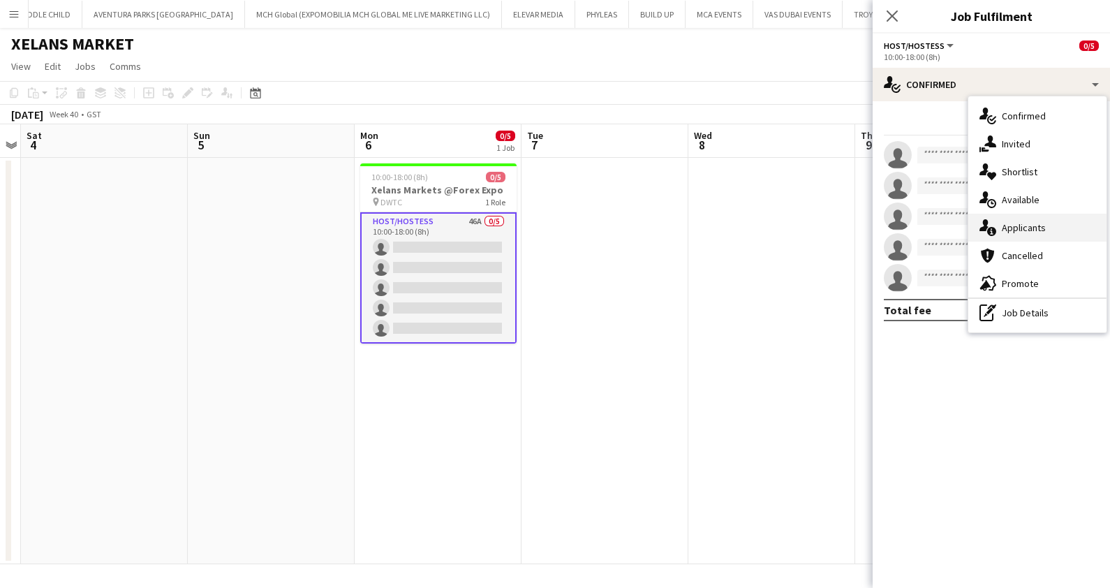
click at [1026, 220] on div "single-neutral-actions-information Applicants" at bounding box center [1037, 228] width 138 height 28
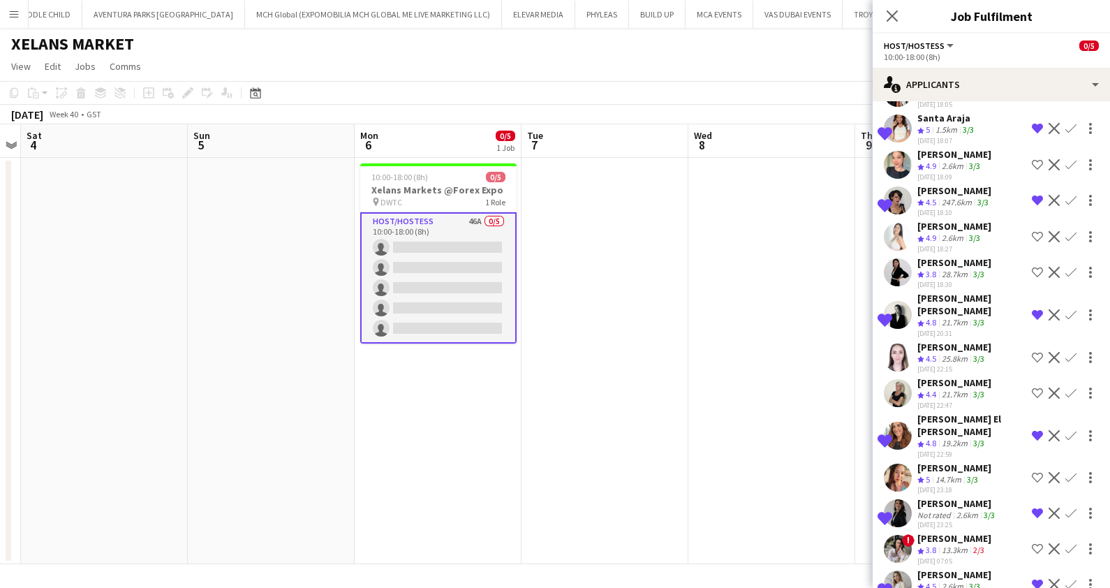
scroll to position [1110, 0]
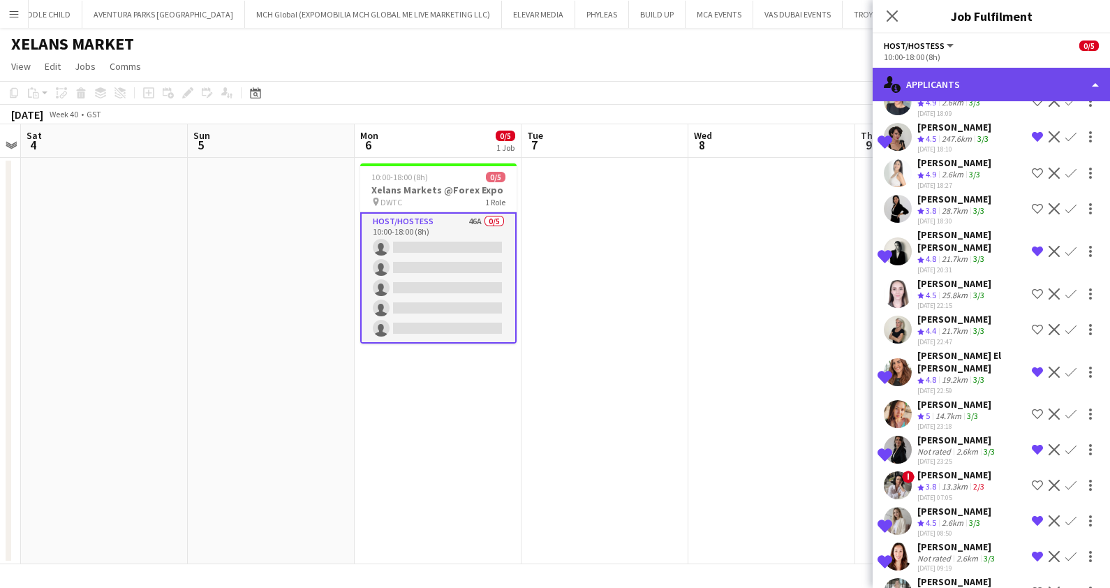
click at [946, 73] on div "single-neutral-actions-information Applicants" at bounding box center [990, 85] width 237 height 34
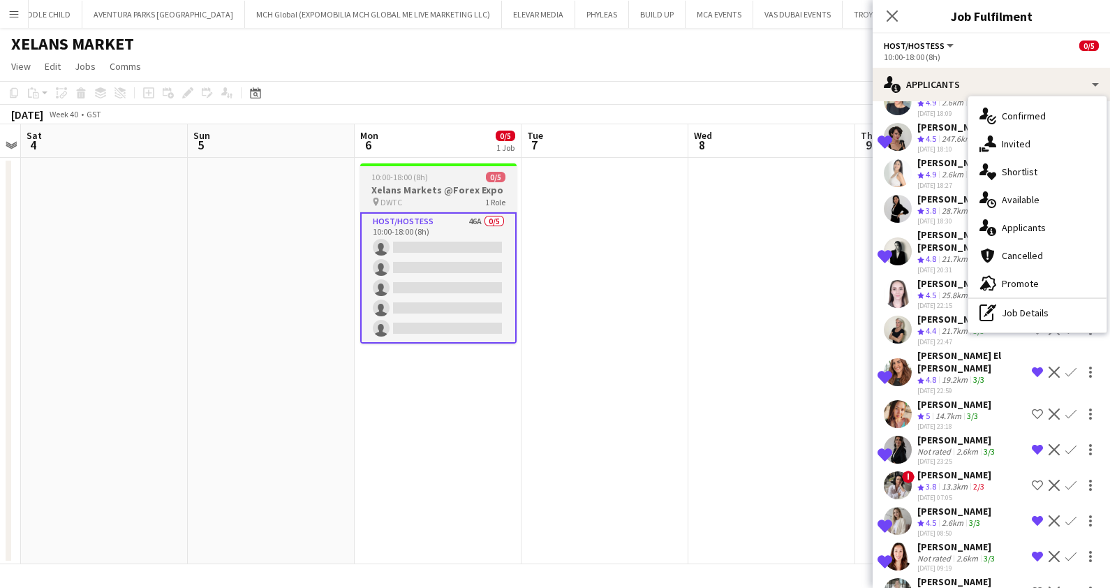
click at [422, 187] on h3 "Xelans Markets @Forex Expo" at bounding box center [438, 190] width 156 height 13
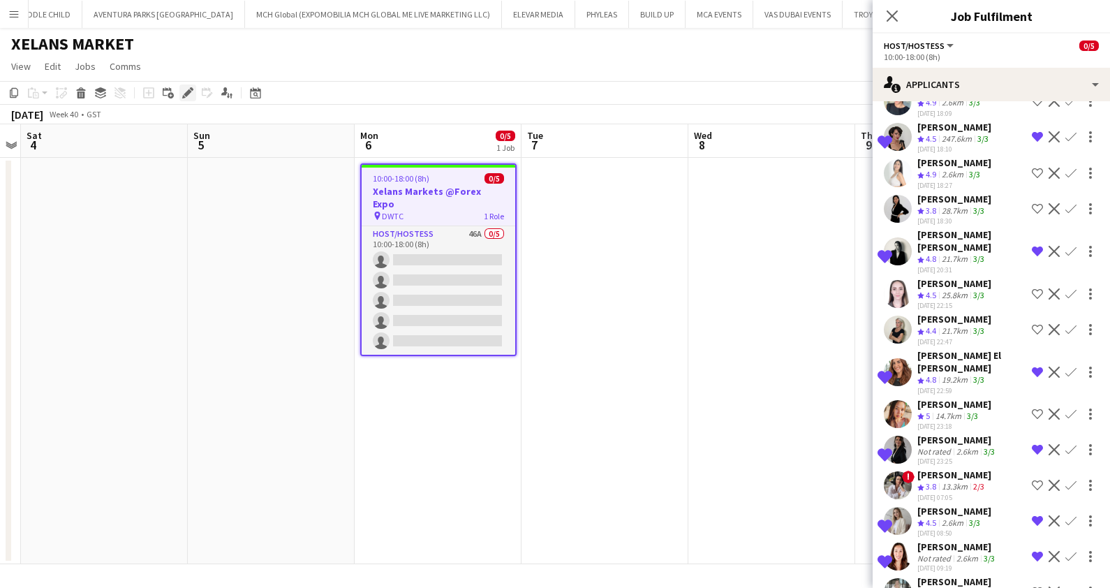
click at [184, 94] on icon at bounding box center [188, 93] width 8 height 8
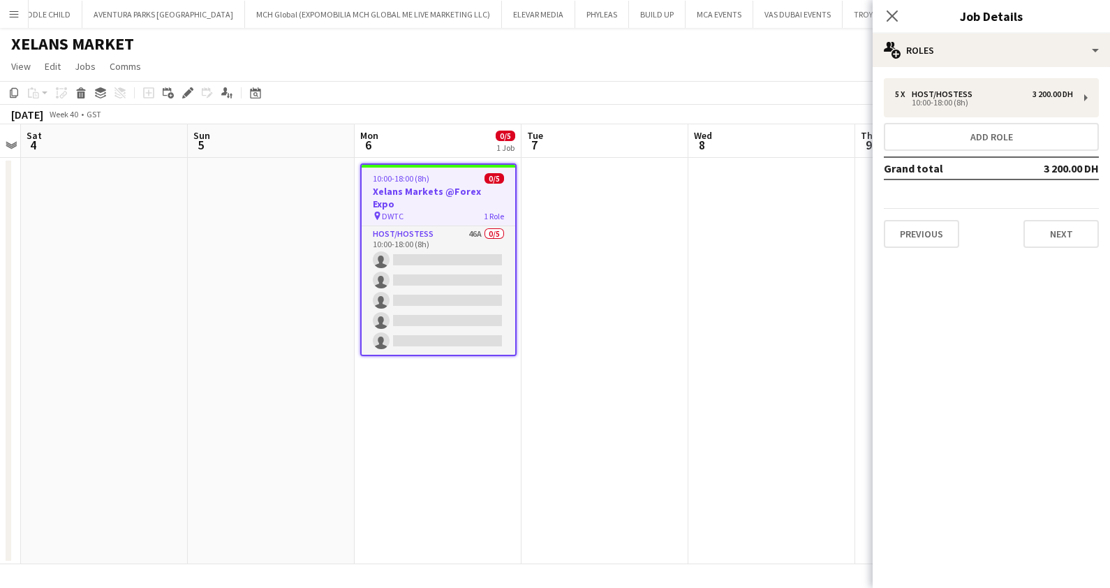
scroll to position [0, 0]
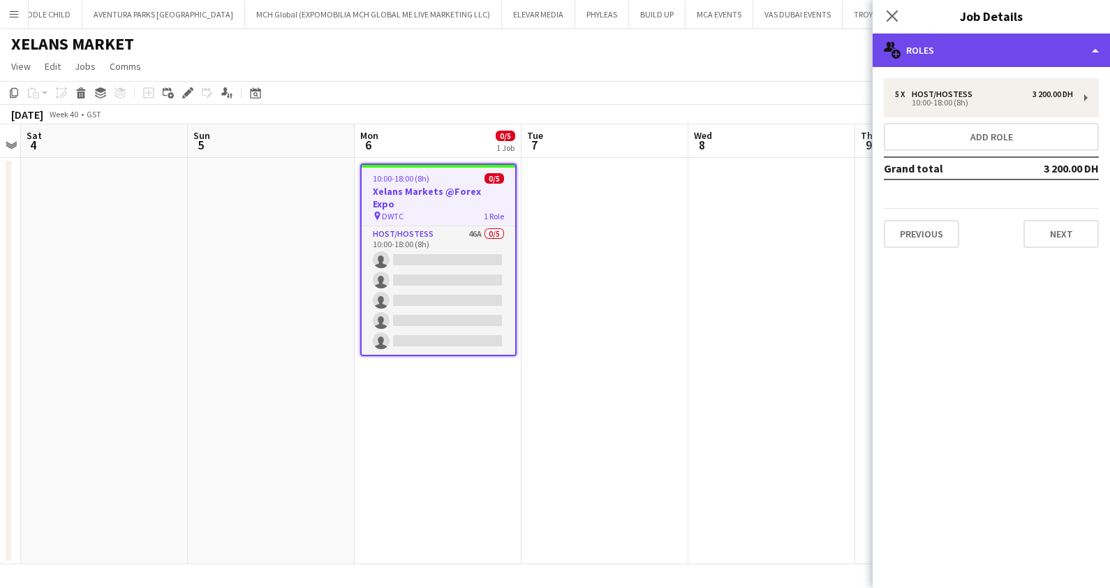
click at [966, 54] on div "multiple-users-add Roles" at bounding box center [990, 51] width 237 height 34
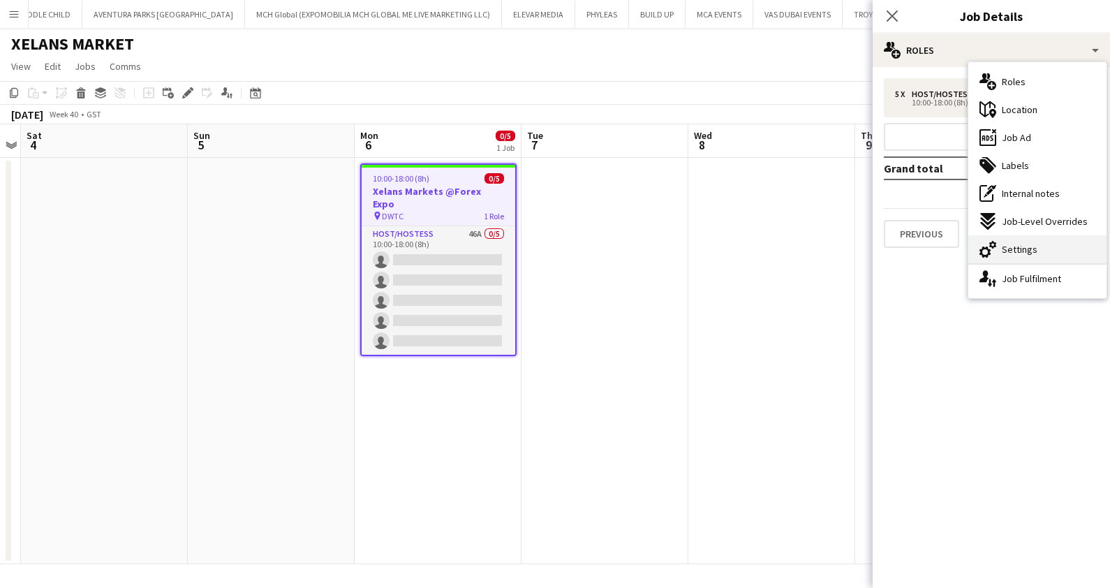
click at [1020, 249] on span "Settings" at bounding box center [1020, 249] width 36 height 13
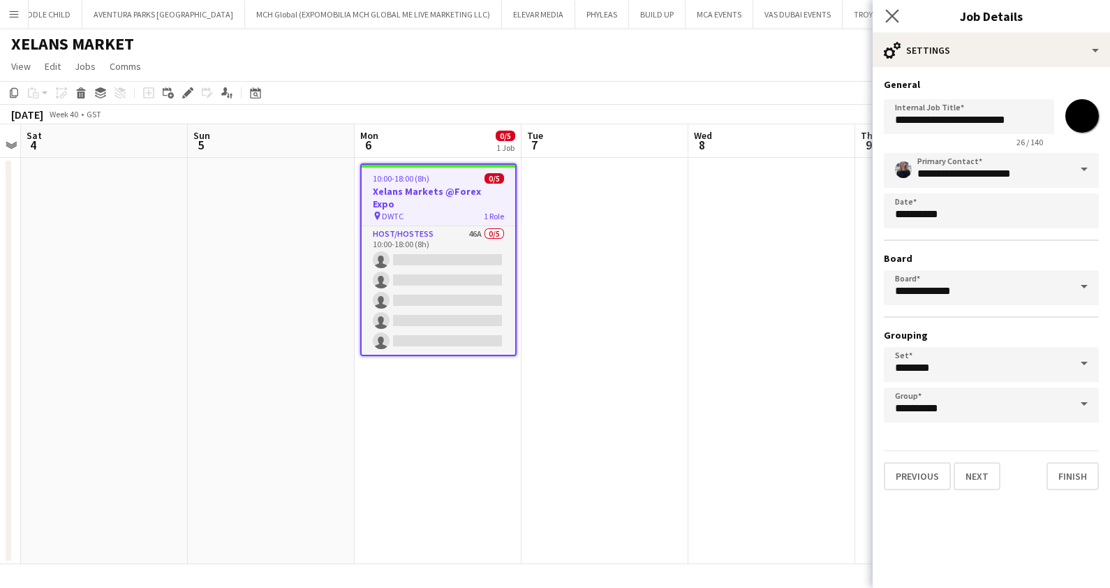
click at [896, 6] on app-icon "Close pop-in" at bounding box center [892, 16] width 20 height 20
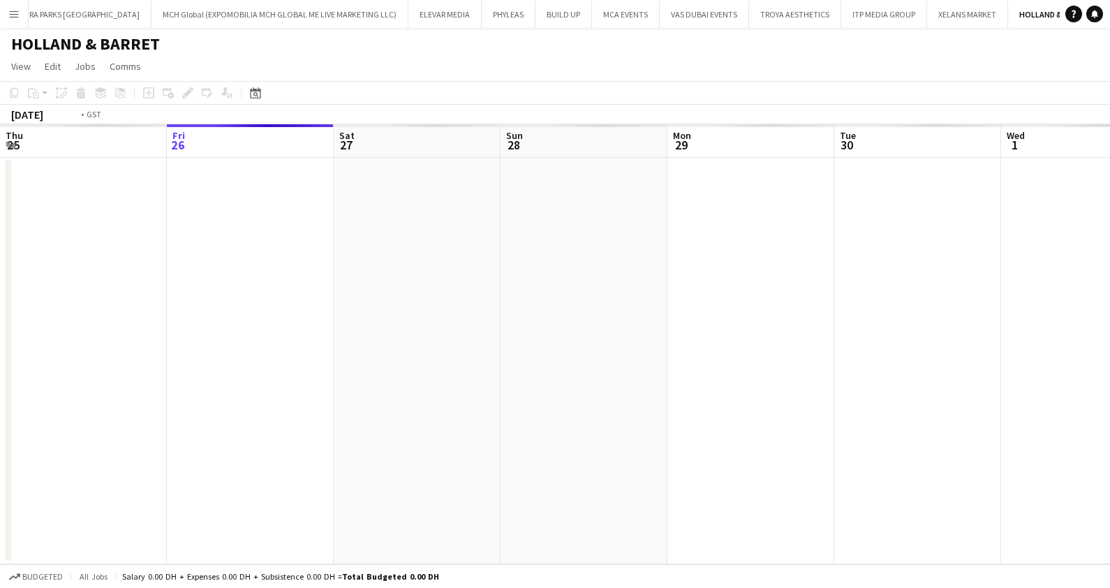
scroll to position [0, 479]
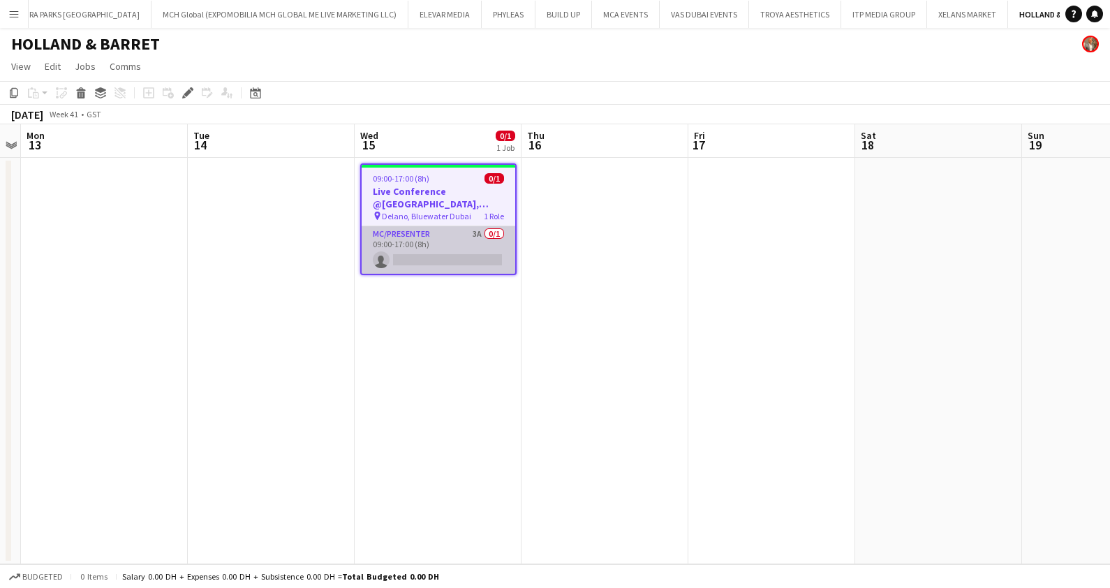
click at [467, 248] on app-card-role "MC/Presenter 3A 0/1 09:00-17:00 (8h) single-neutral-actions" at bounding box center [439, 249] width 154 height 47
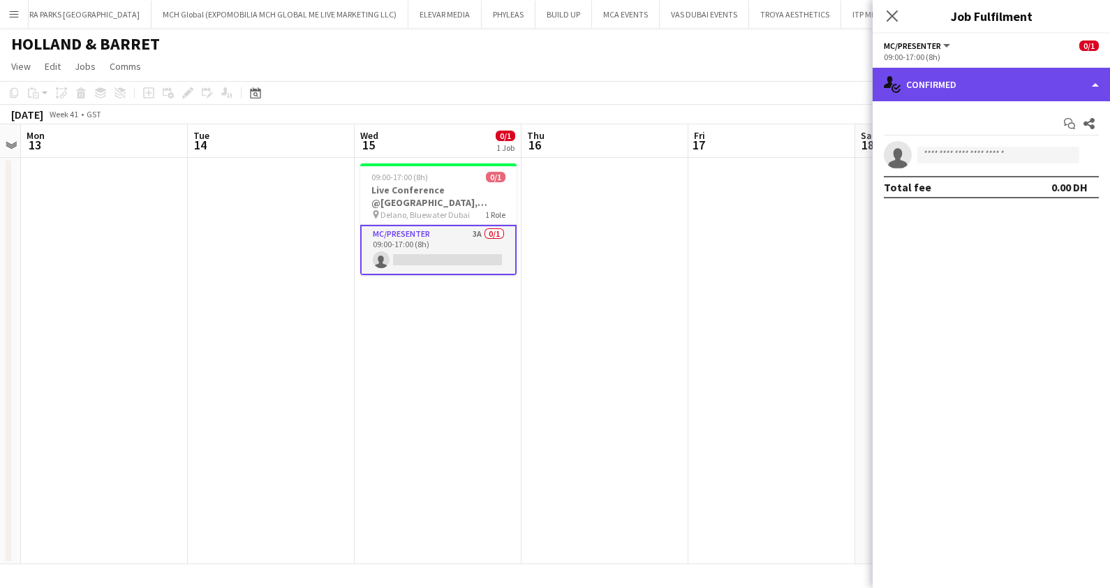
click at [1011, 72] on div "single-neutral-actions-check-2 Confirmed" at bounding box center [990, 85] width 237 height 34
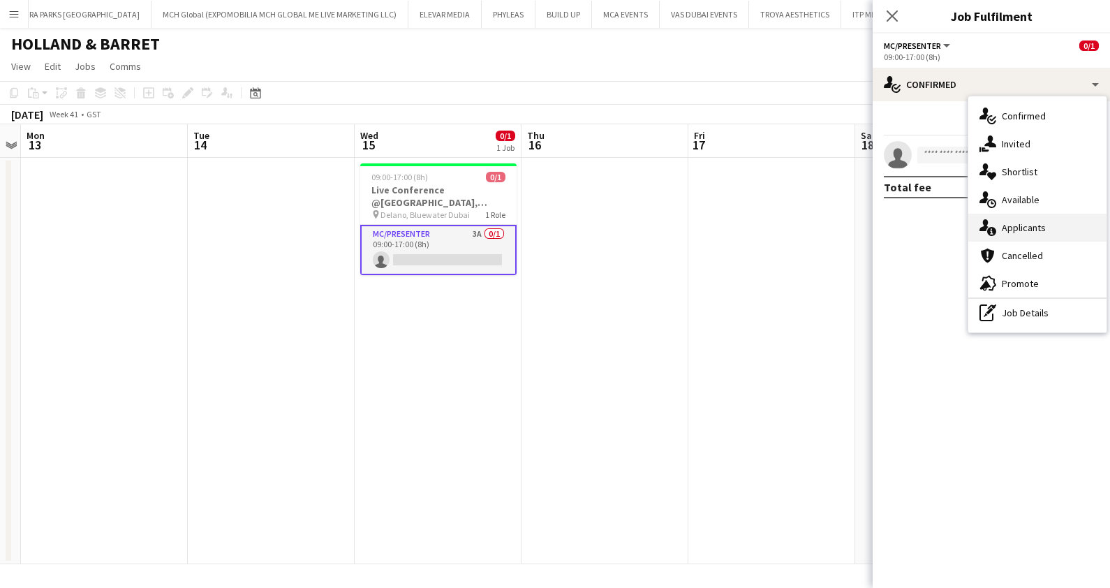
click at [1026, 224] on span "Applicants" at bounding box center [1024, 227] width 44 height 13
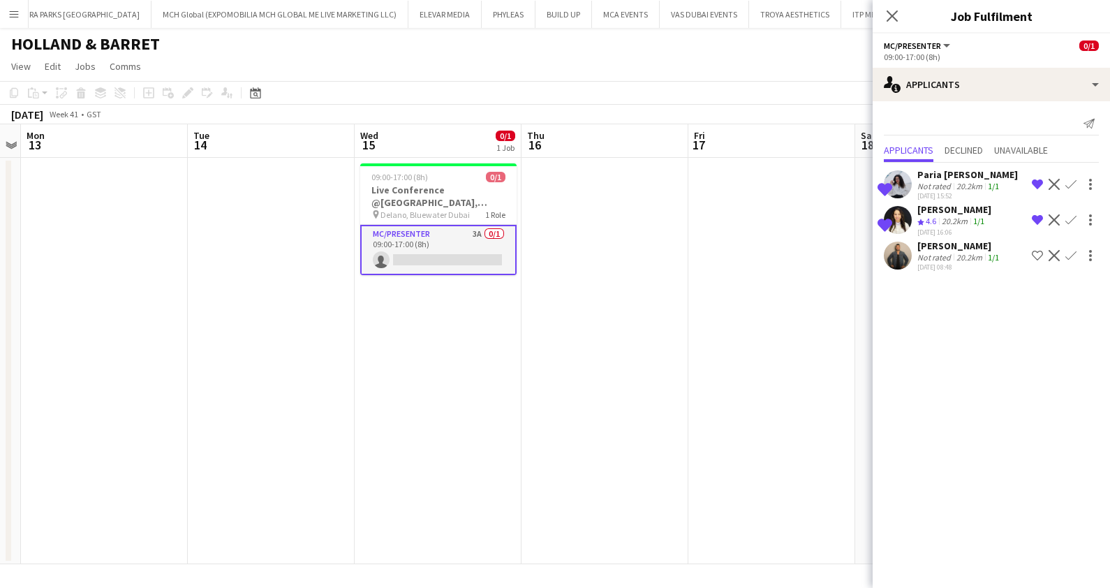
click at [928, 177] on div "Paria [PERSON_NAME]" at bounding box center [967, 174] width 101 height 13
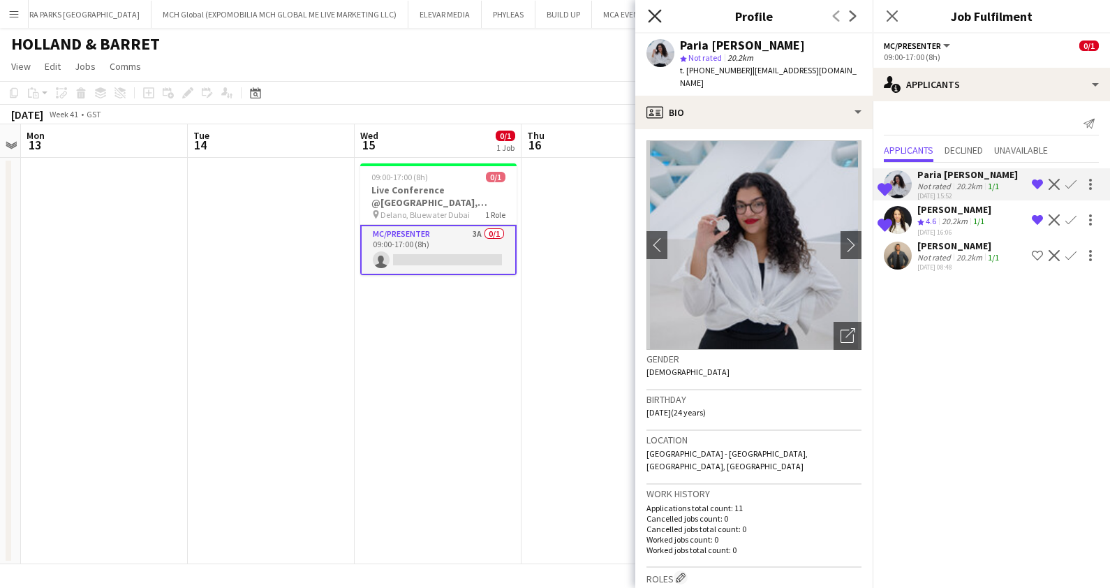
click at [658, 17] on icon "Close pop-in" at bounding box center [654, 15] width 13 height 13
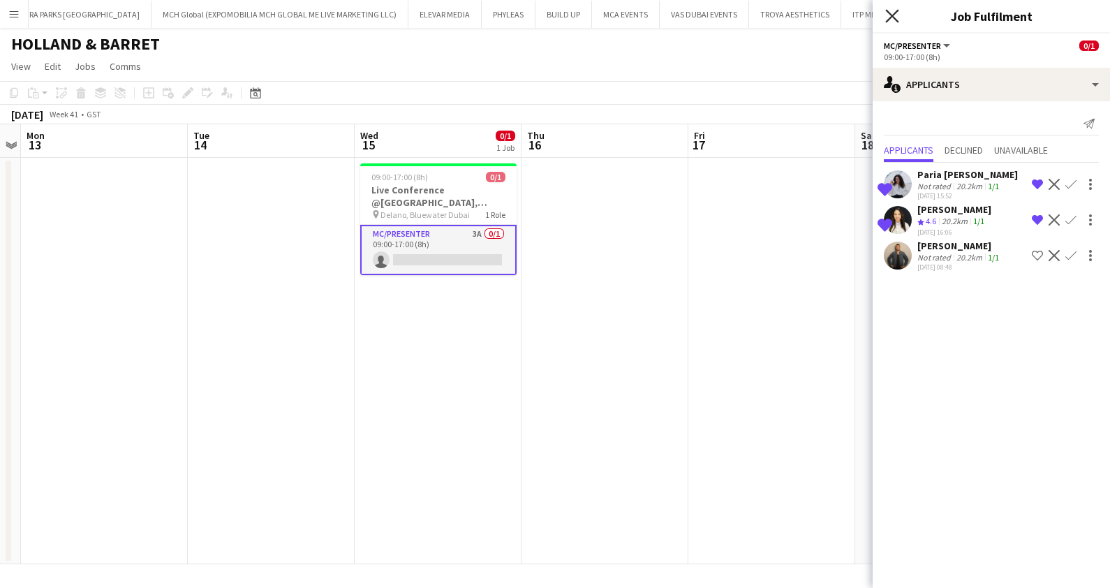
click at [887, 10] on icon at bounding box center [891, 15] width 13 height 13
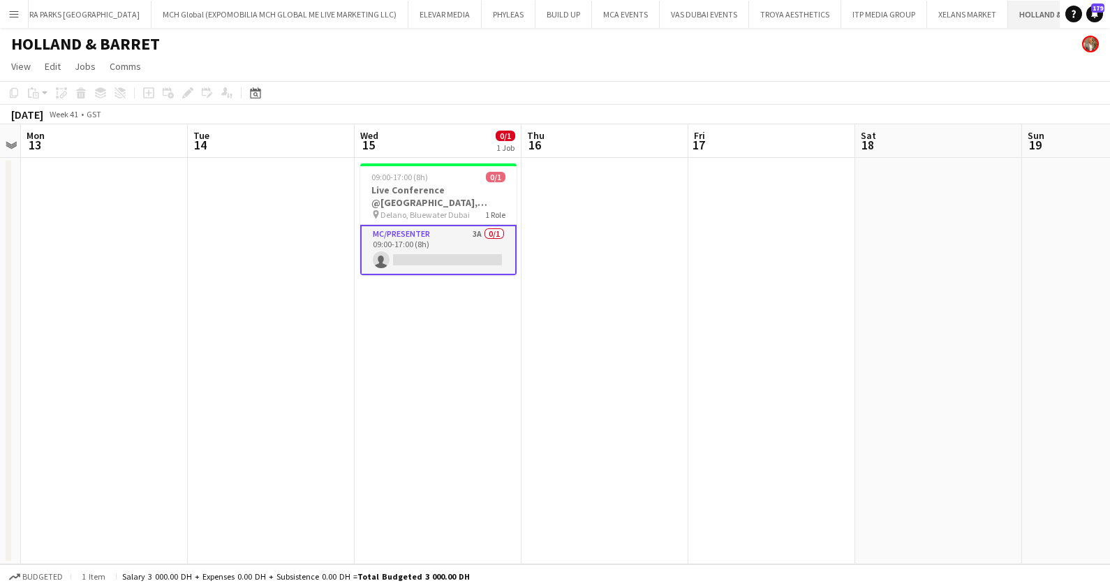
click at [1095, 6] on app-icon "Close" at bounding box center [1098, 6] width 6 height 6
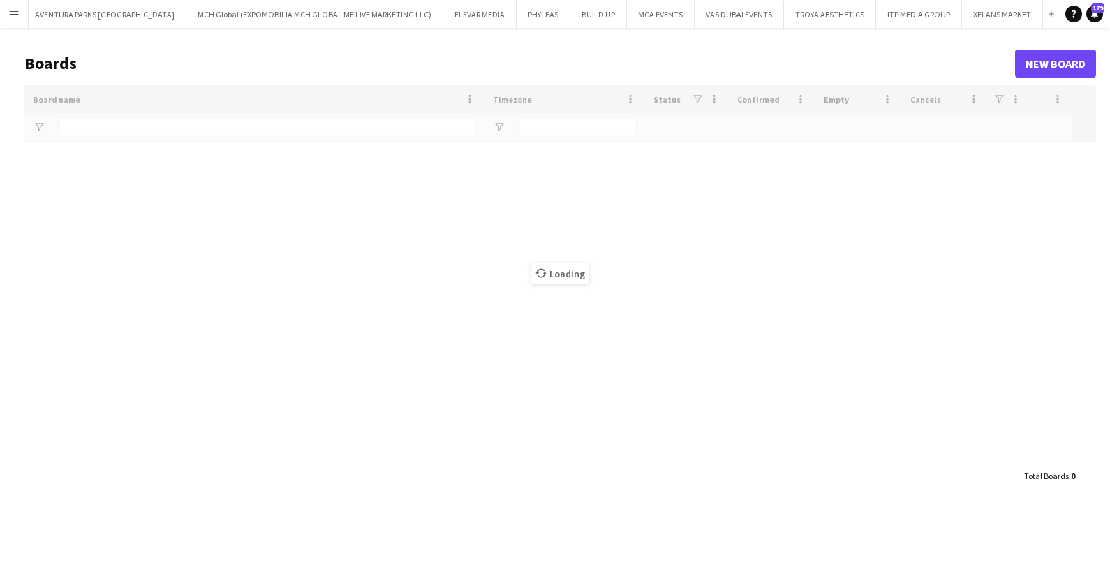
scroll to position [0, 101]
type input "***"
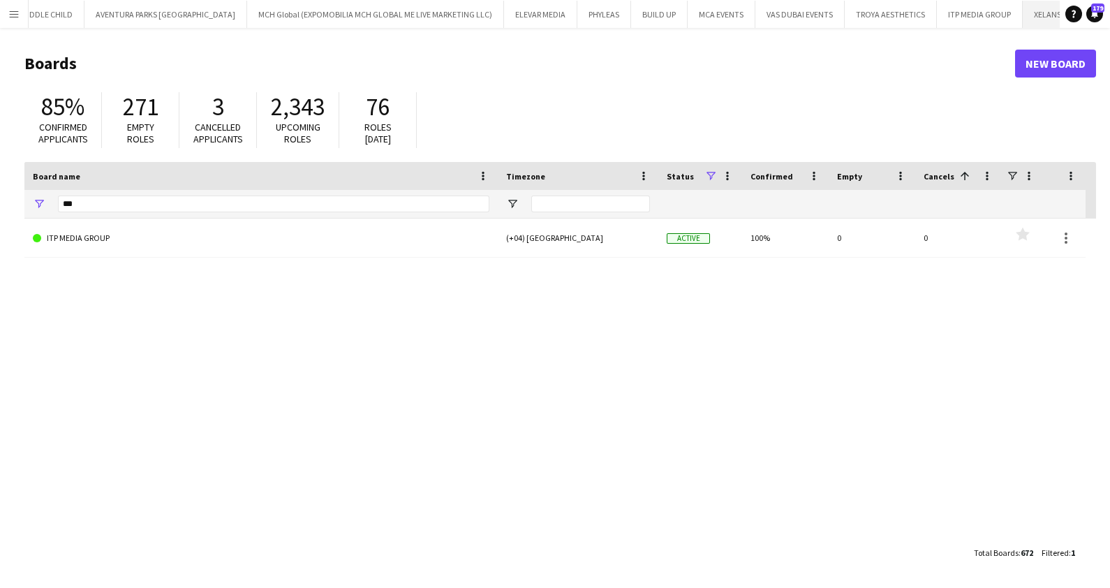
click at [1094, 5] on app-icon "Close" at bounding box center [1097, 6] width 6 height 6
click at [0, 0] on app-icon "Close" at bounding box center [0, 0] width 0 height 0
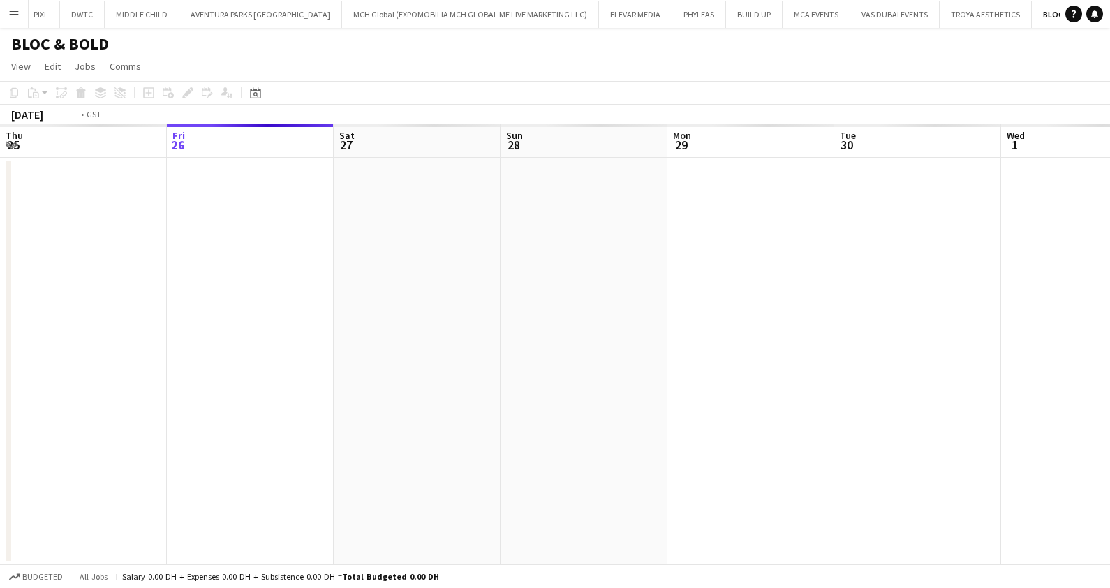
scroll to position [0, 479]
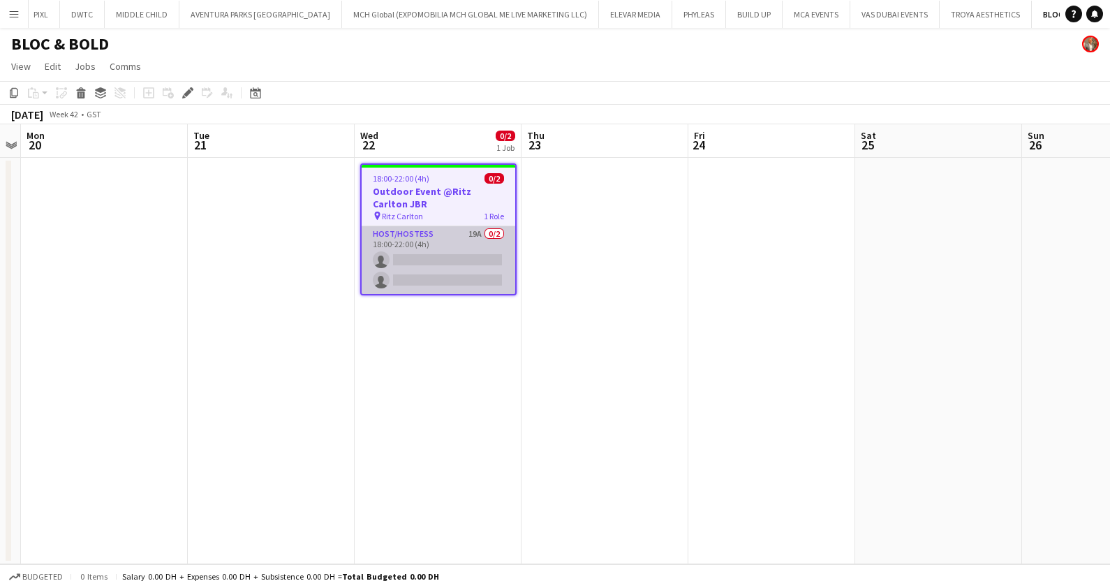
click at [436, 258] on app-card-role "Host/Hostess 19A 0/2 18:00-22:00 (4h) single-neutral-actions single-neutral-act…" at bounding box center [439, 260] width 154 height 68
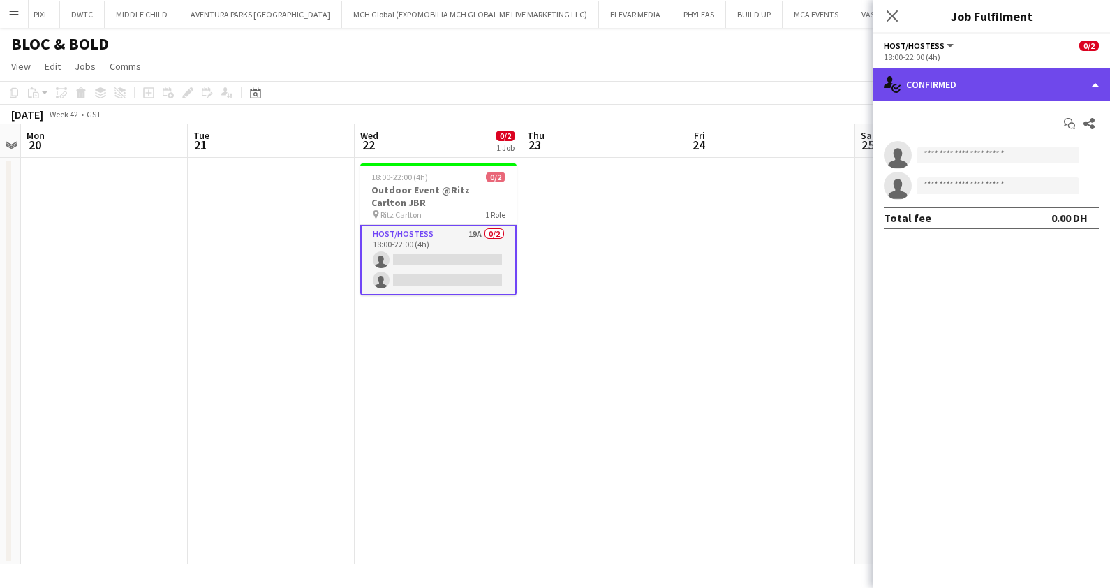
click at [956, 91] on div "single-neutral-actions-check-2 Confirmed" at bounding box center [990, 85] width 237 height 34
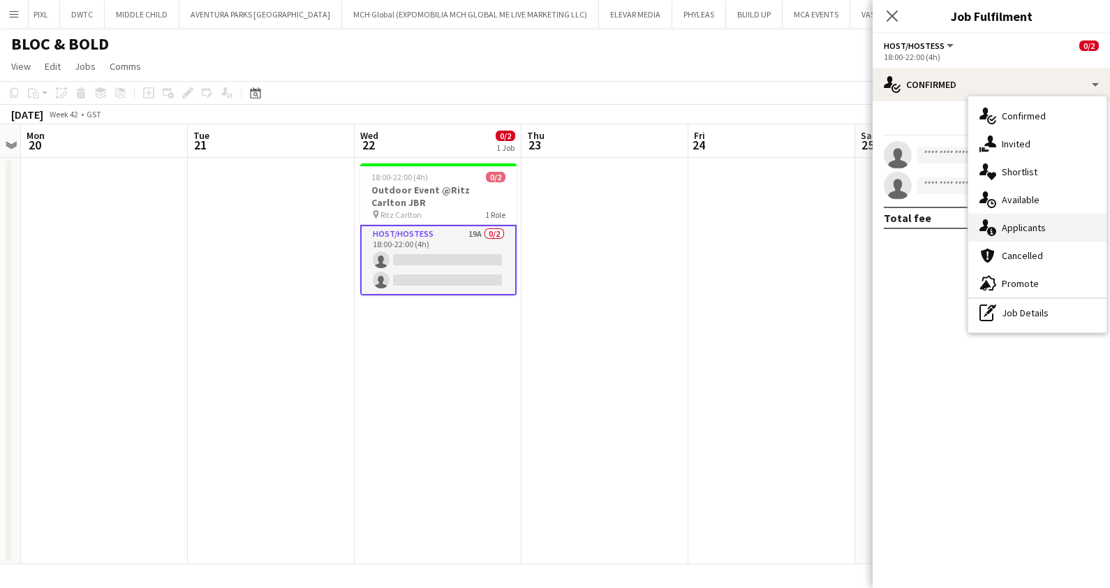
click at [1022, 228] on span "Applicants" at bounding box center [1024, 227] width 44 height 13
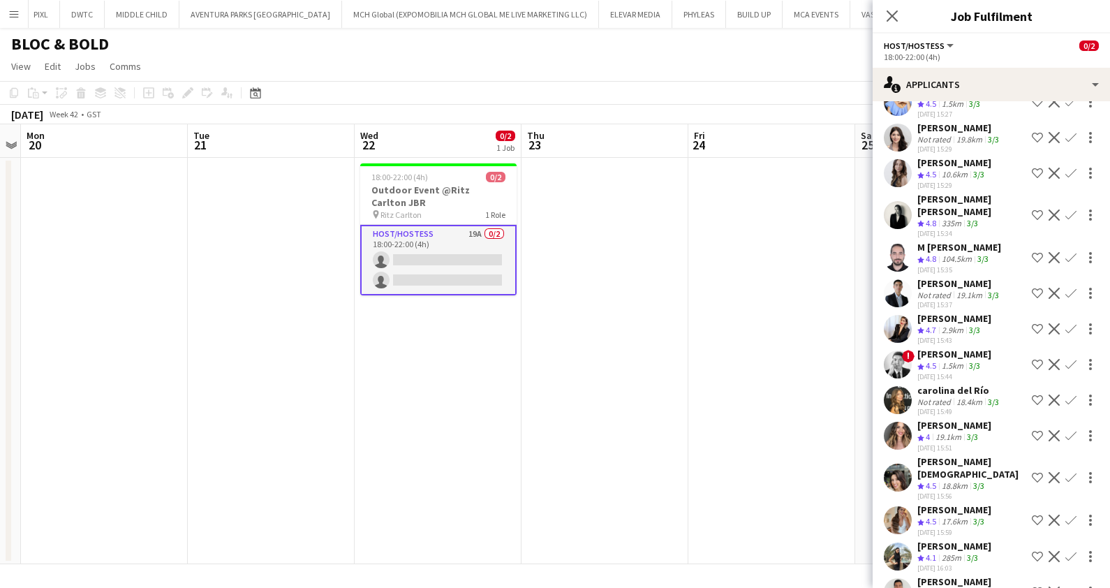
scroll to position [336, 0]
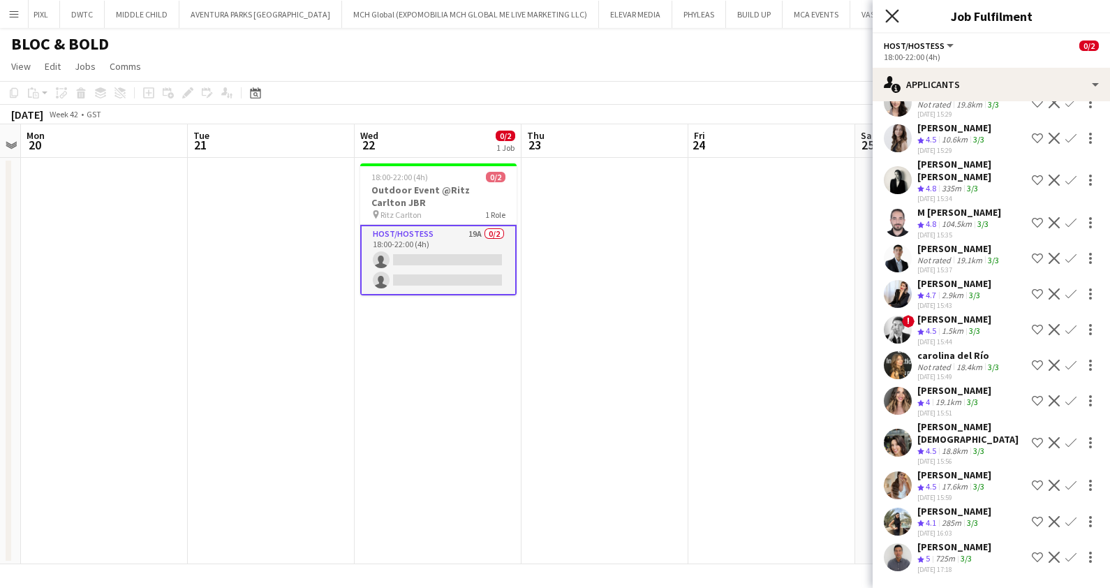
click at [890, 14] on icon at bounding box center [891, 15] width 13 height 13
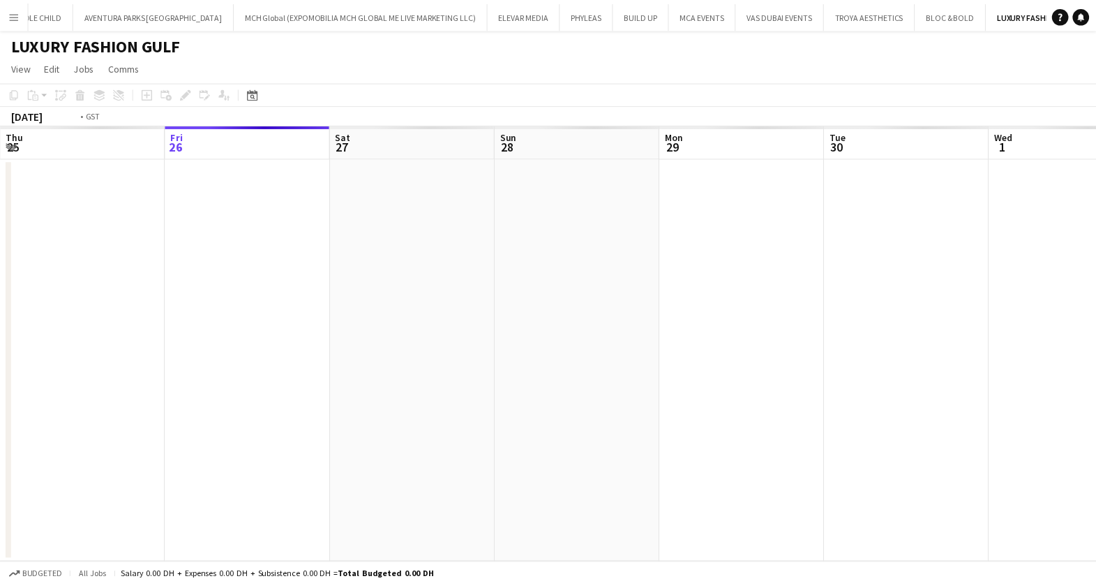
scroll to position [0, 479]
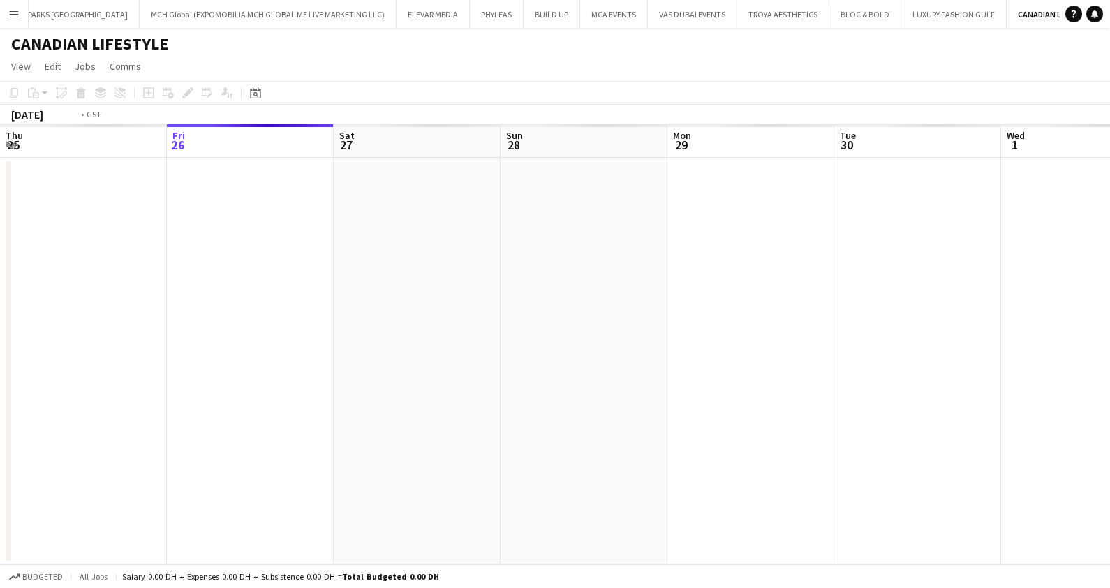
scroll to position [0, 479]
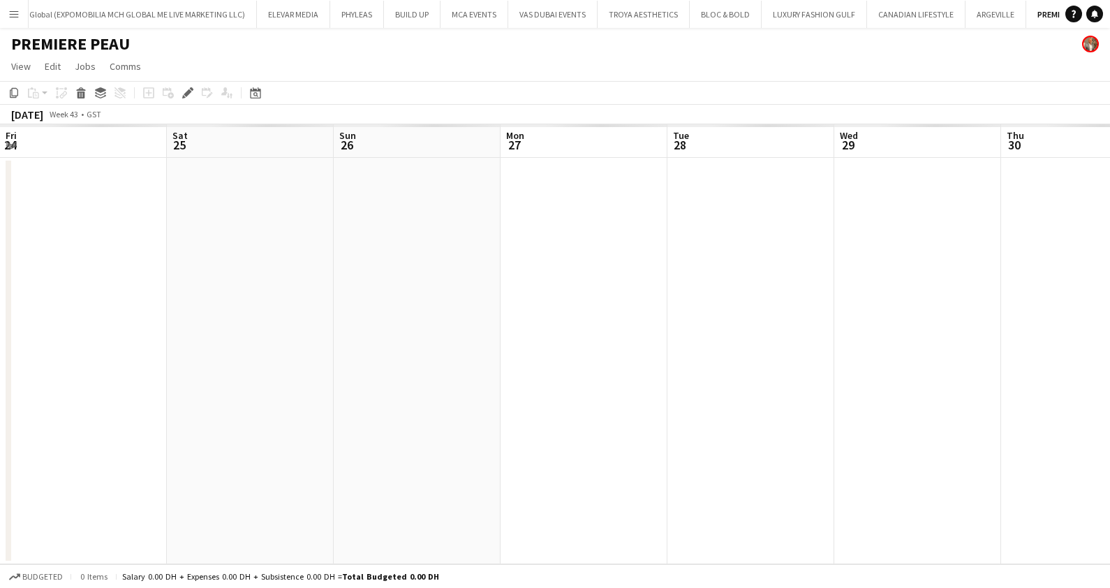
scroll to position [0, 479]
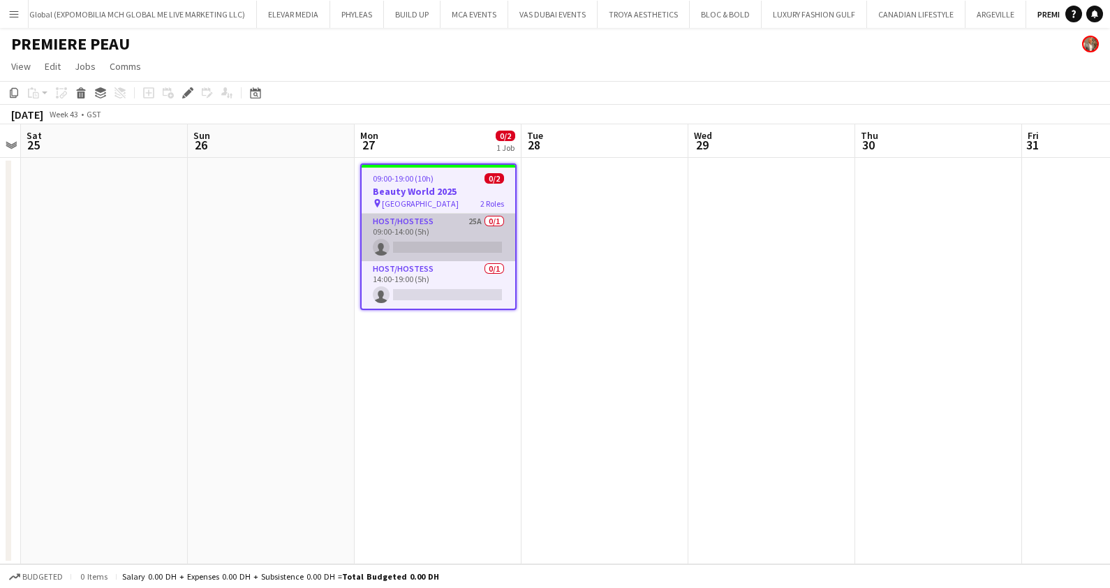
click at [454, 234] on app-card-role "Host/Hostess 25A 0/1 09:00-14:00 (5h) single-neutral-actions" at bounding box center [439, 237] width 154 height 47
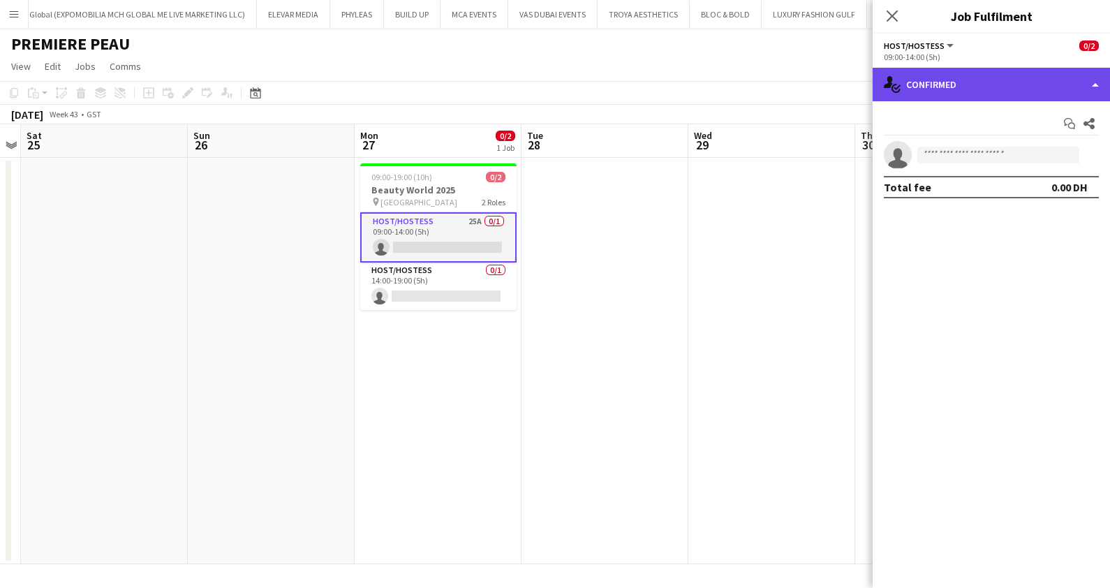
click at [1009, 77] on div "single-neutral-actions-check-2 Confirmed" at bounding box center [990, 85] width 237 height 34
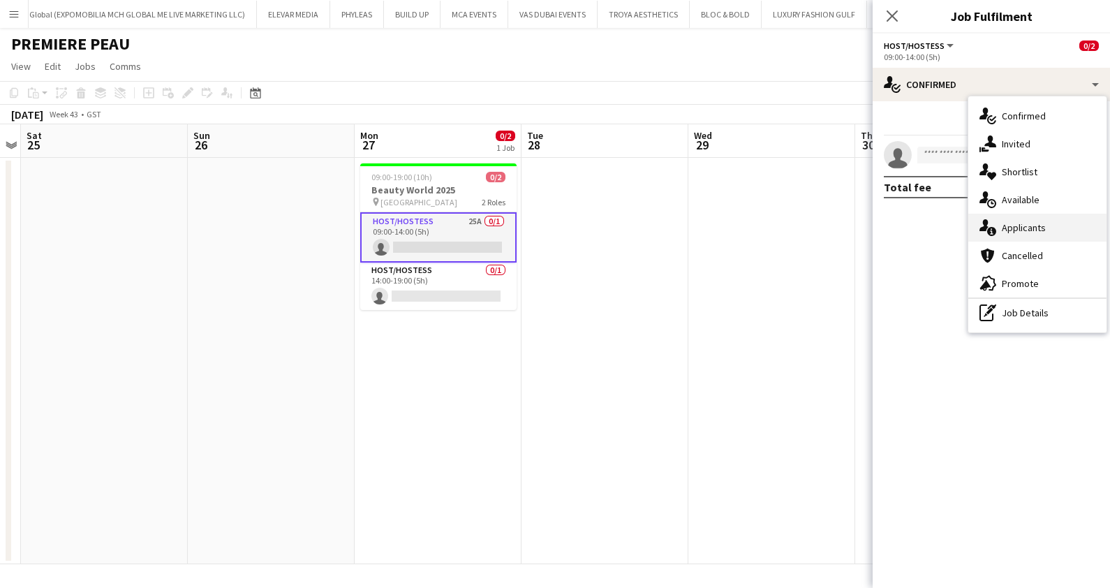
click at [1009, 222] on span "Applicants" at bounding box center [1024, 227] width 44 height 13
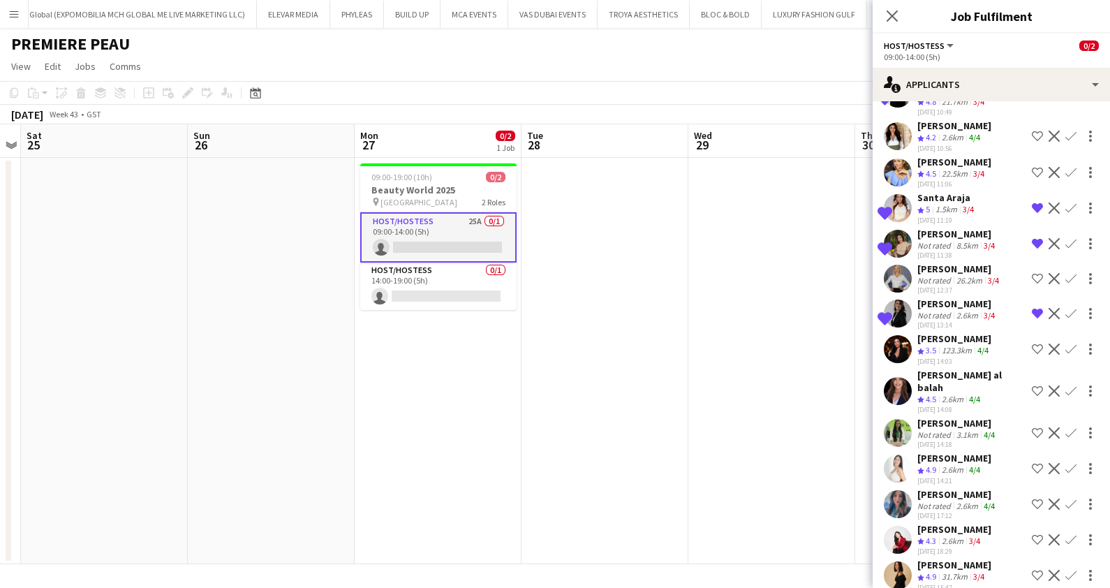
scroll to position [432, 0]
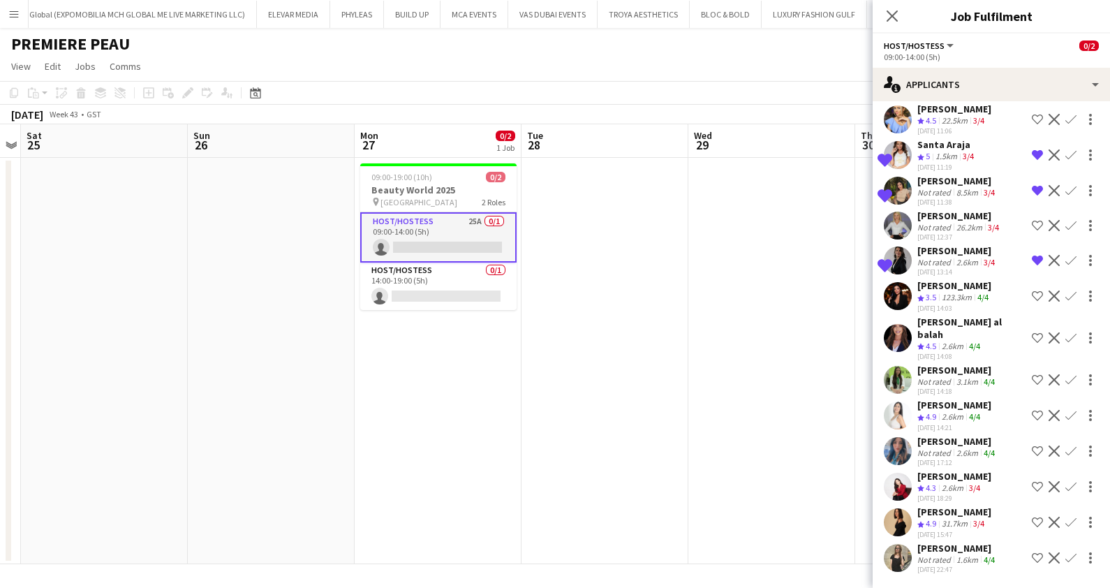
click at [999, 505] on div "[PERSON_NAME] Crew rating 4.9 31.7km 3/4 [DATE] 15:47 Shortlist crew Decline Co…" at bounding box center [990, 522] width 237 height 34
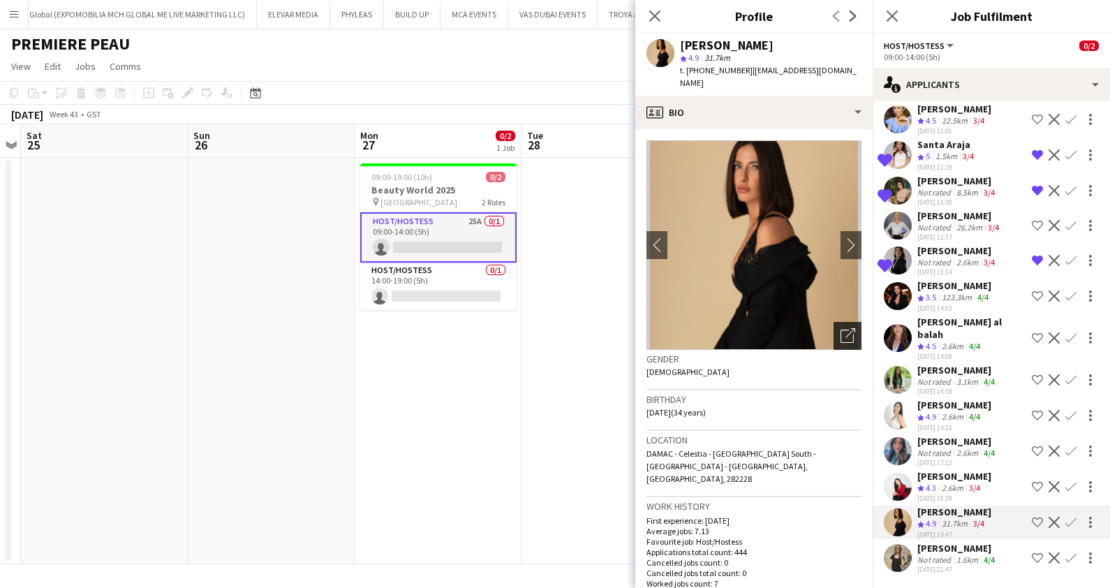
click at [840, 328] on icon "Open photos pop-in" at bounding box center [847, 335] width 15 height 15
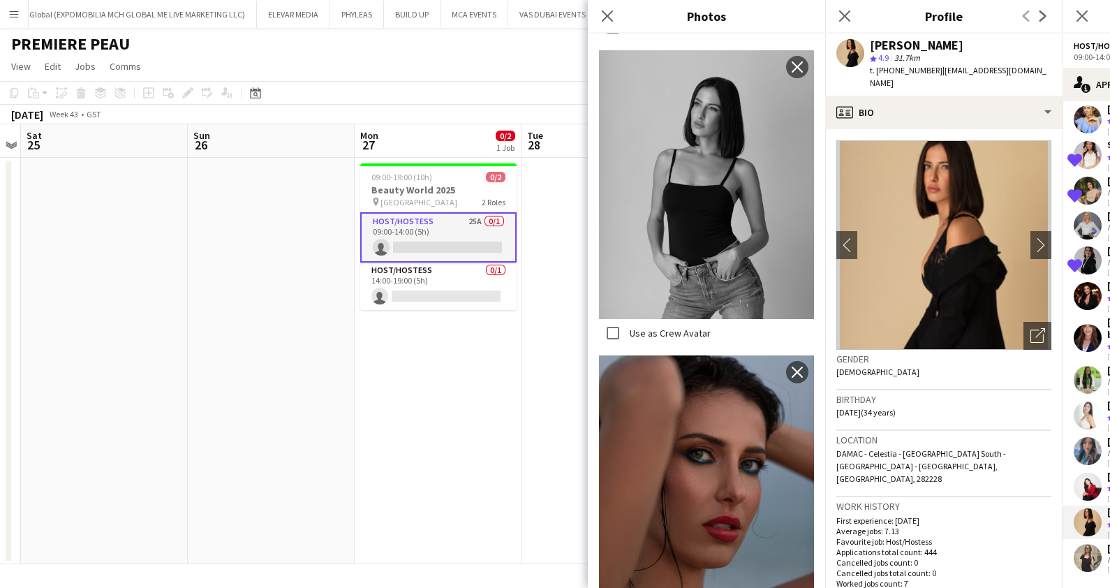
scroll to position [4536, 0]
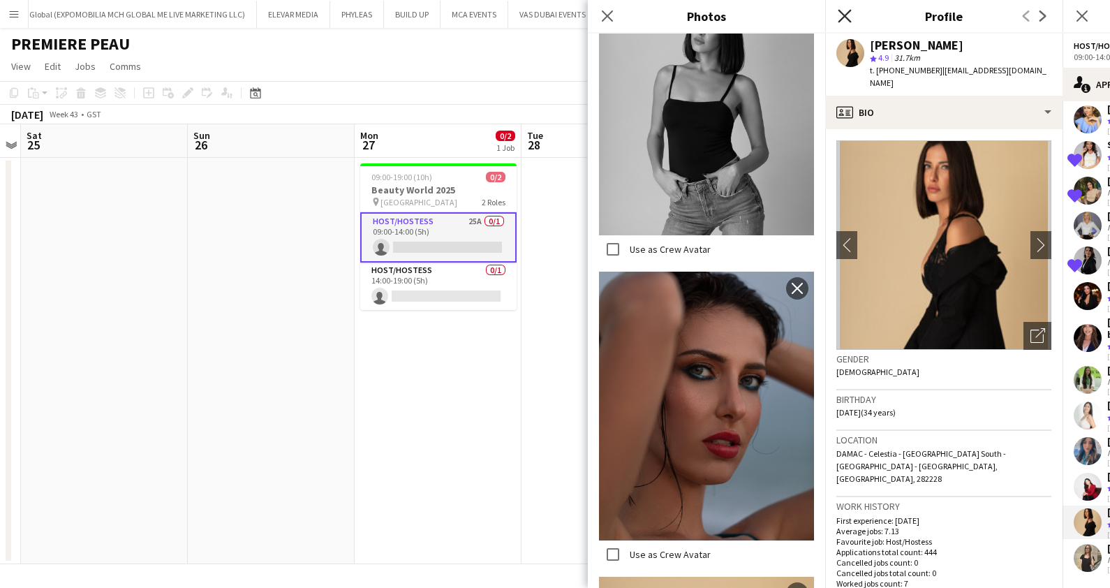
click at [847, 13] on icon at bounding box center [844, 15] width 13 height 13
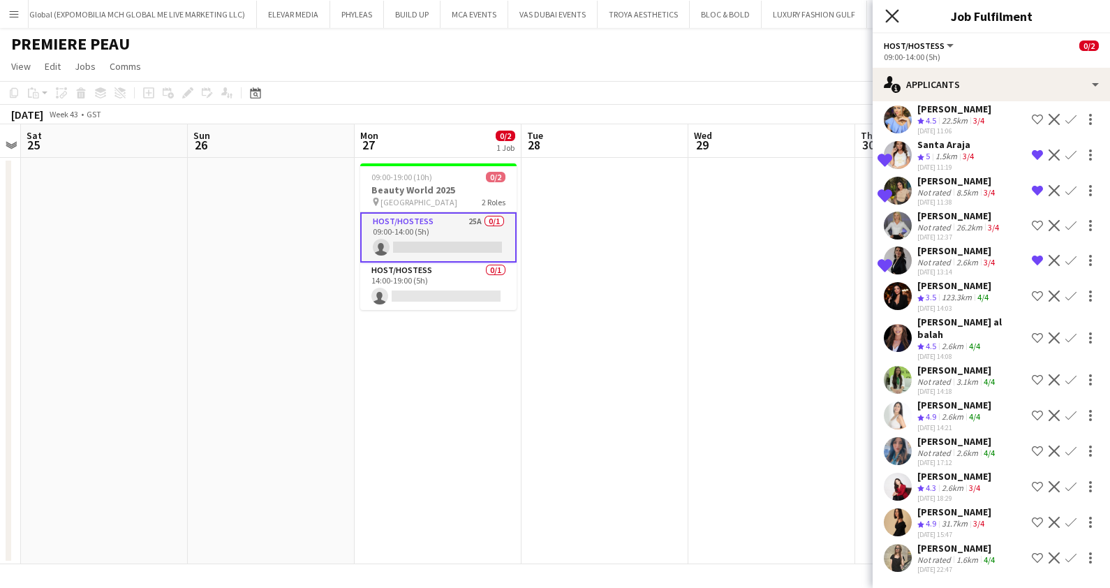
click at [893, 15] on icon at bounding box center [891, 15] width 13 height 13
